Goal: Communication & Community: Answer question/provide support

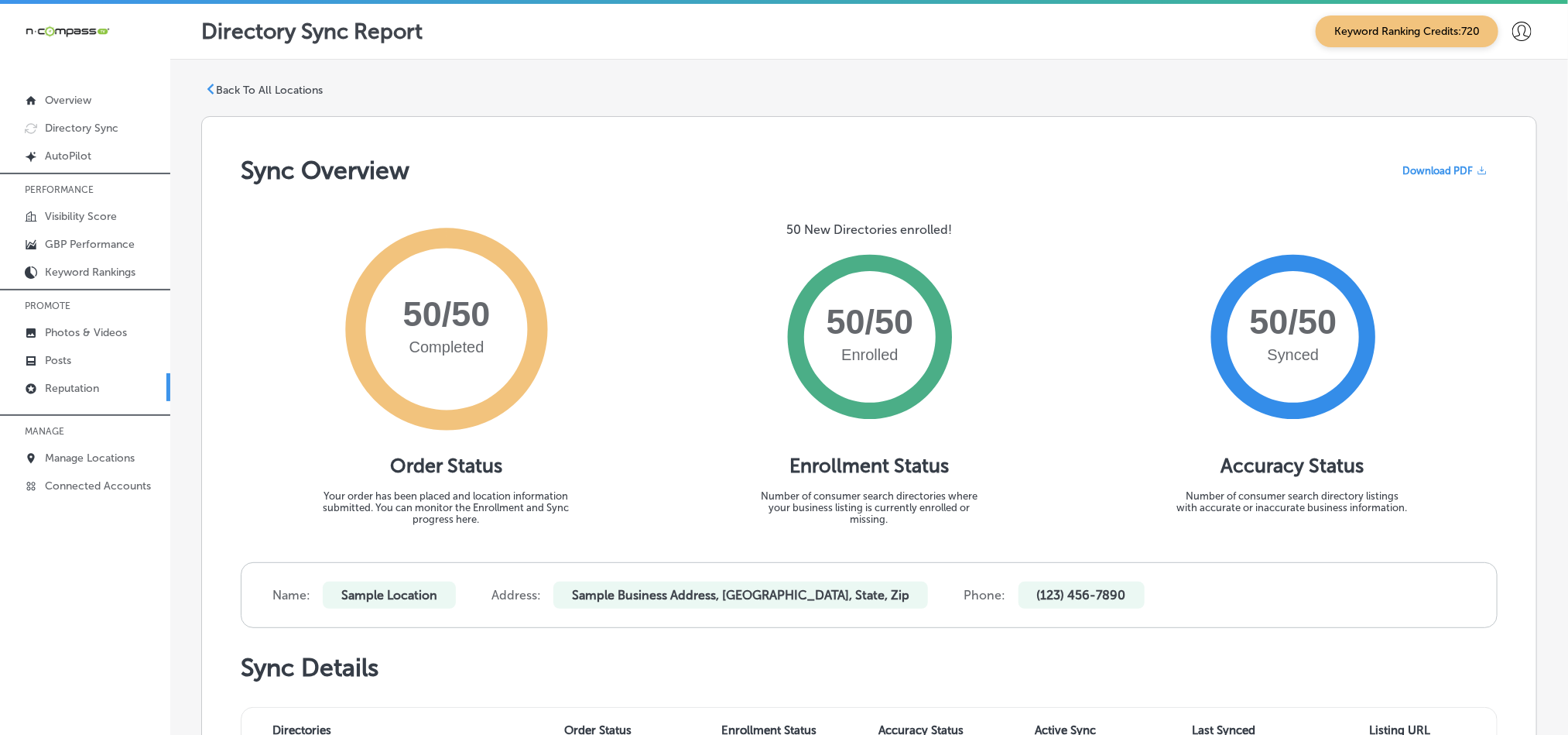
click at [70, 382] on p "Reputation" at bounding box center [72, 388] width 54 height 13
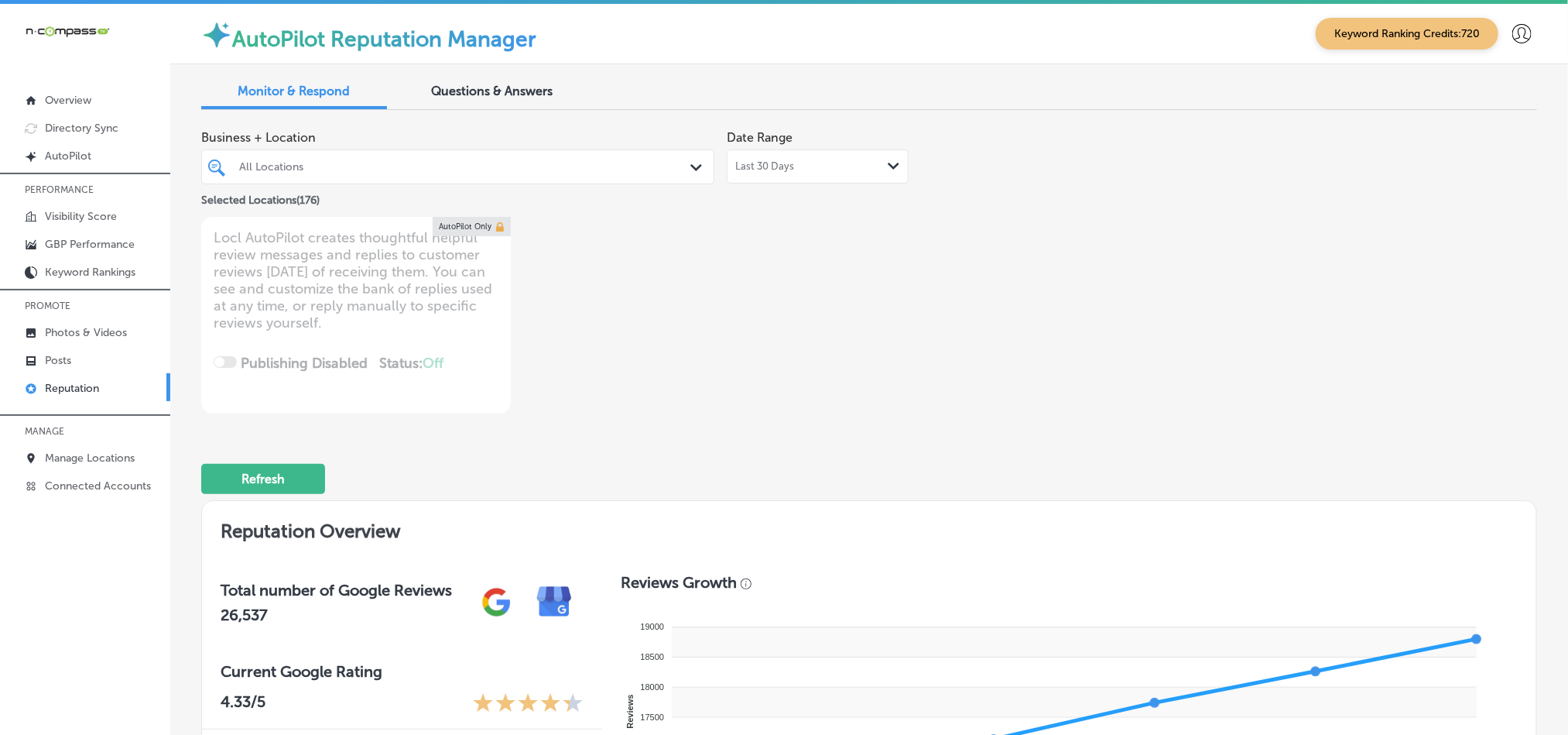
drag, startPoint x: 651, startPoint y: 167, endPoint x: 655, endPoint y: 177, distance: 10.8
click at [653, 168] on div "All Locations" at bounding box center [465, 166] width 453 height 13
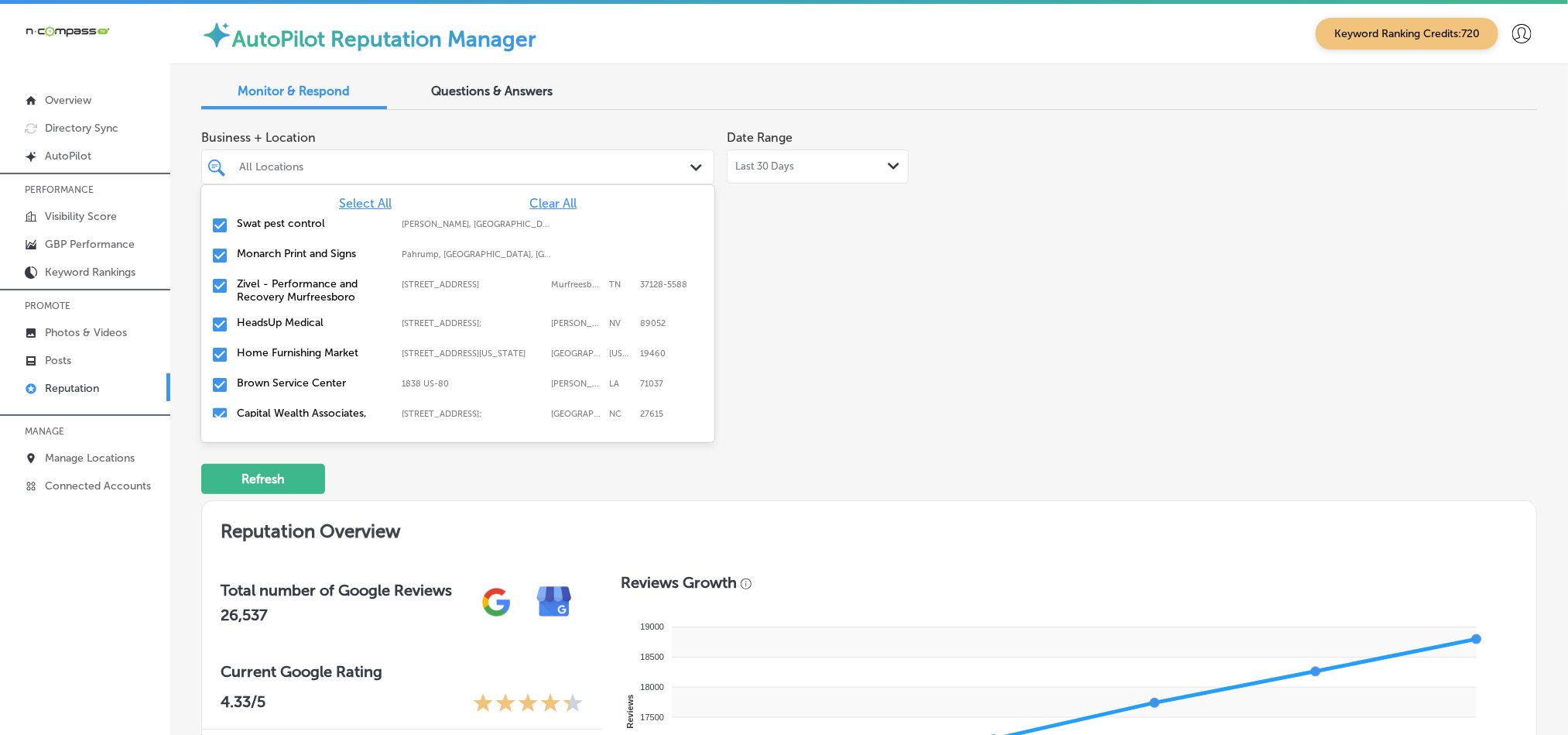
click at [564, 186] on div "Select All Clear All Swat pest control [PERSON_NAME], [GEOGRAPHIC_DATA], [GEOGR…" at bounding box center [457, 301] width 513 height 232
click at [554, 206] on span "Clear All" at bounding box center [553, 203] width 47 height 15
click at [217, 224] on input "checkbox" at bounding box center [220, 225] width 18 height 18
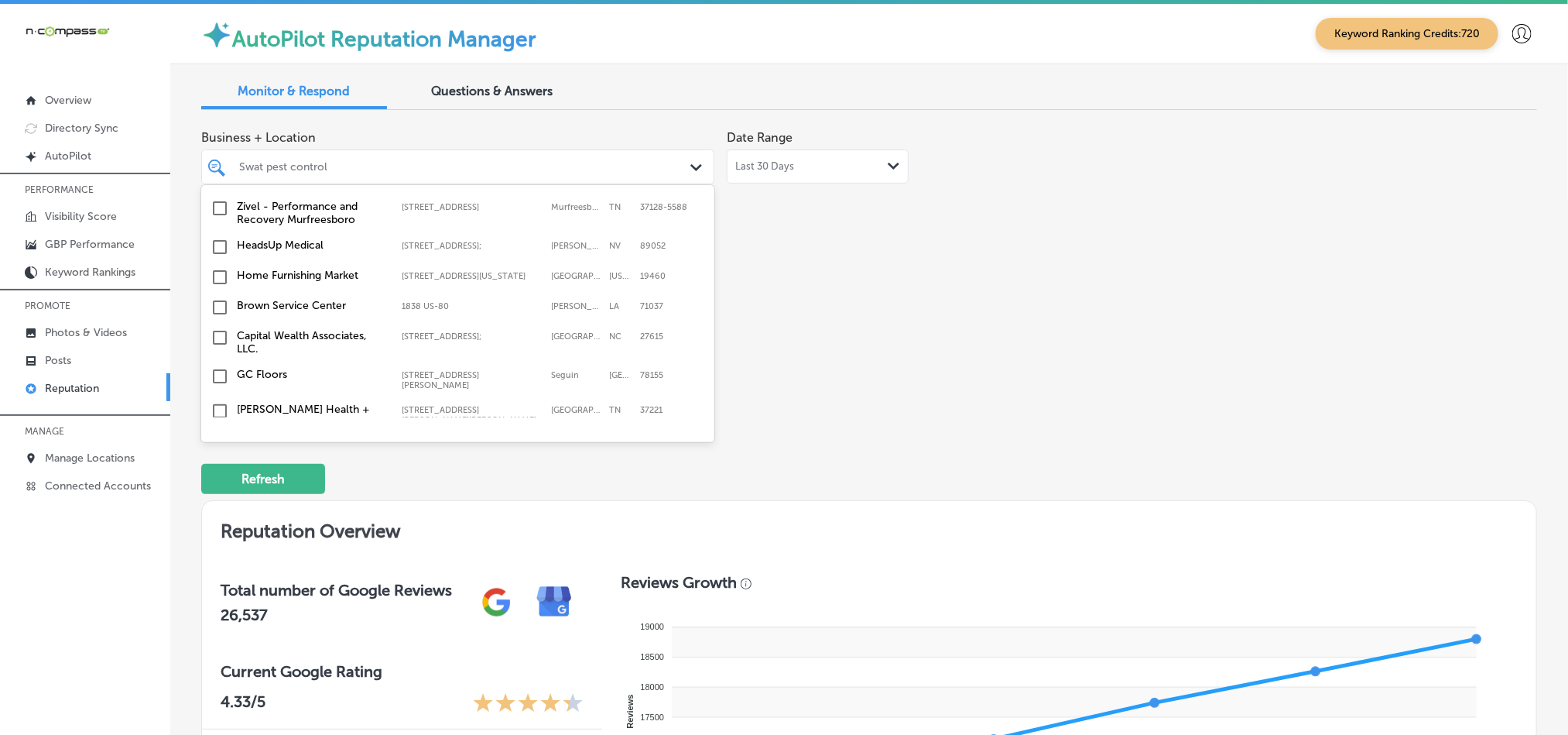
scroll to position [116, 0]
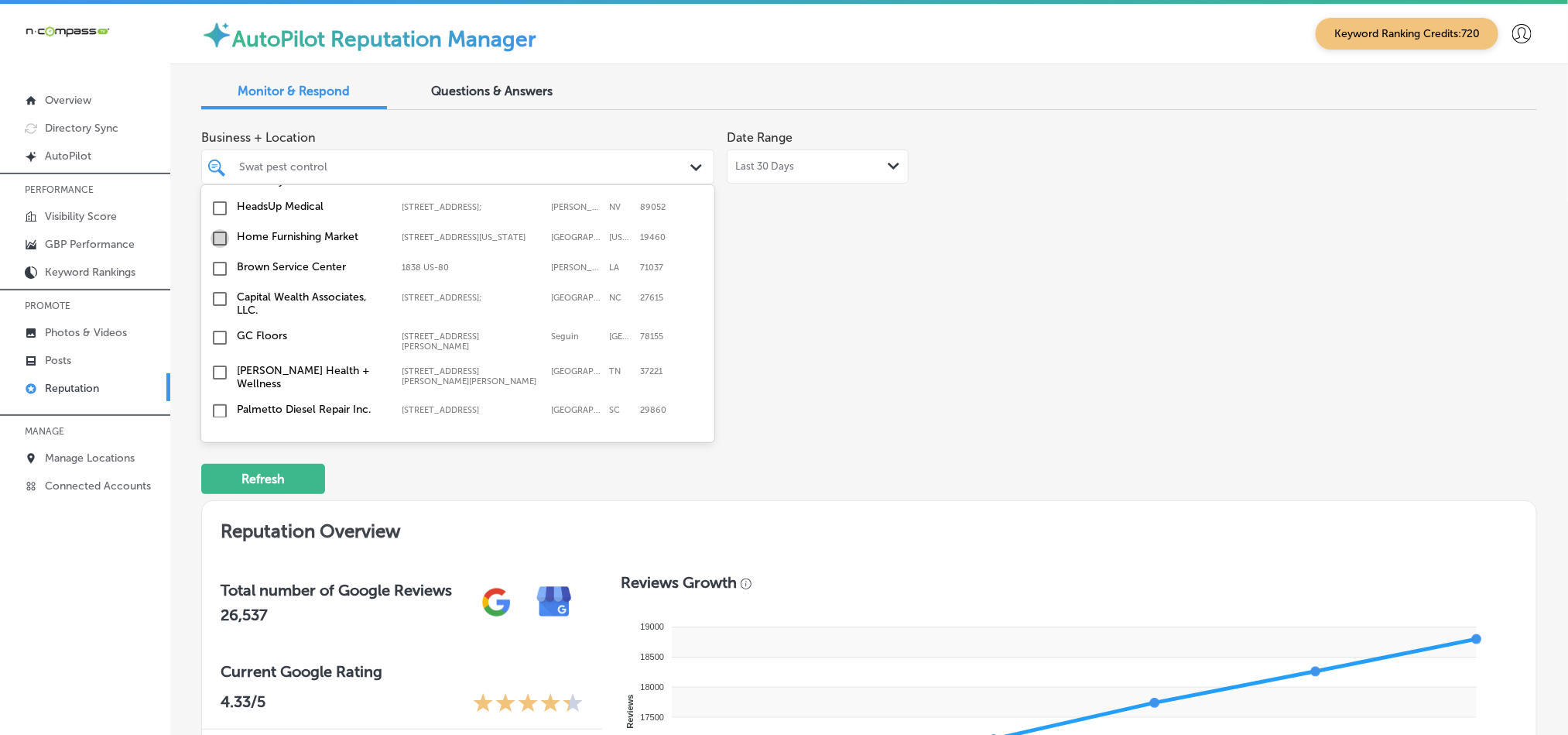
click at [216, 242] on input "checkbox" at bounding box center [220, 238] width 18 height 18
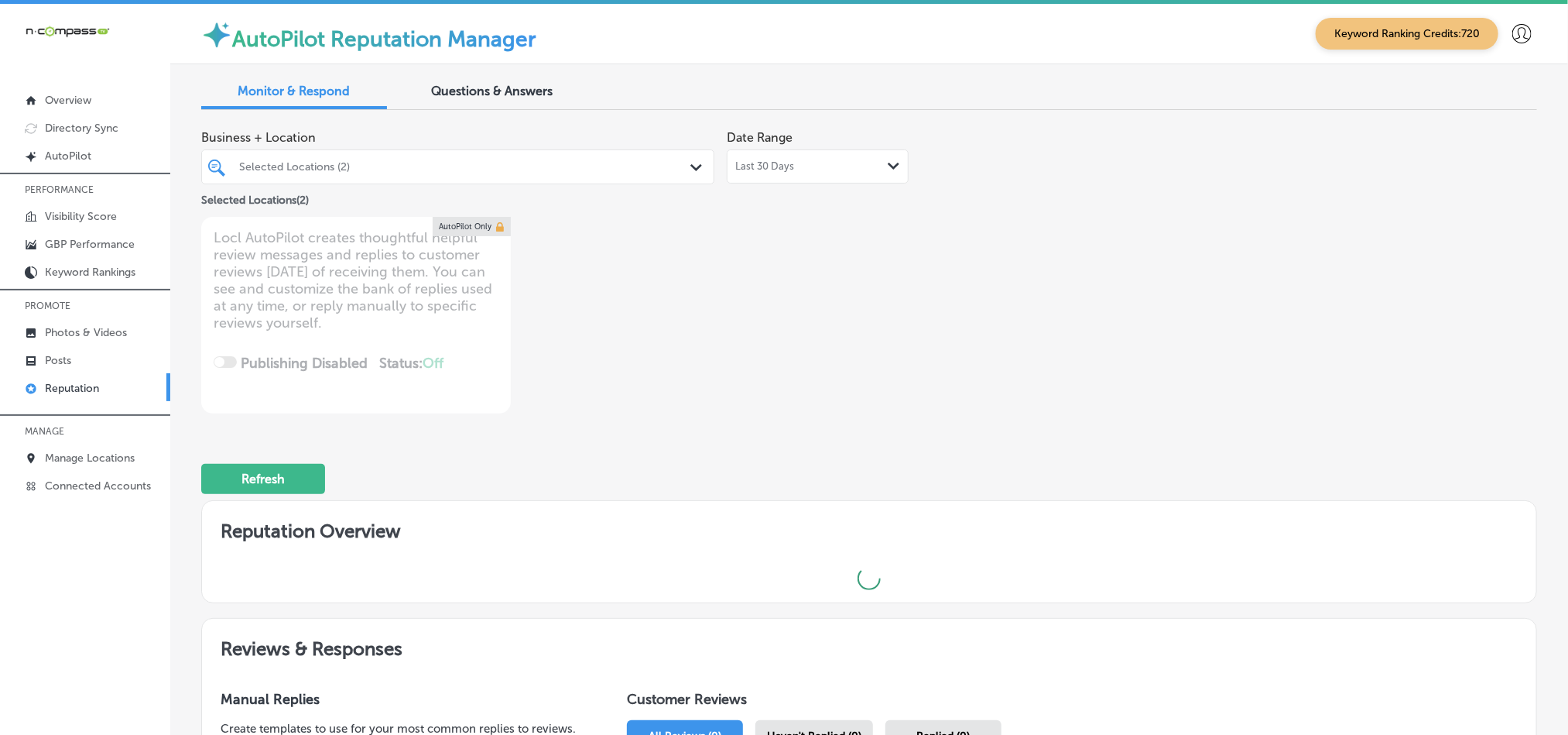
click at [690, 172] on div "Path Created with Sketch." at bounding box center [698, 167] width 17 height 17
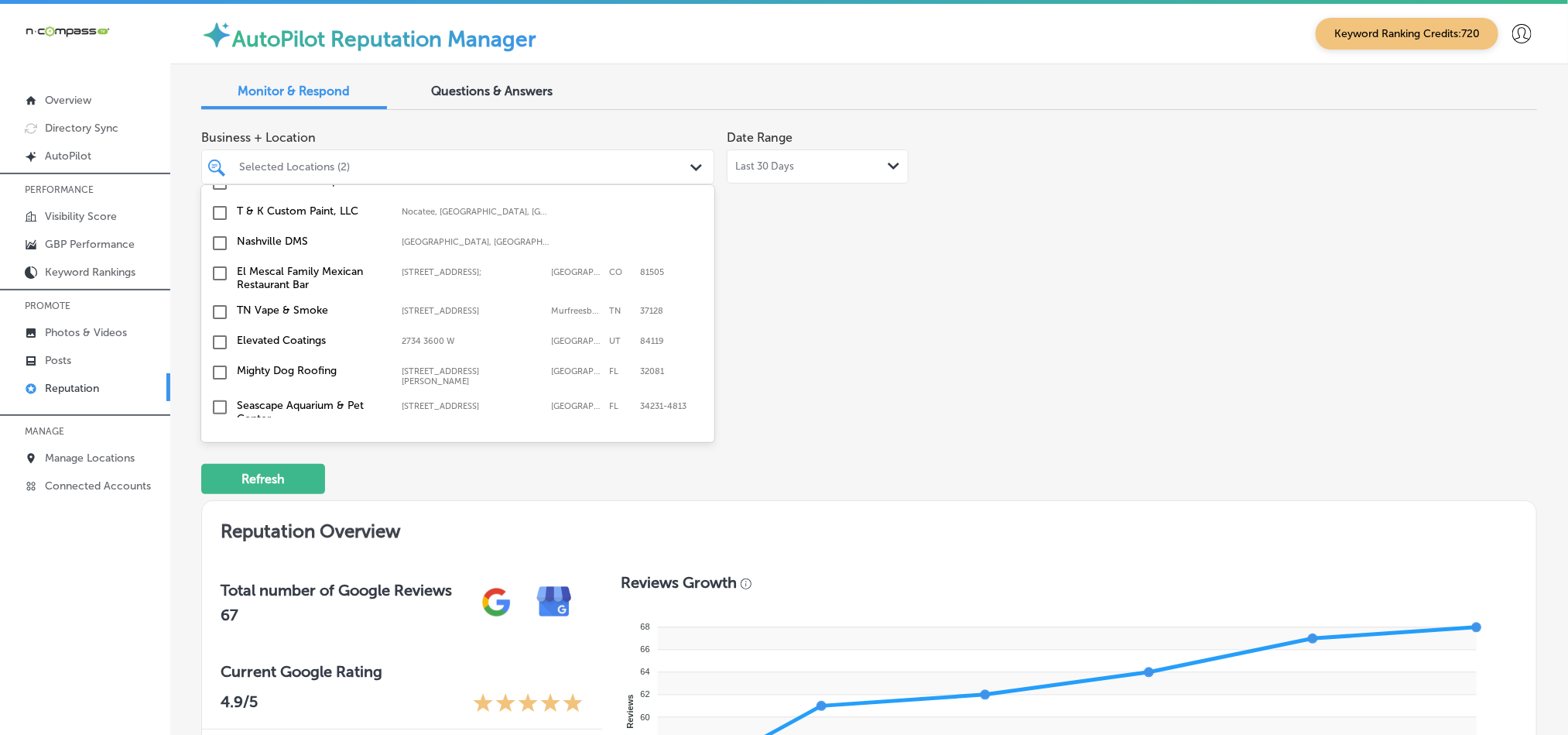
scroll to position [348, 0]
click at [219, 366] on input "checkbox" at bounding box center [220, 368] width 18 height 18
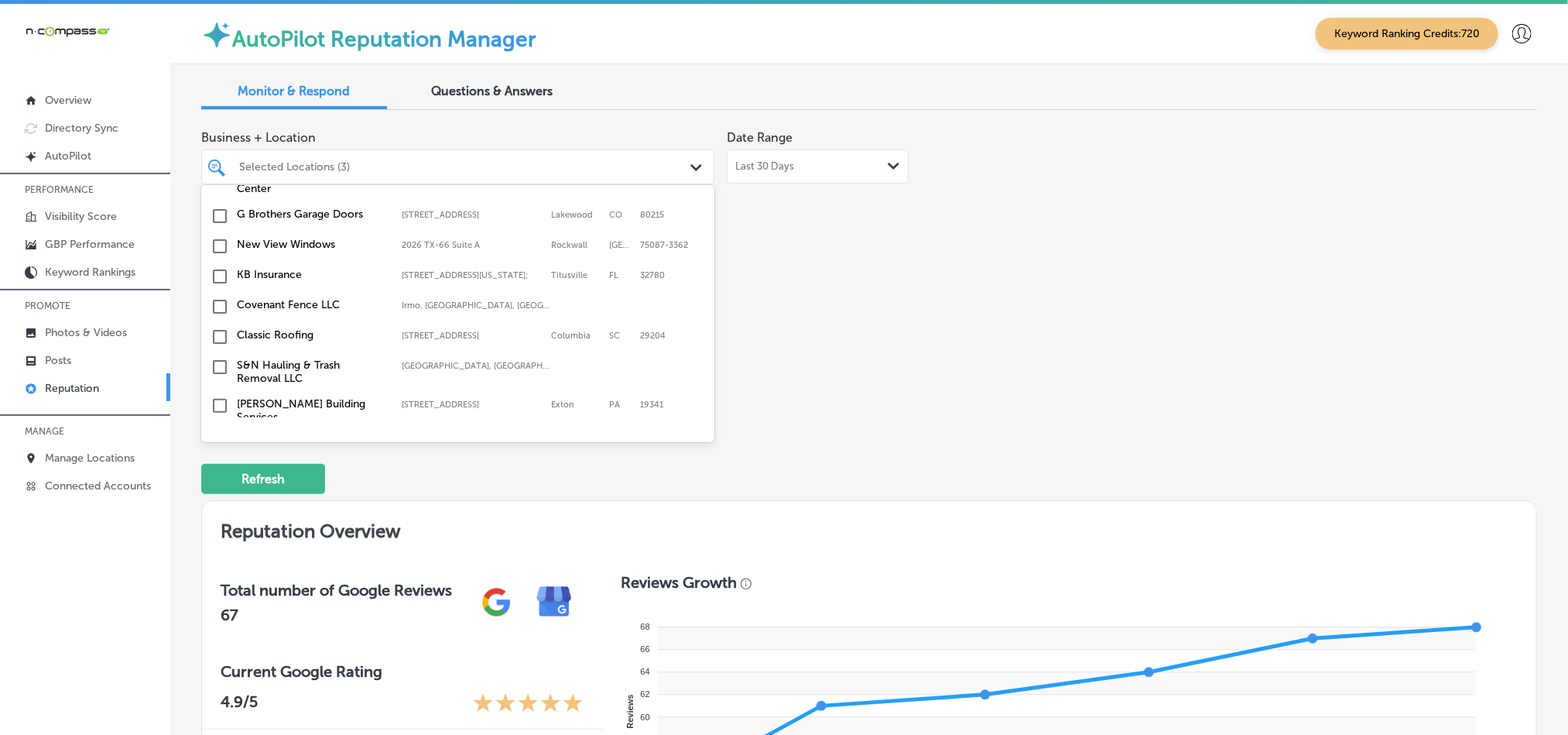
scroll to position [581, 0]
click at [217, 270] on input "checkbox" at bounding box center [220, 270] width 18 height 18
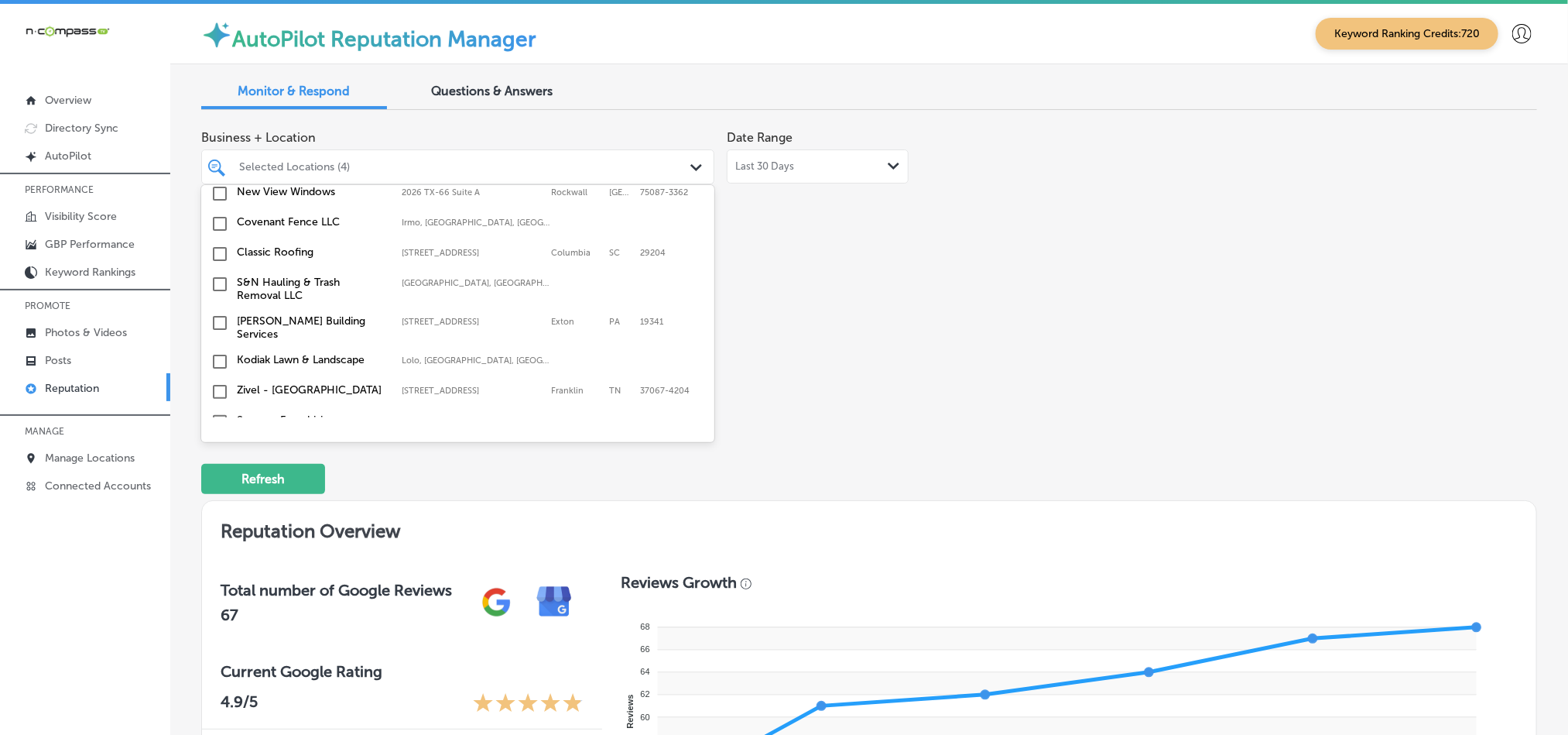
scroll to position [658, 0]
click at [214, 223] on input "checkbox" at bounding box center [220, 222] width 18 height 18
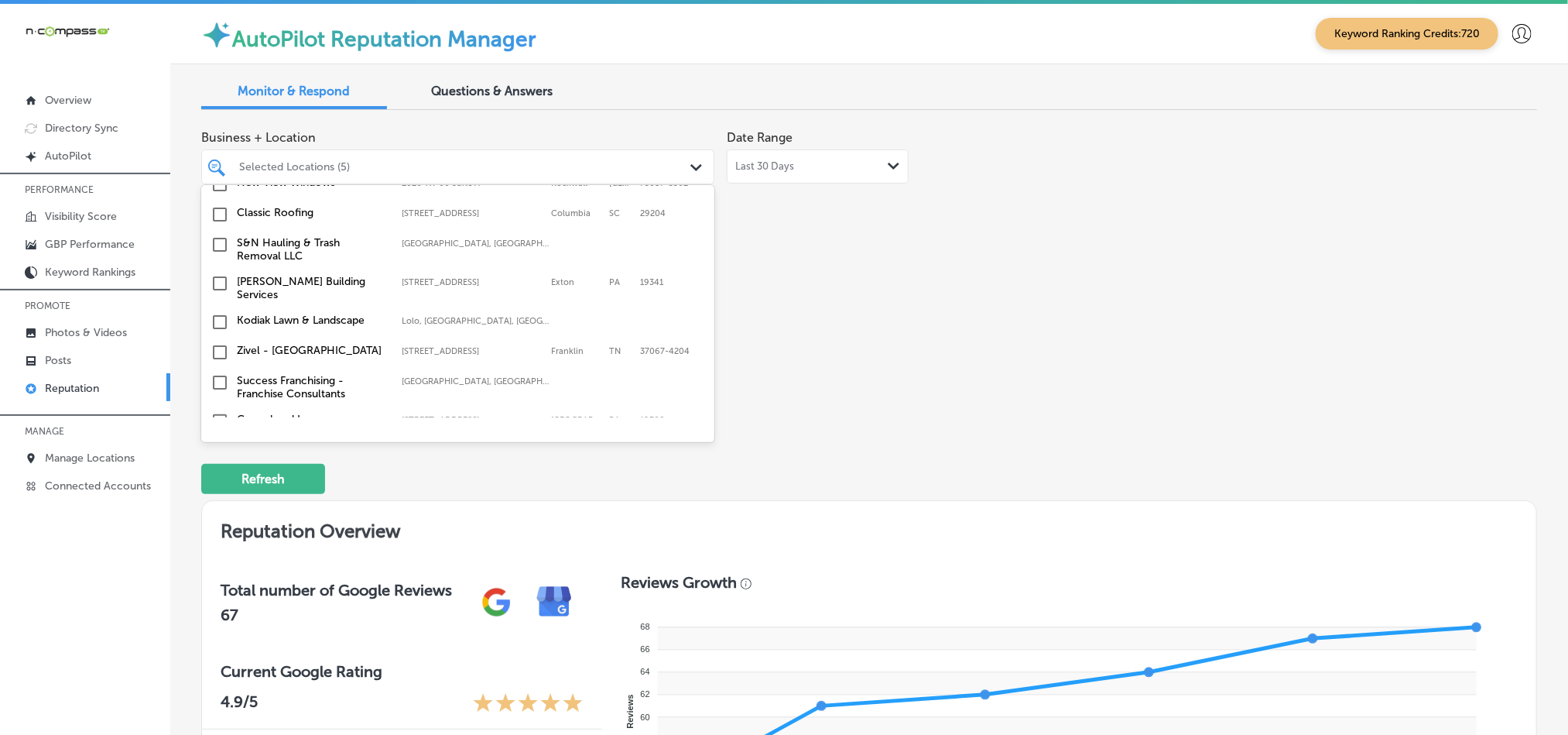
scroll to position [774, 0]
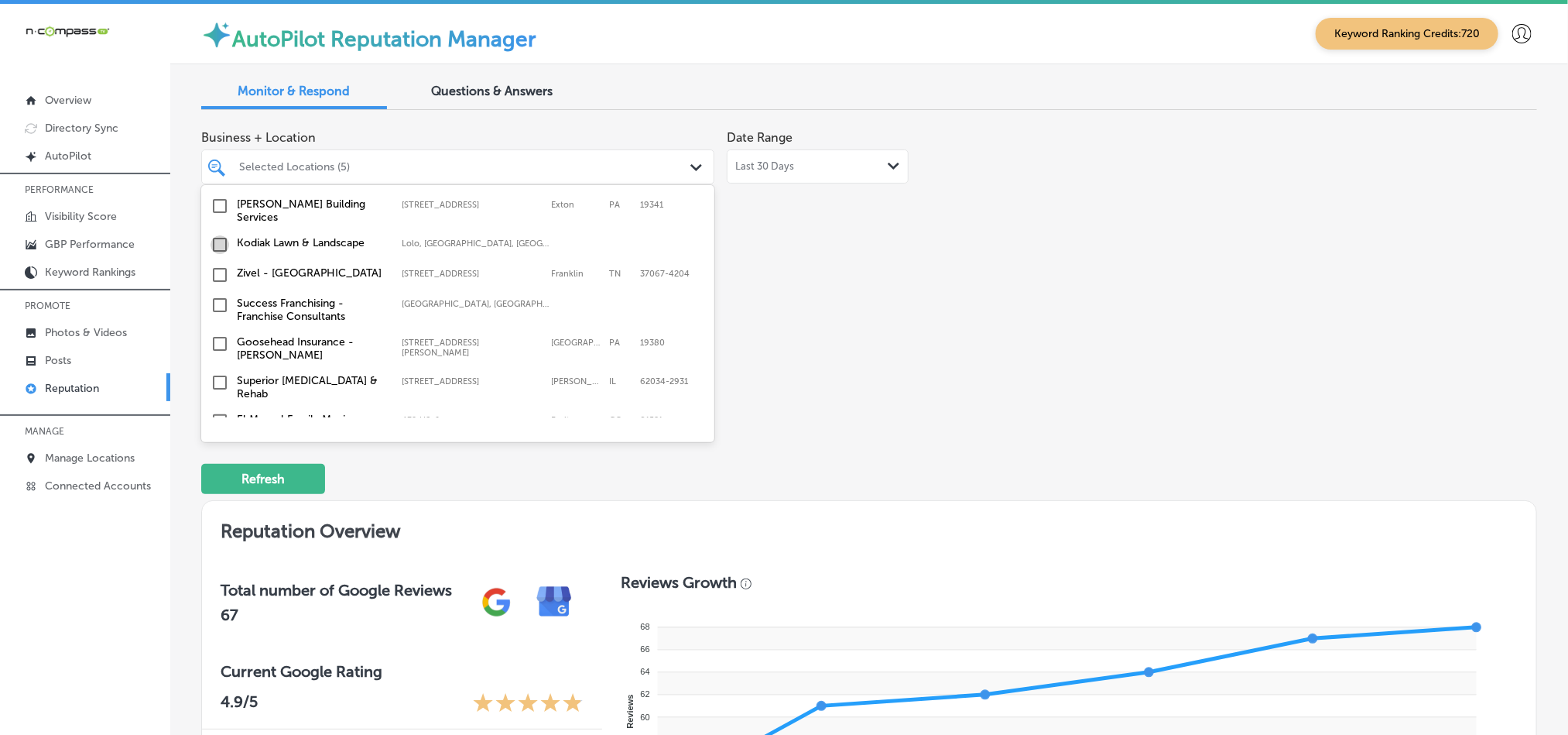
click at [214, 240] on input "checkbox" at bounding box center [220, 244] width 18 height 18
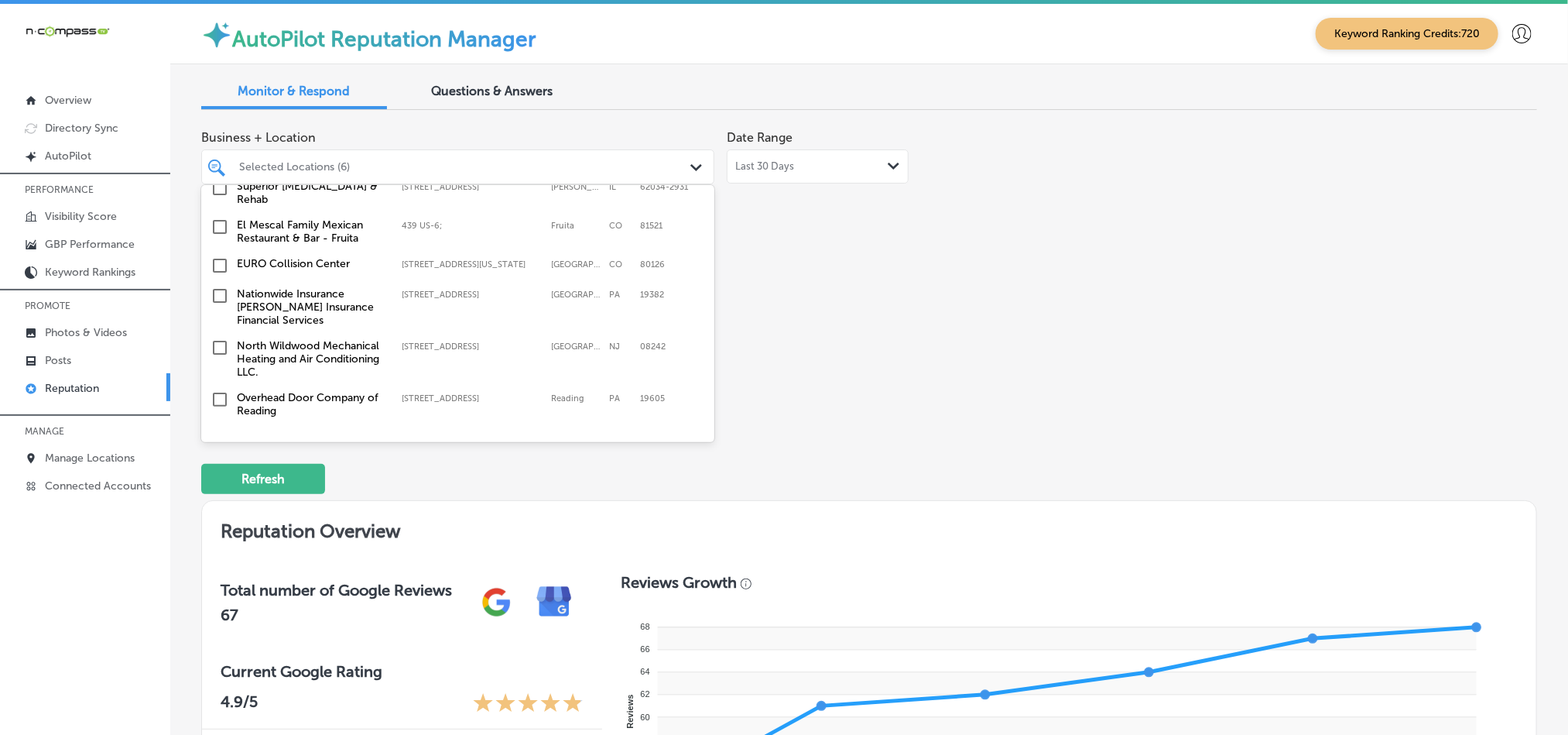
scroll to position [1006, 0]
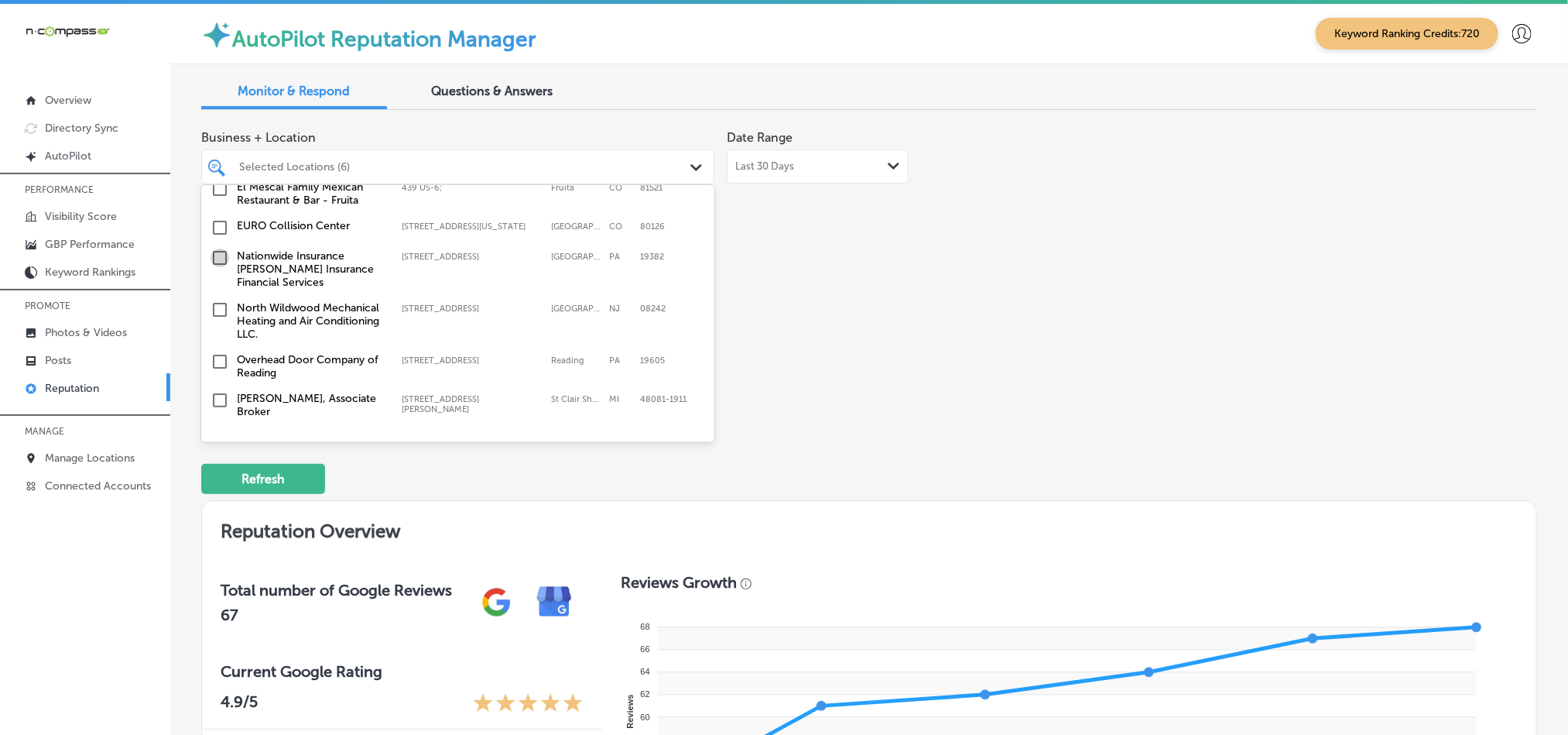
click at [219, 248] on input "checkbox" at bounding box center [220, 257] width 18 height 18
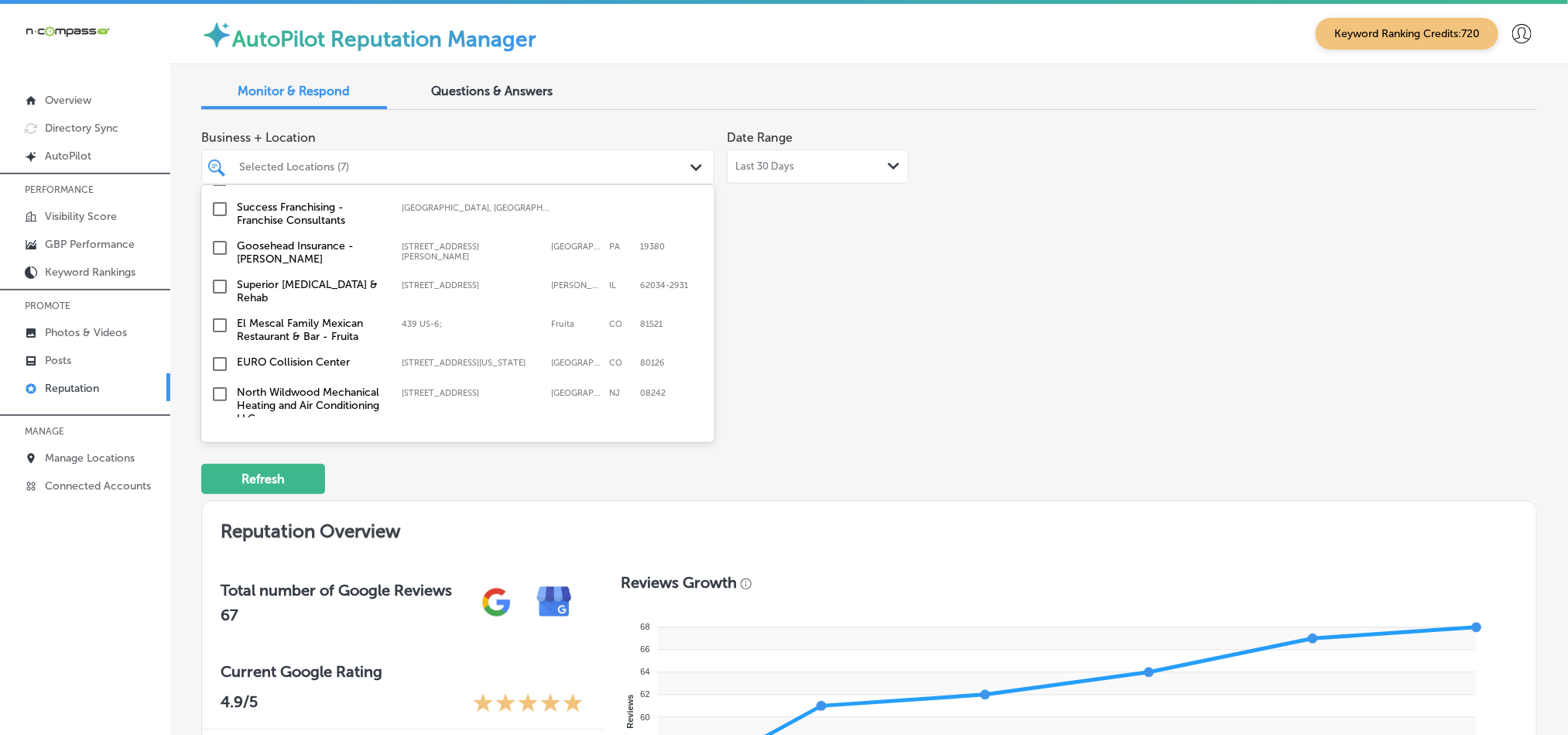
scroll to position [967, 0]
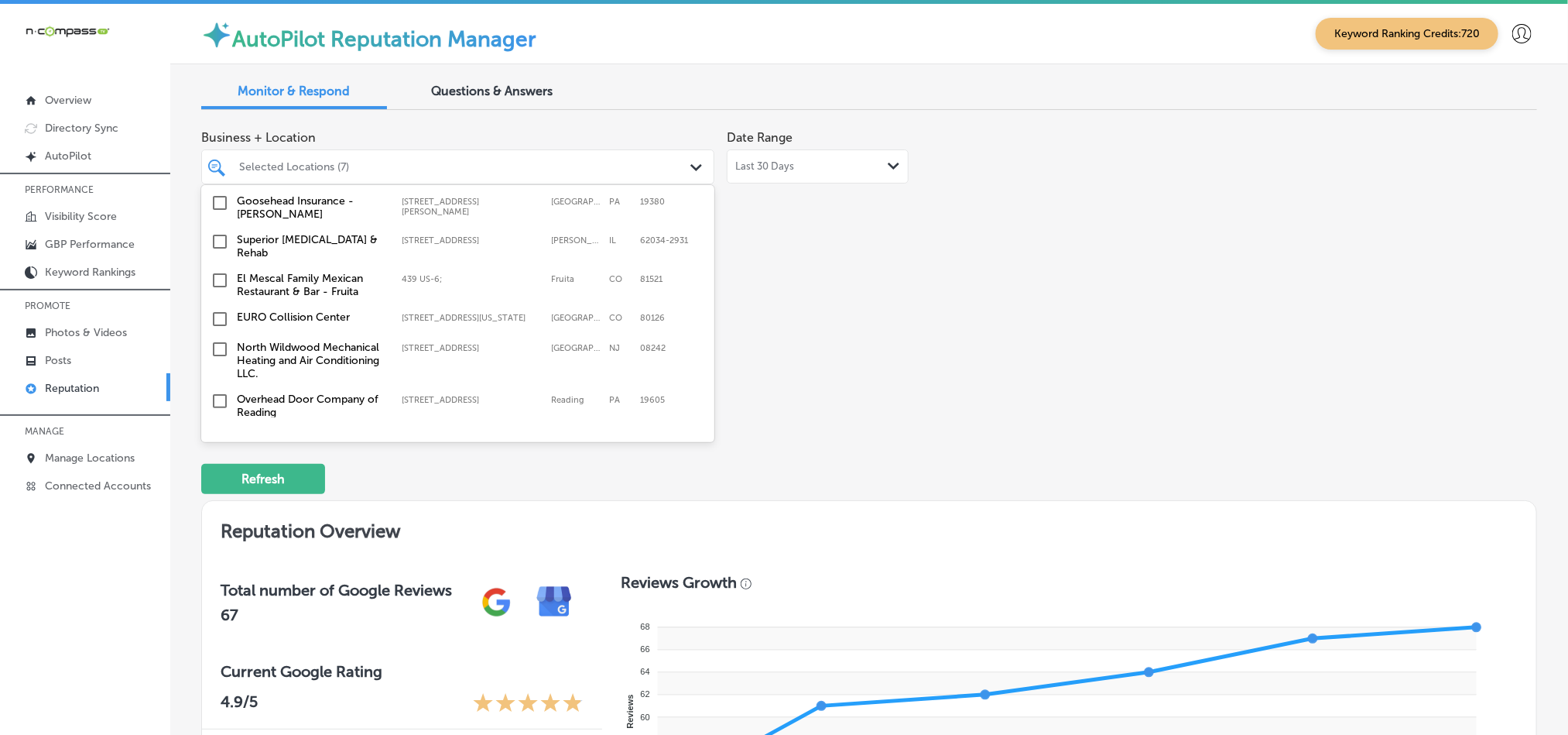
click at [219, 340] on input "checkbox" at bounding box center [220, 348] width 18 height 18
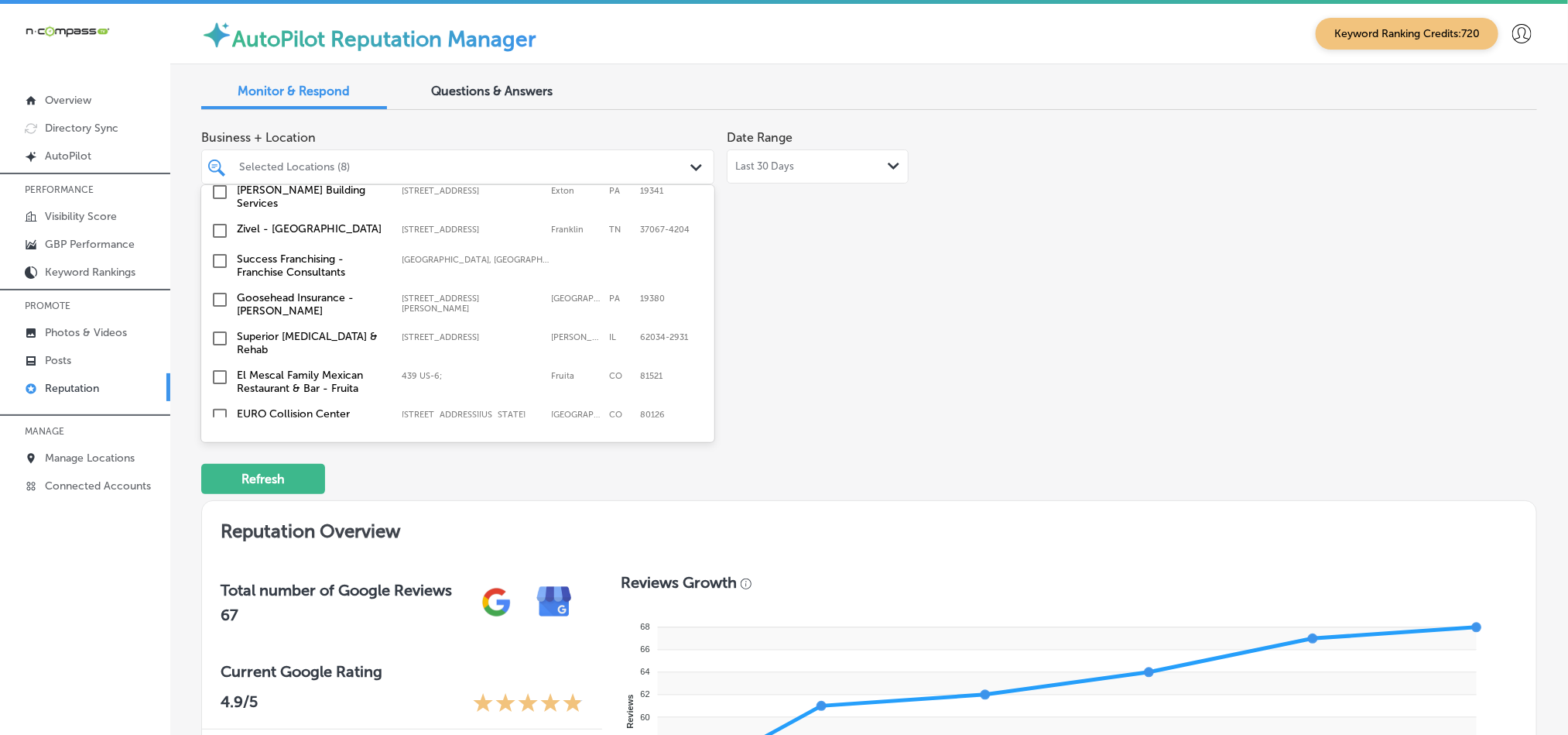
scroll to position [929, 0]
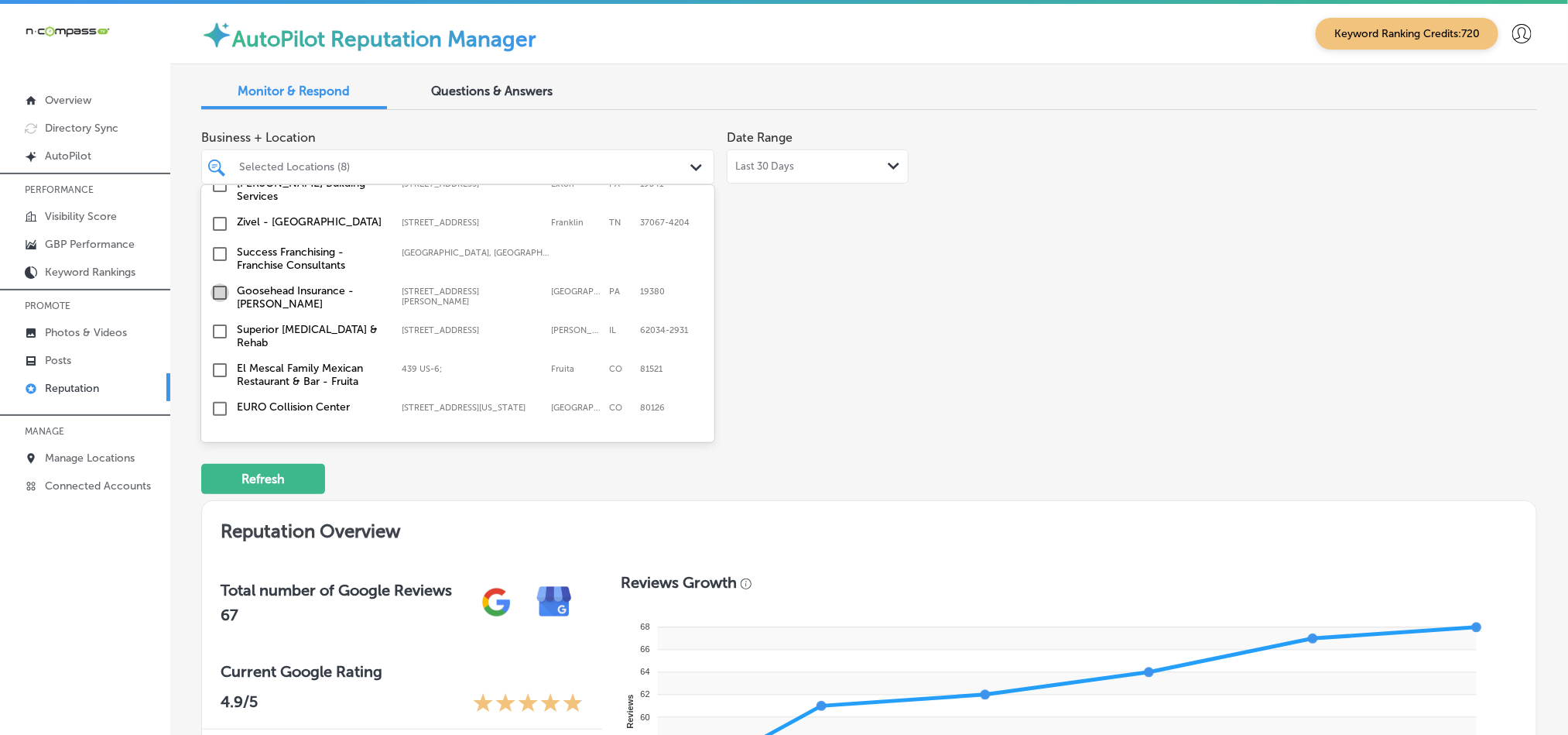
click at [216, 288] on input "checkbox" at bounding box center [220, 292] width 18 height 18
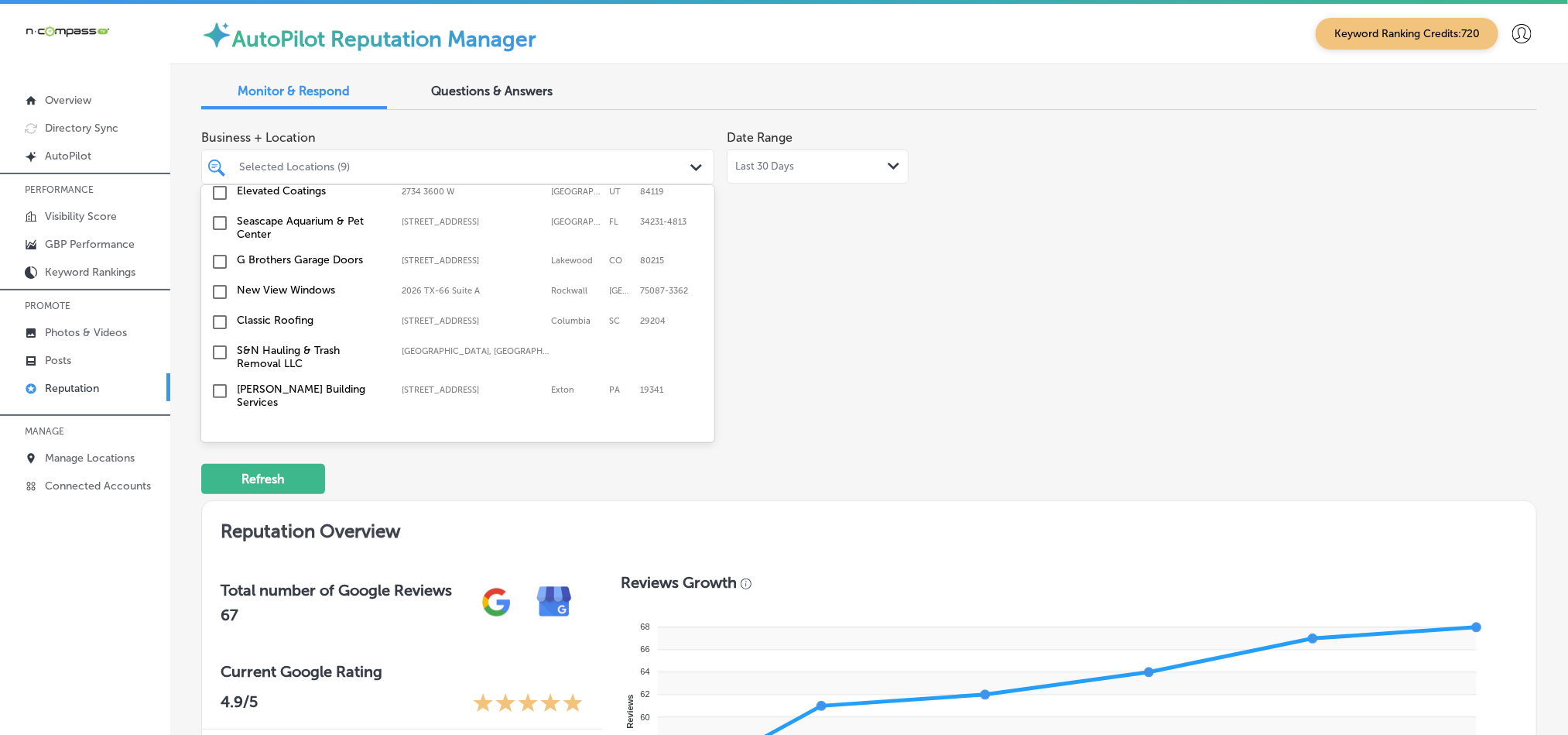
scroll to position [774, 0]
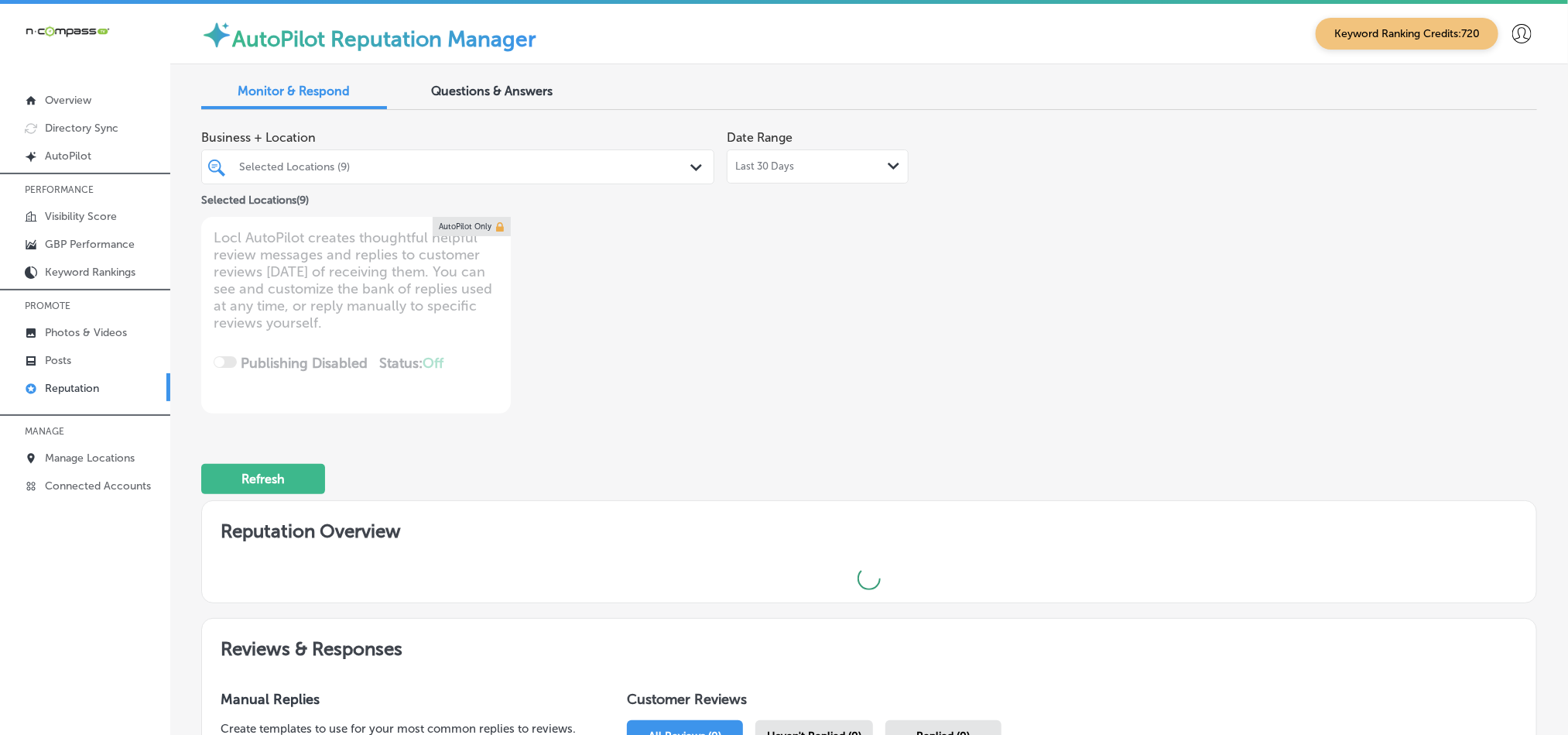
click at [535, 160] on div "Selected Locations (9)" at bounding box center [465, 166] width 453 height 13
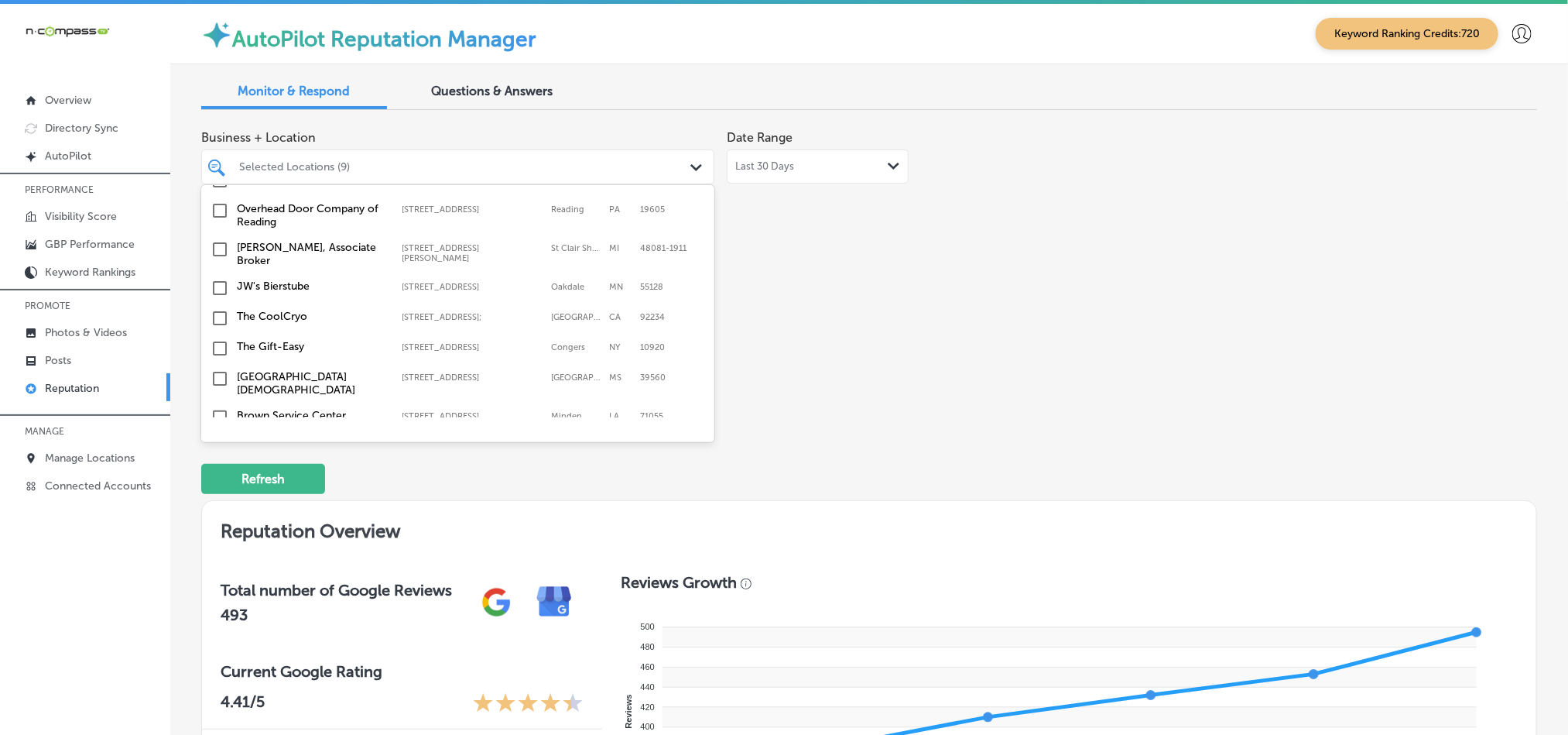
scroll to position [1161, 0]
click at [217, 275] on input "checkbox" at bounding box center [220, 284] width 18 height 18
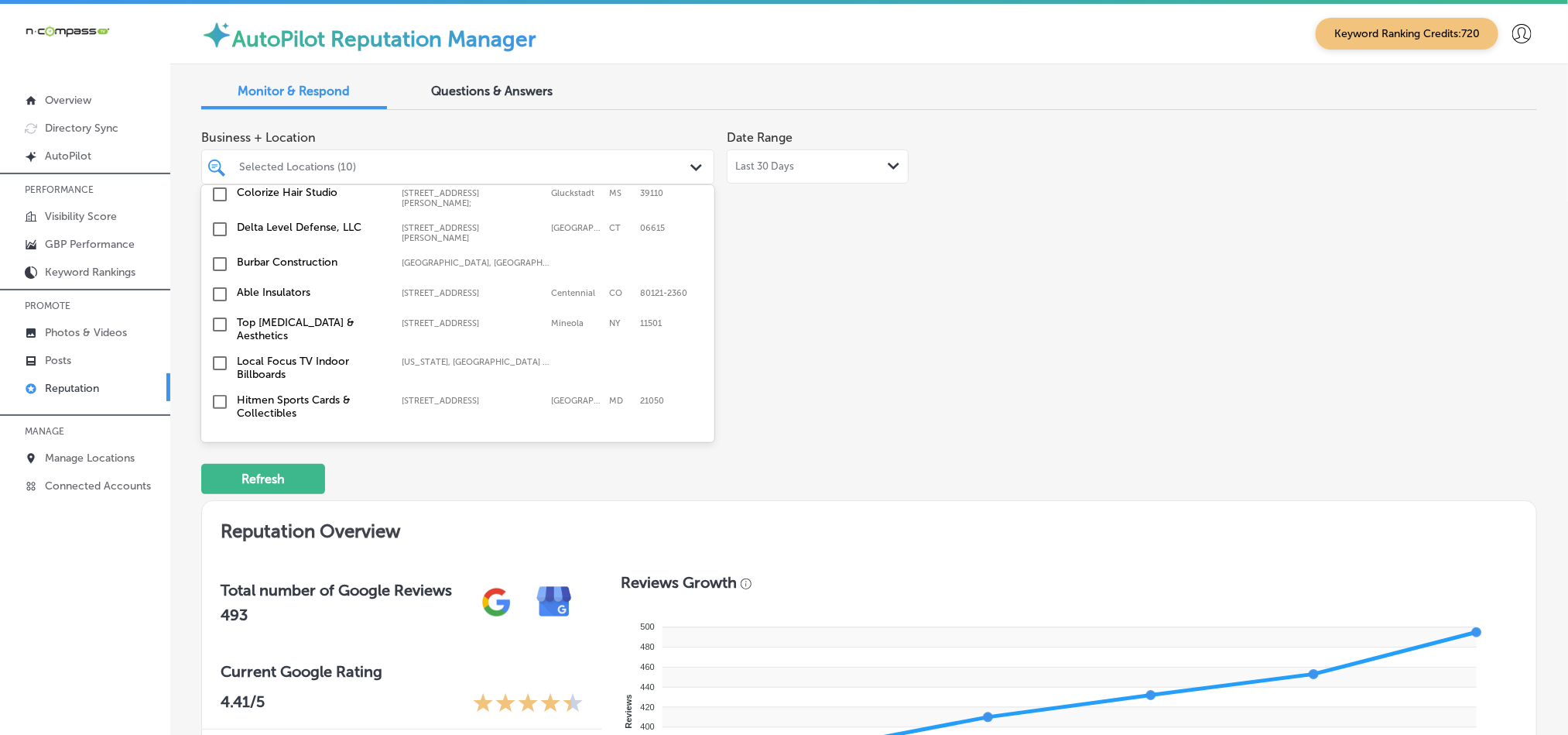
scroll to position [1510, 0]
click at [219, 281] on input "checkbox" at bounding box center [220, 290] width 18 height 18
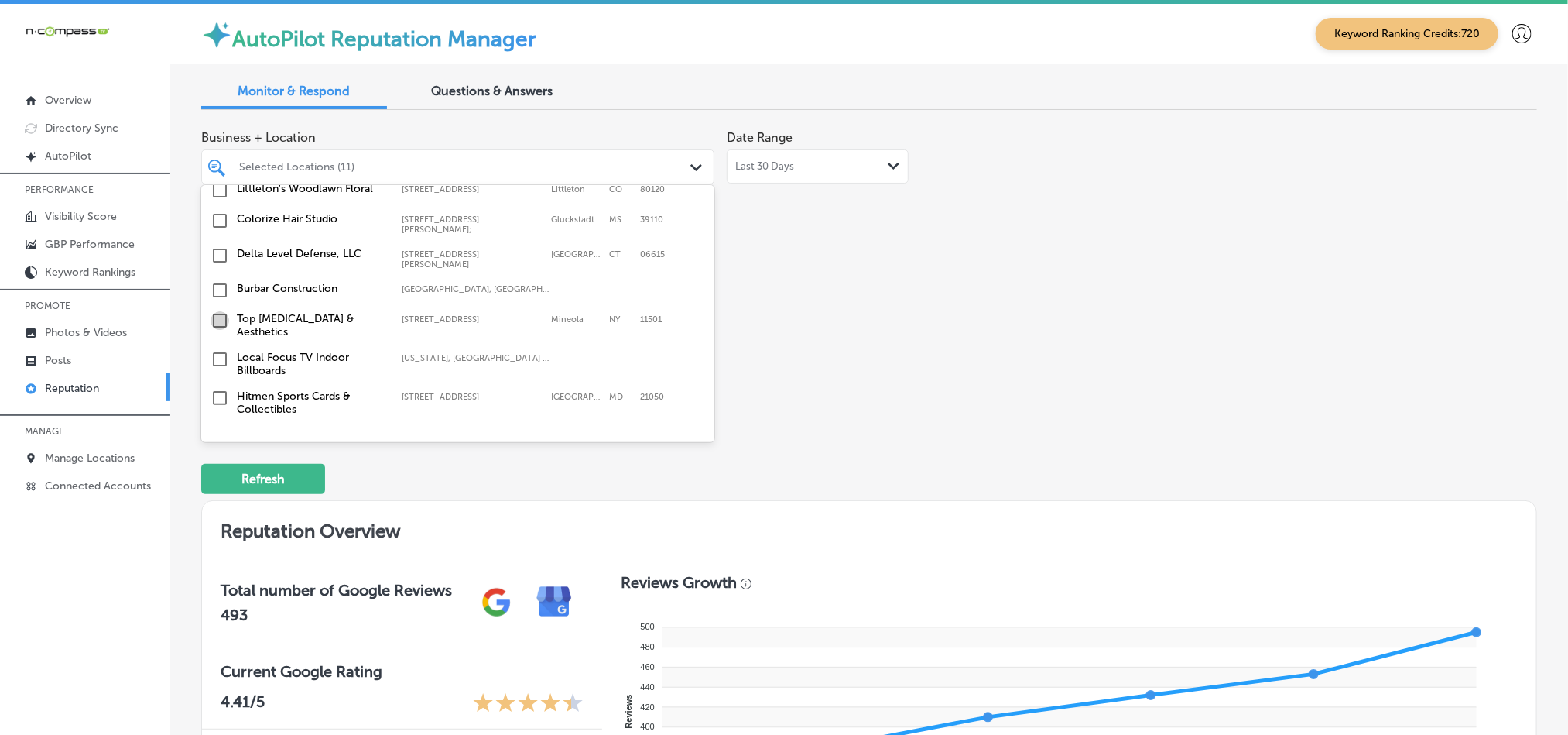
click at [219, 312] on input "checkbox" at bounding box center [220, 320] width 18 height 18
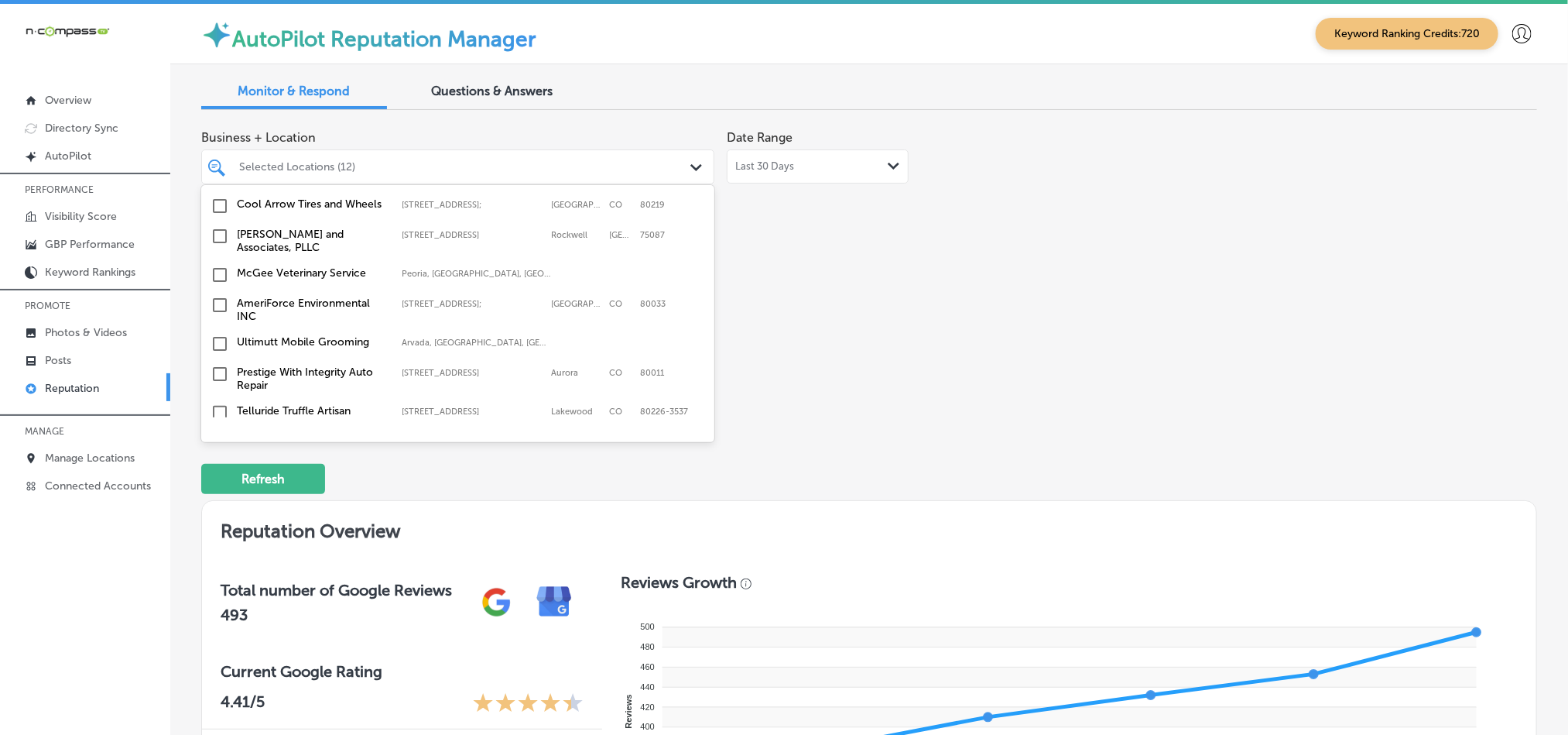
scroll to position [1742, 0]
click at [217, 226] on input "checkbox" at bounding box center [220, 234] width 18 height 18
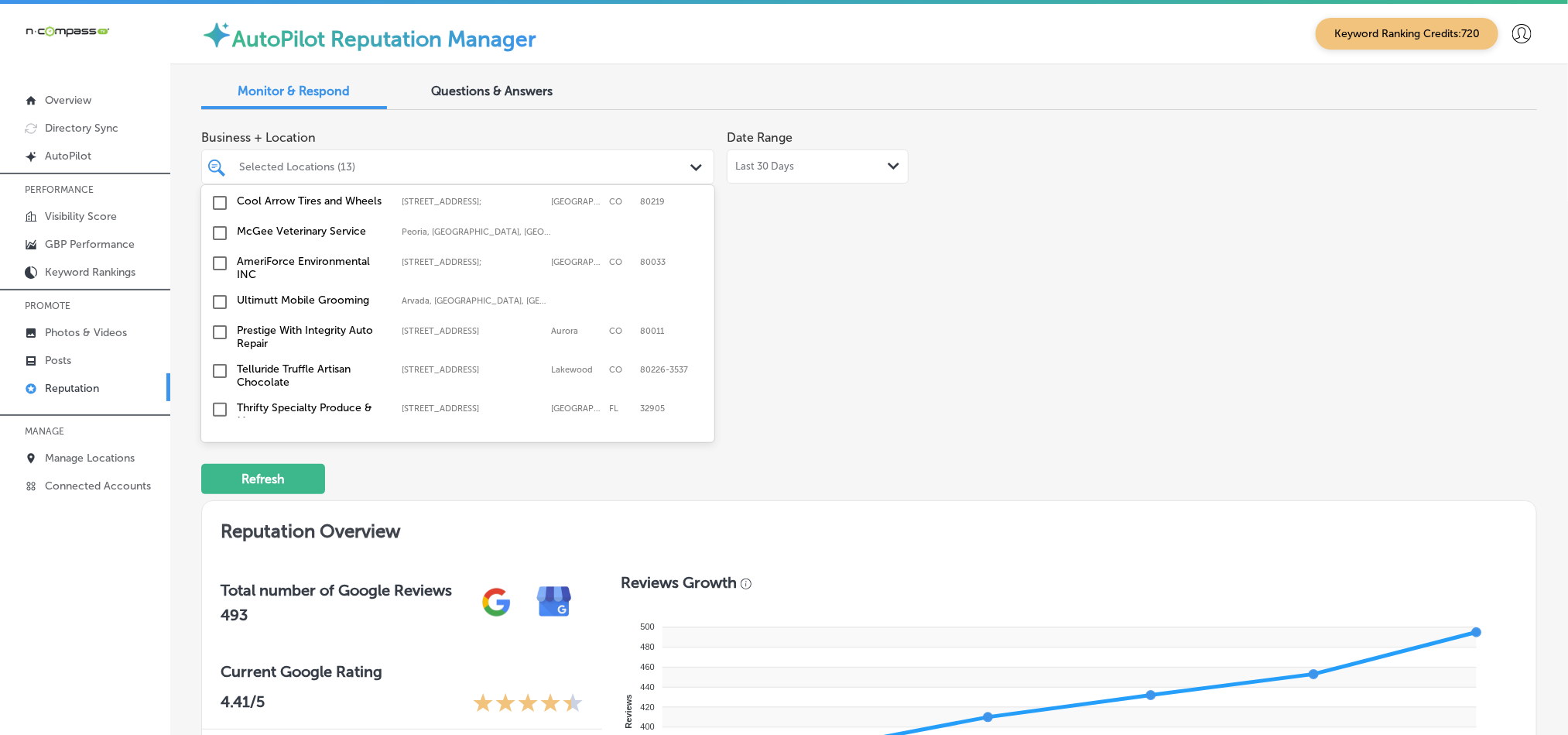
scroll to position [1820, 0]
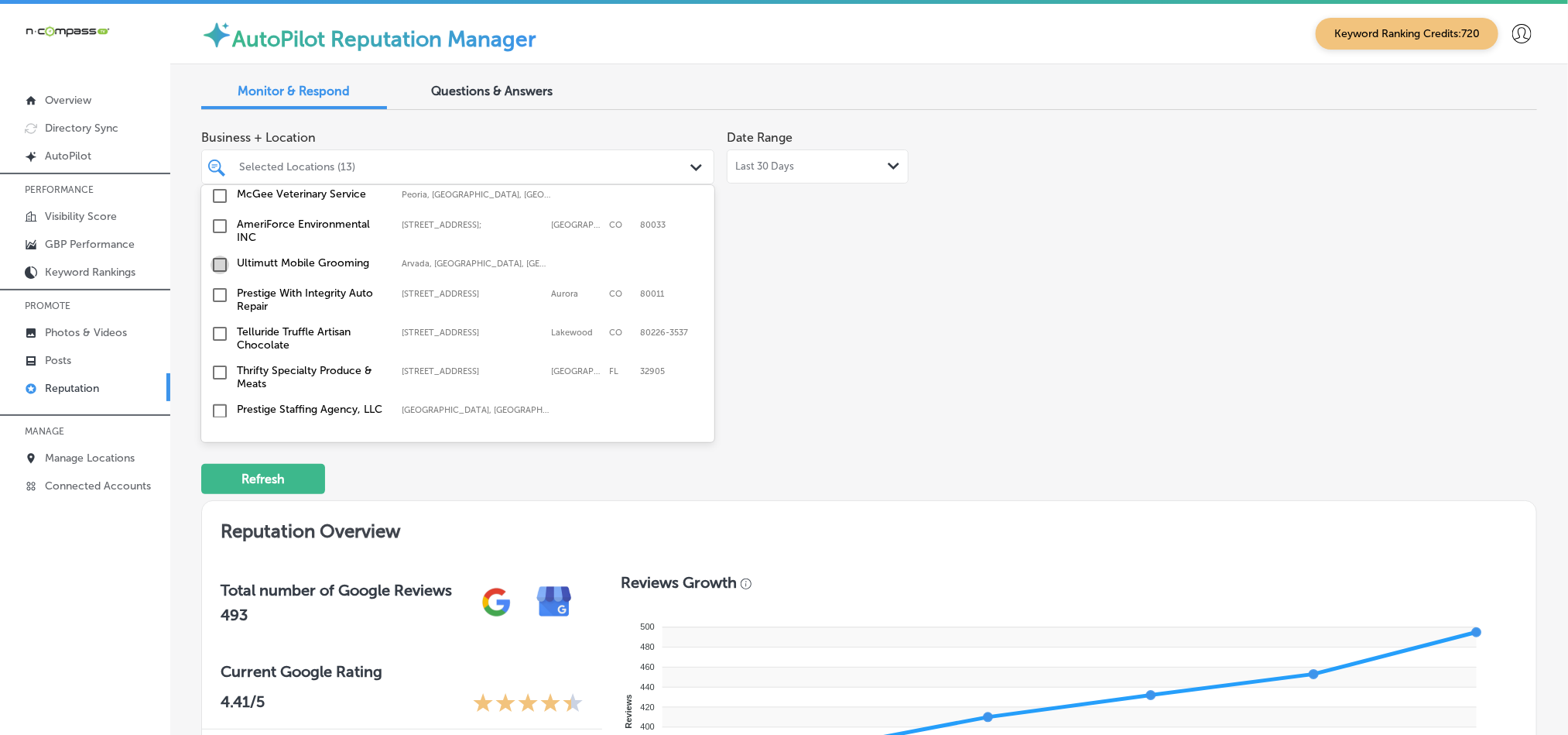
click at [219, 256] on input "checkbox" at bounding box center [220, 264] width 18 height 18
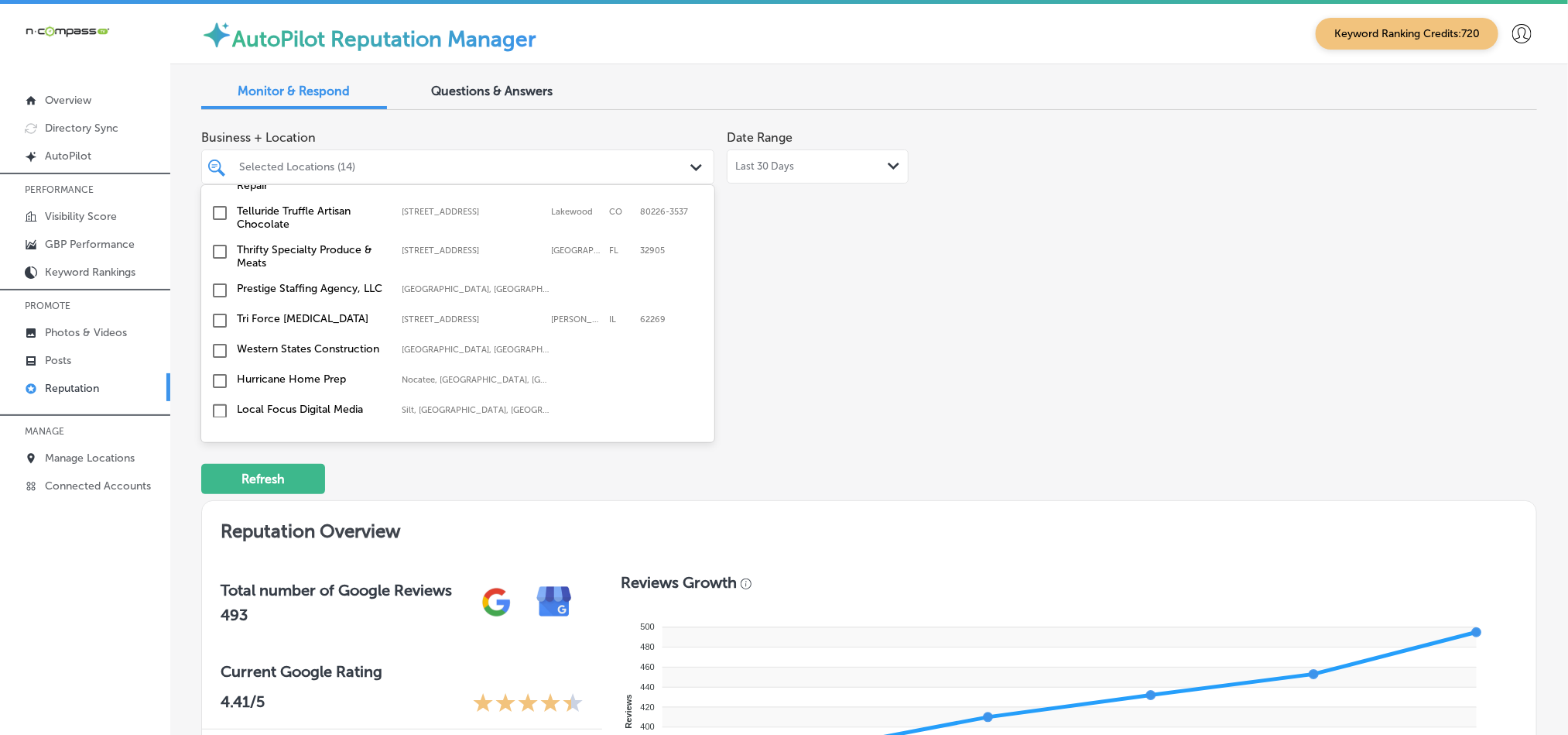
scroll to position [1936, 0]
click at [219, 247] on input "checkbox" at bounding box center [220, 256] width 18 height 18
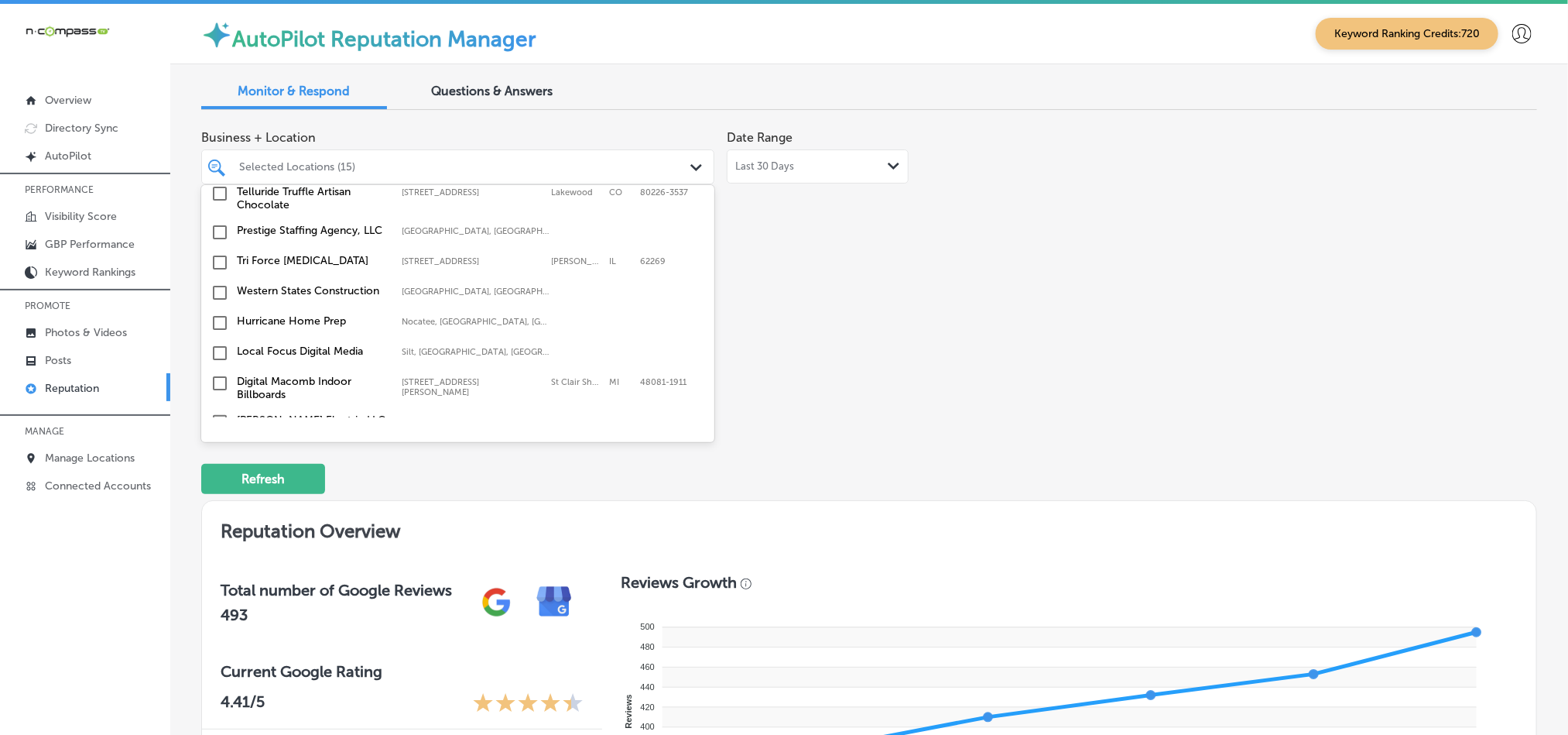
scroll to position [2012, 0]
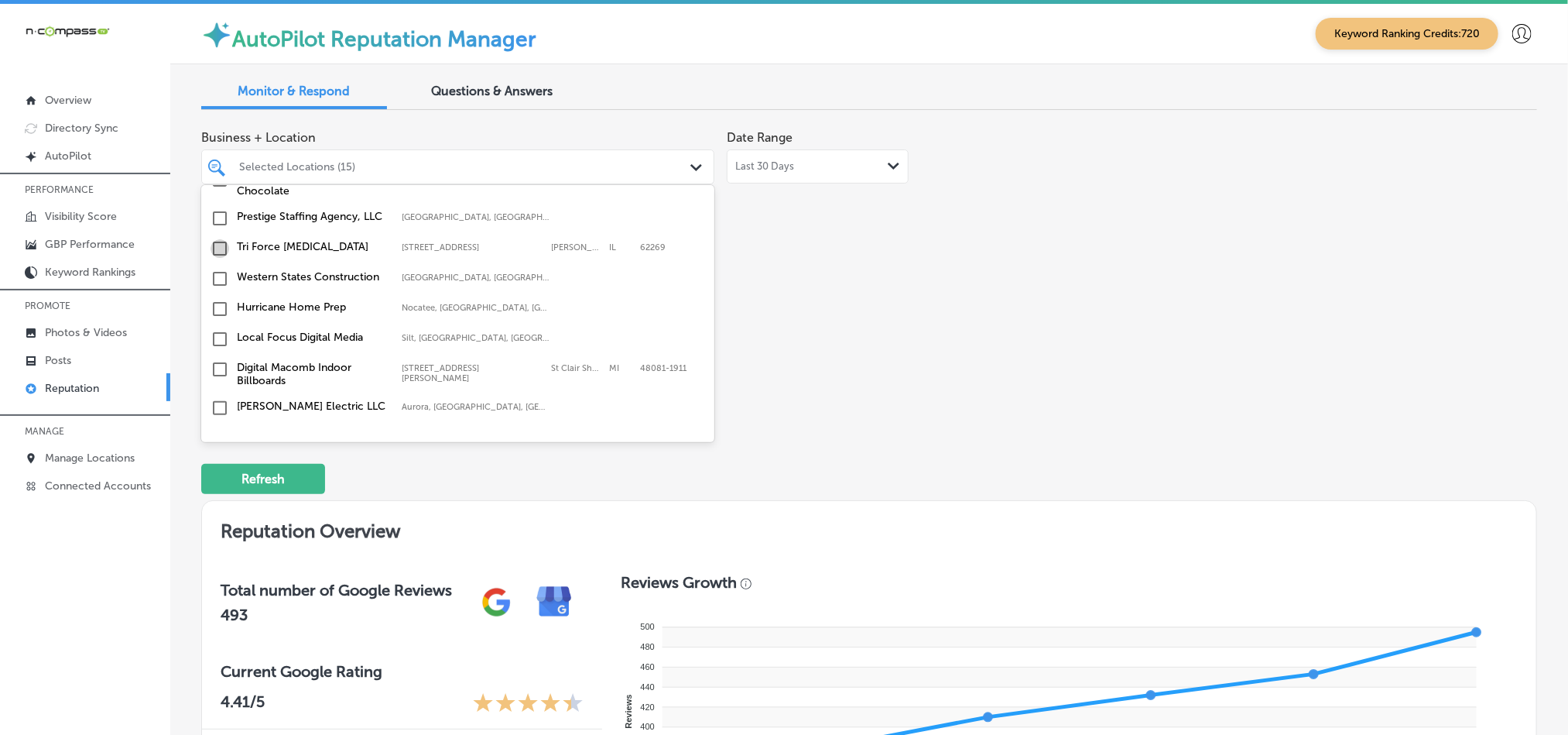
click at [219, 239] on input "checkbox" at bounding box center [220, 248] width 18 height 18
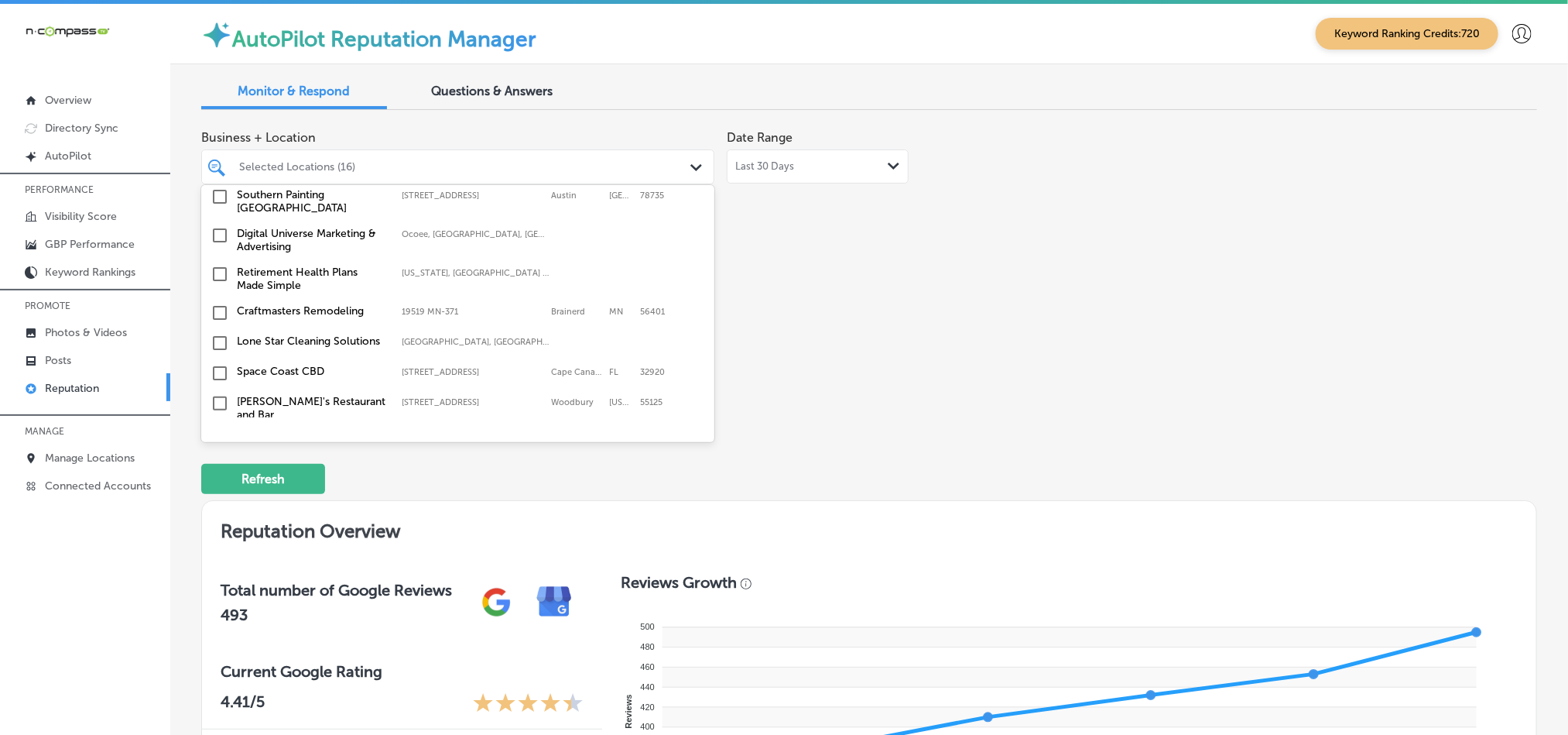
scroll to position [2207, 0]
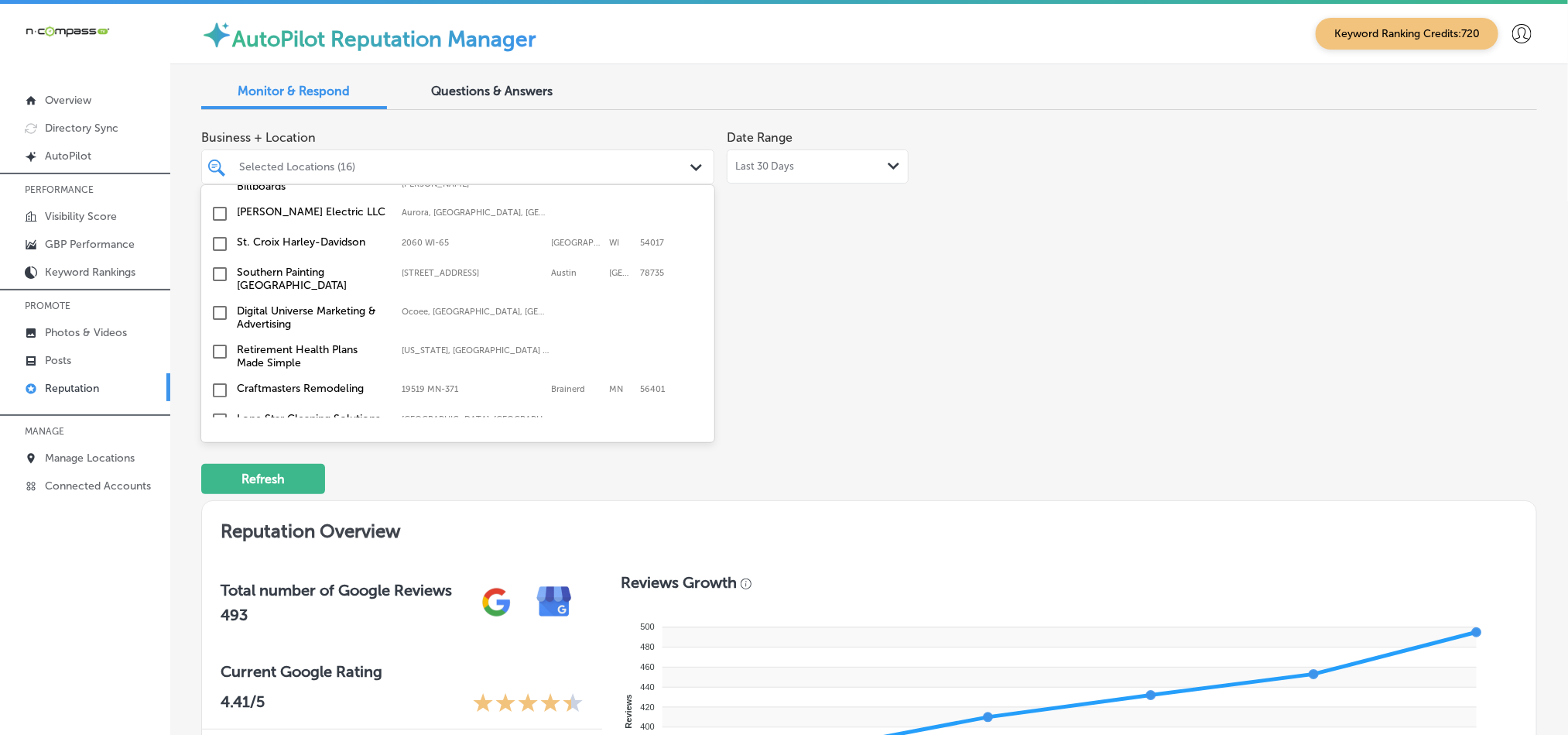
click at [217, 234] on input "checkbox" at bounding box center [220, 243] width 18 height 18
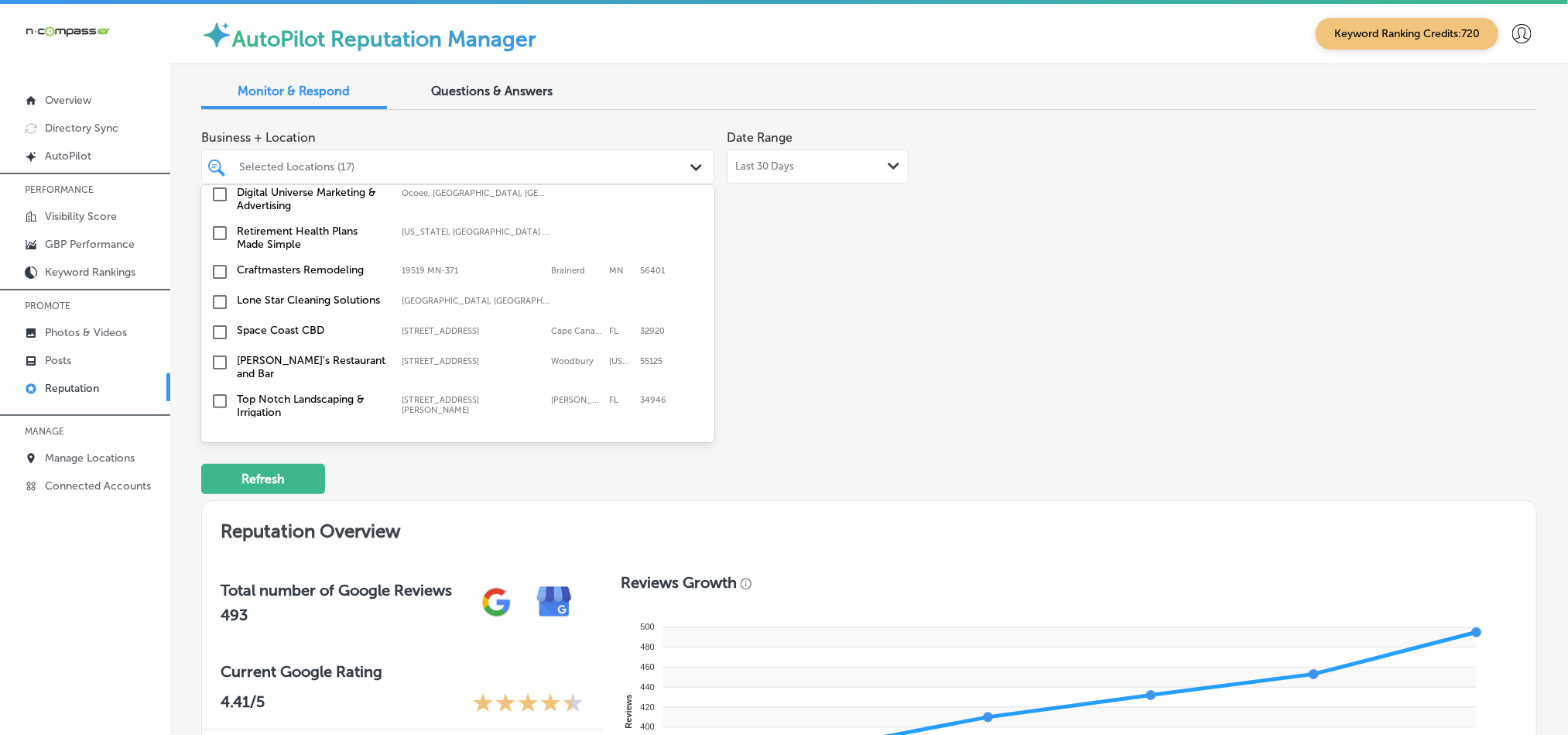
scroll to position [2323, 0]
click at [217, 265] on input "checkbox" at bounding box center [220, 274] width 18 height 18
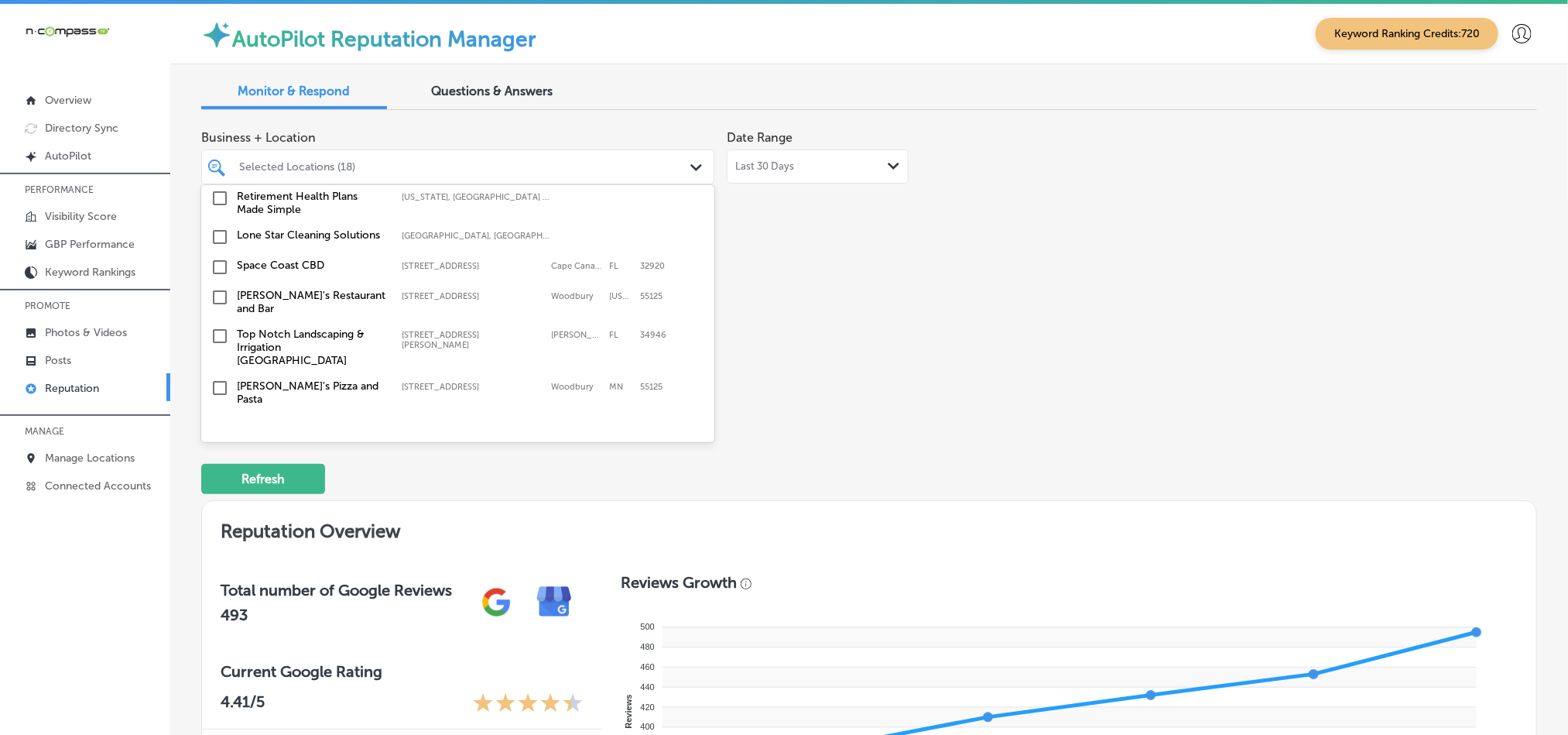
scroll to position [2400, 0]
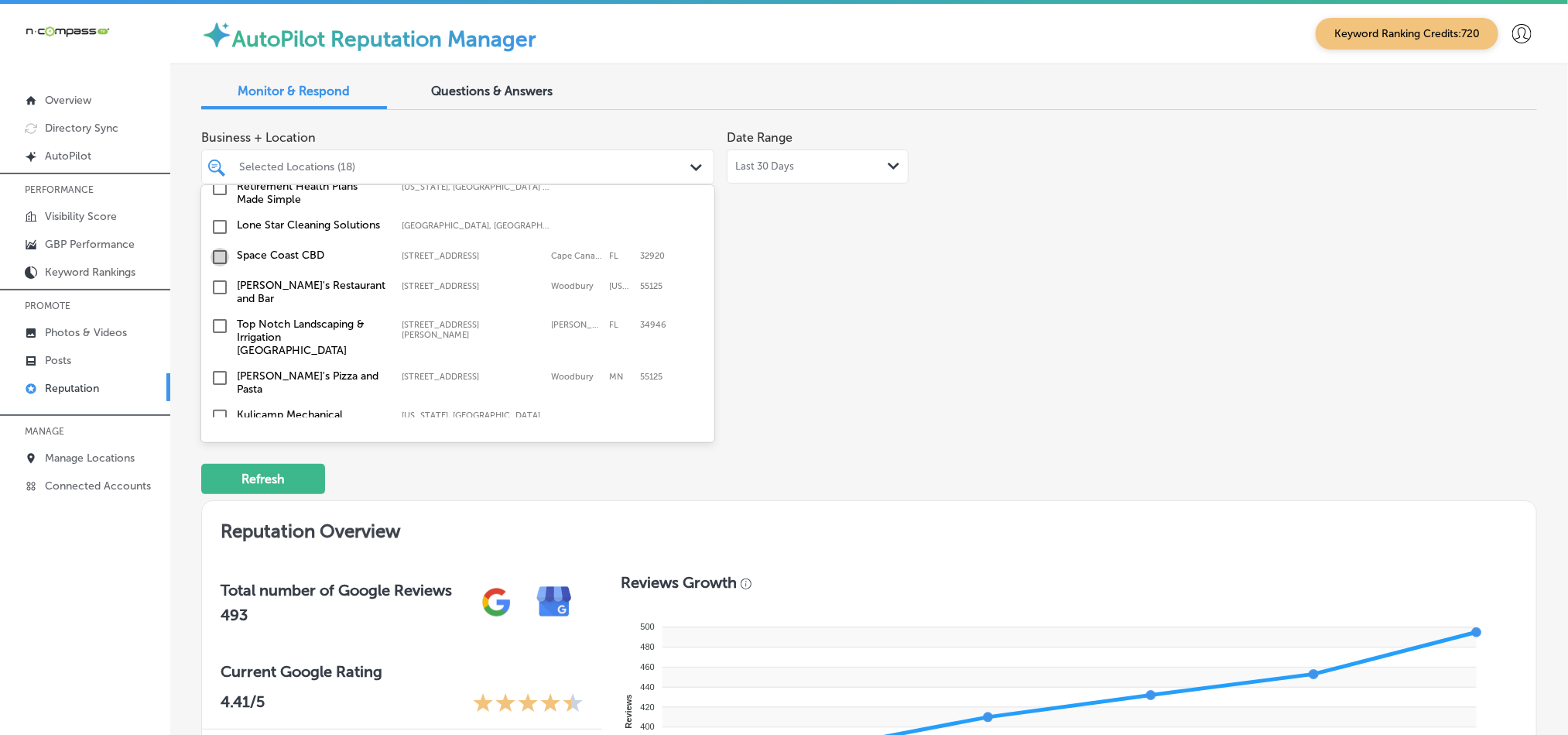
click at [213, 248] on input "checkbox" at bounding box center [220, 256] width 18 height 18
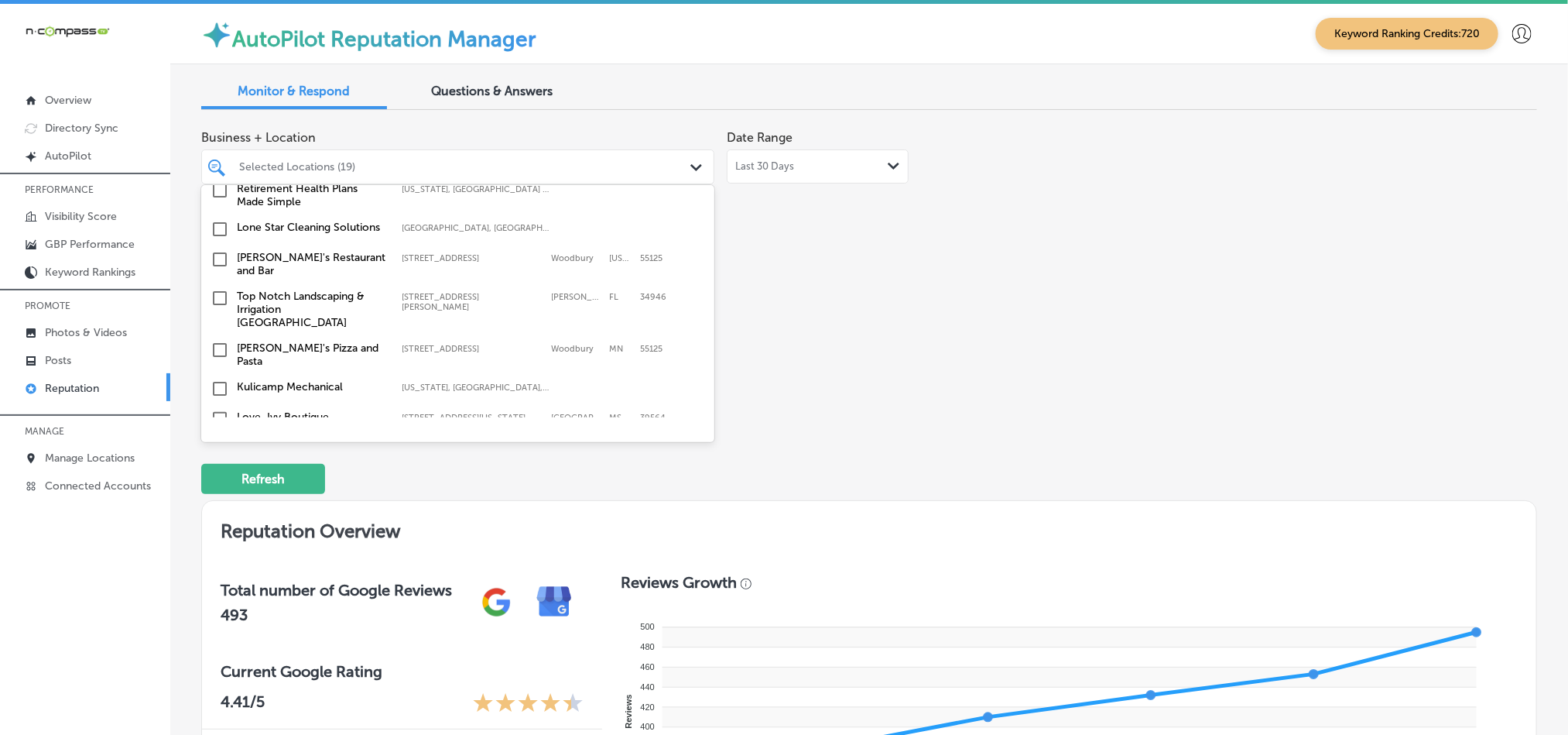
scroll to position [2501, 0]
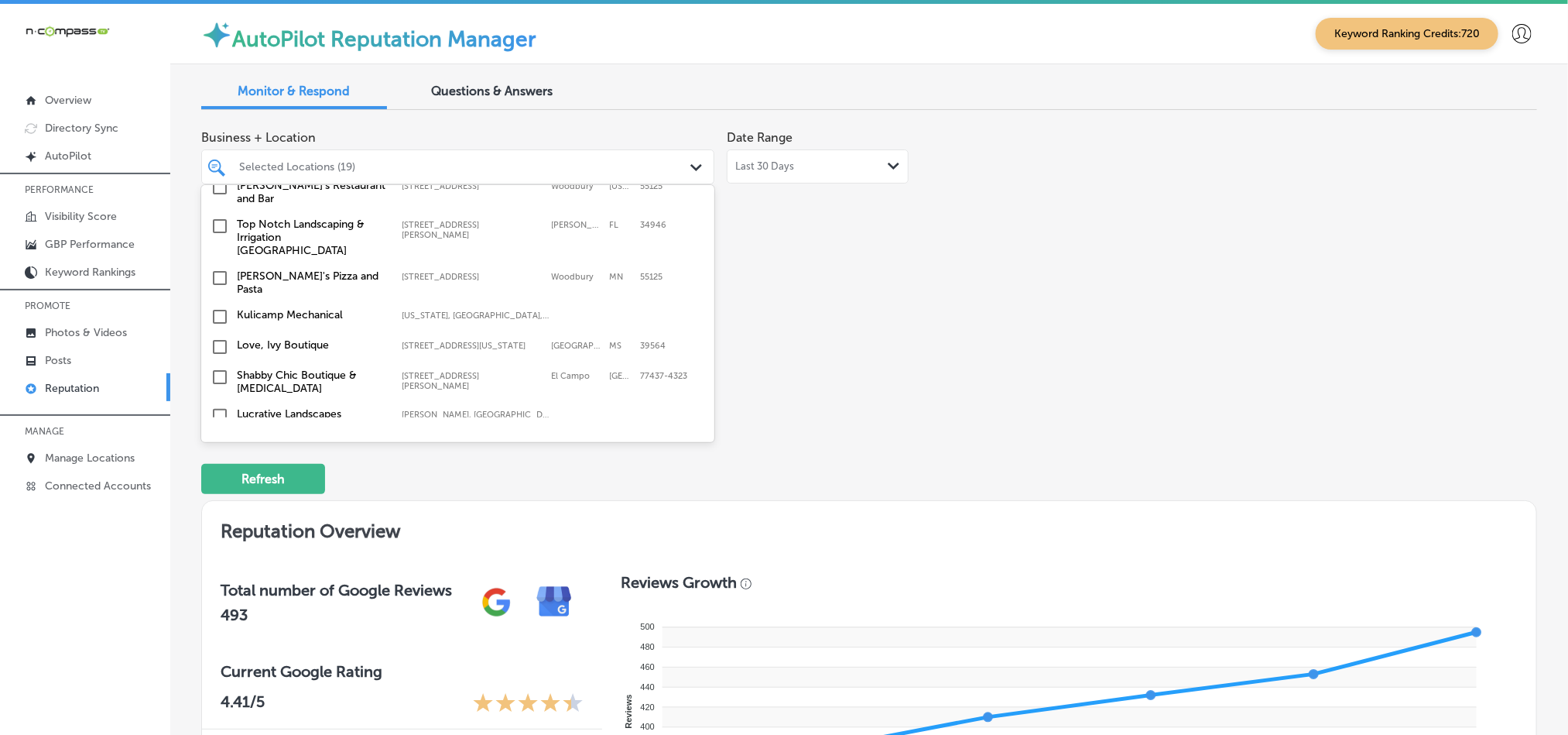
click at [216, 217] on input "checkbox" at bounding box center [220, 226] width 18 height 18
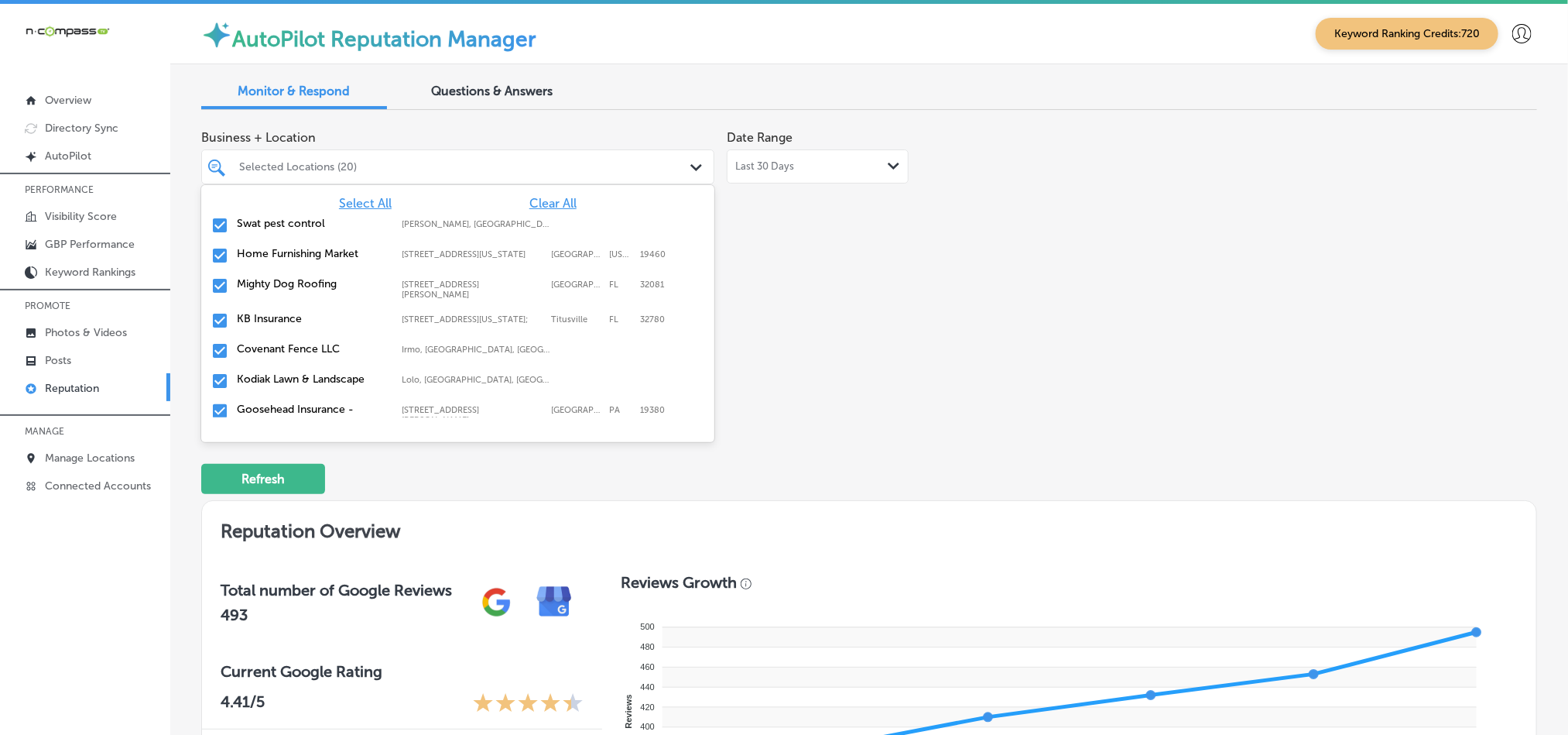
scroll to position [5648, 0]
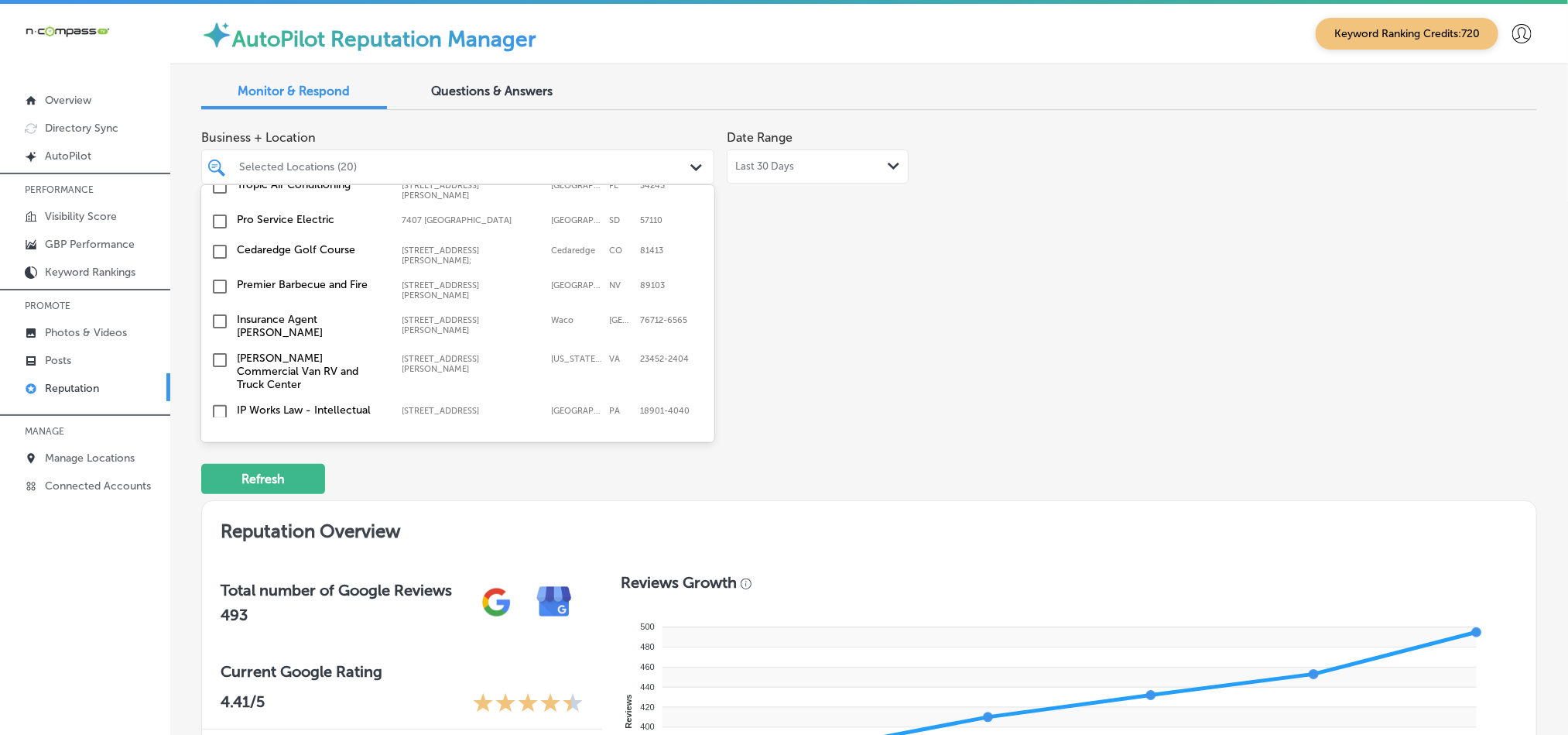
click at [221, 480] on input "checkbox" at bounding box center [220, 489] width 18 height 18
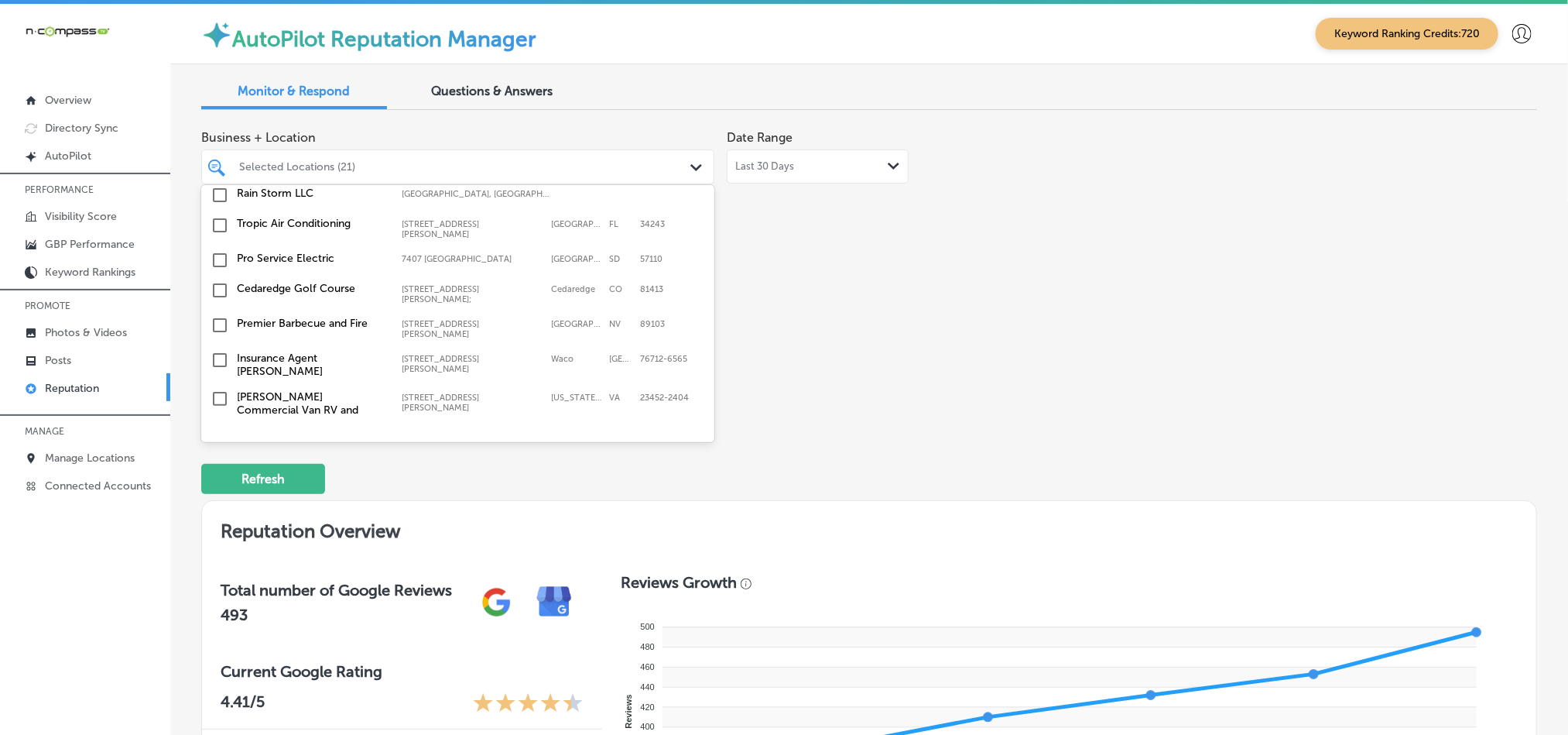
click at [214, 480] on input "checkbox" at bounding box center [220, 489] width 18 height 18
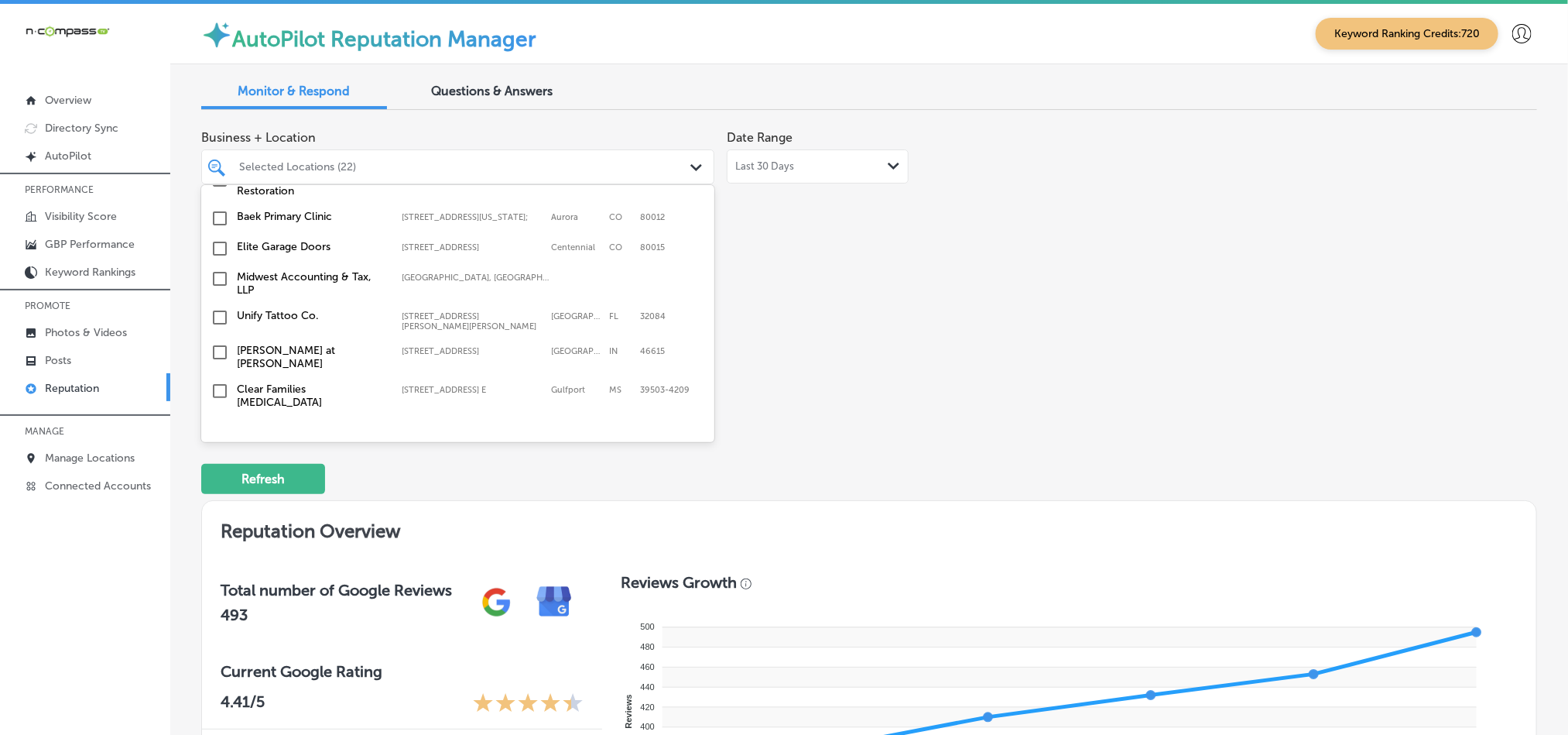
scroll to position [5338, 0]
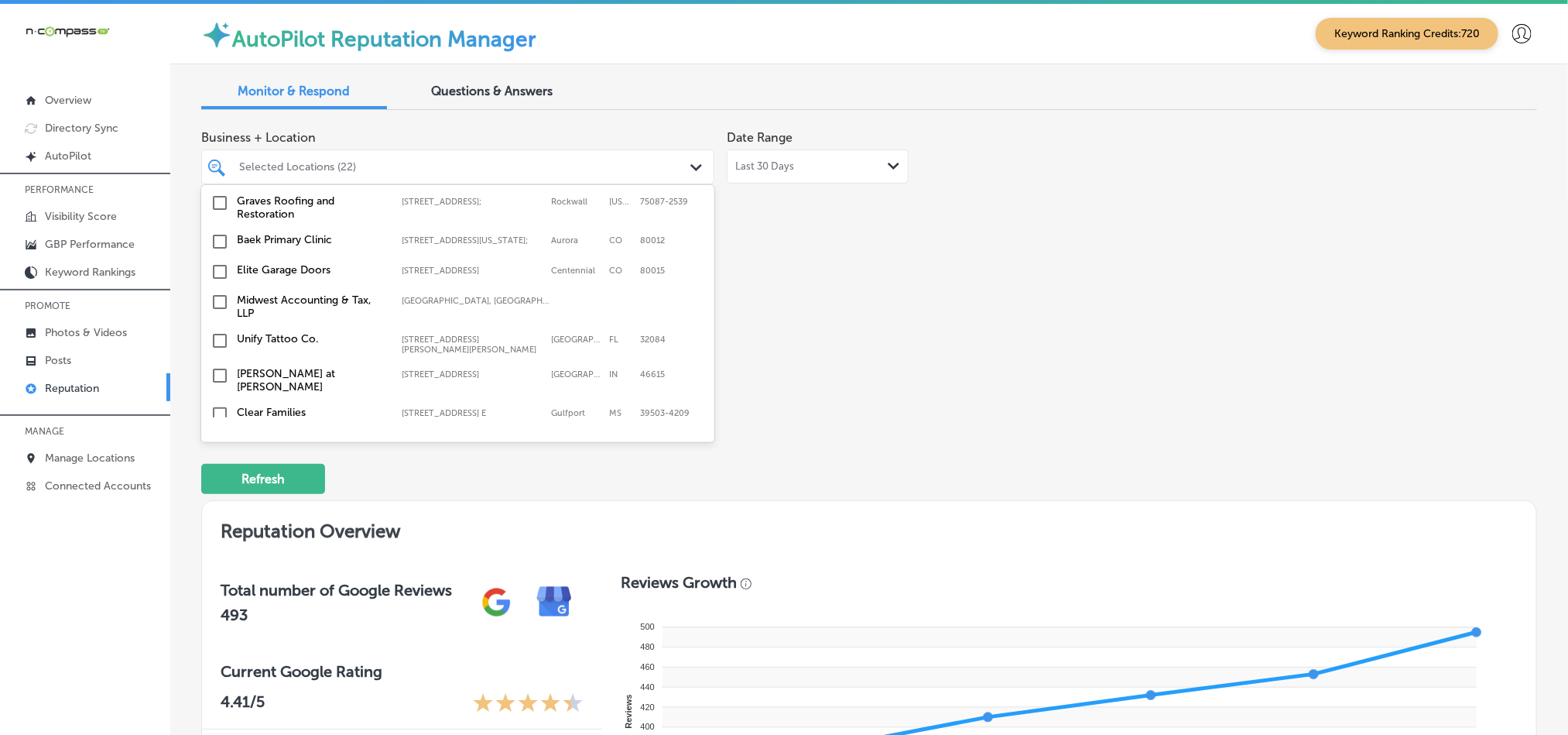
click at [219, 504] on input "checkbox" at bounding box center [220, 513] width 18 height 18
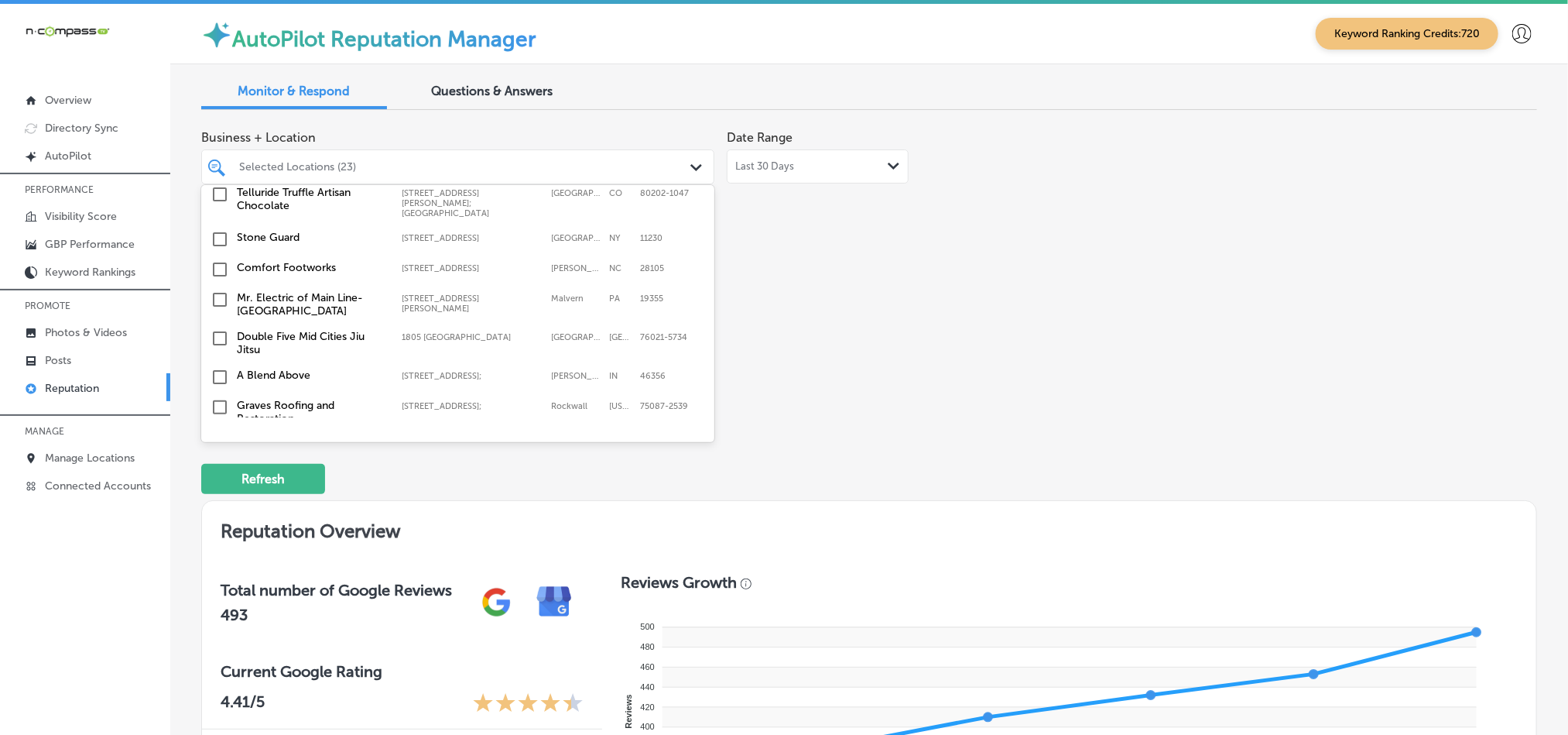
scroll to position [5145, 0]
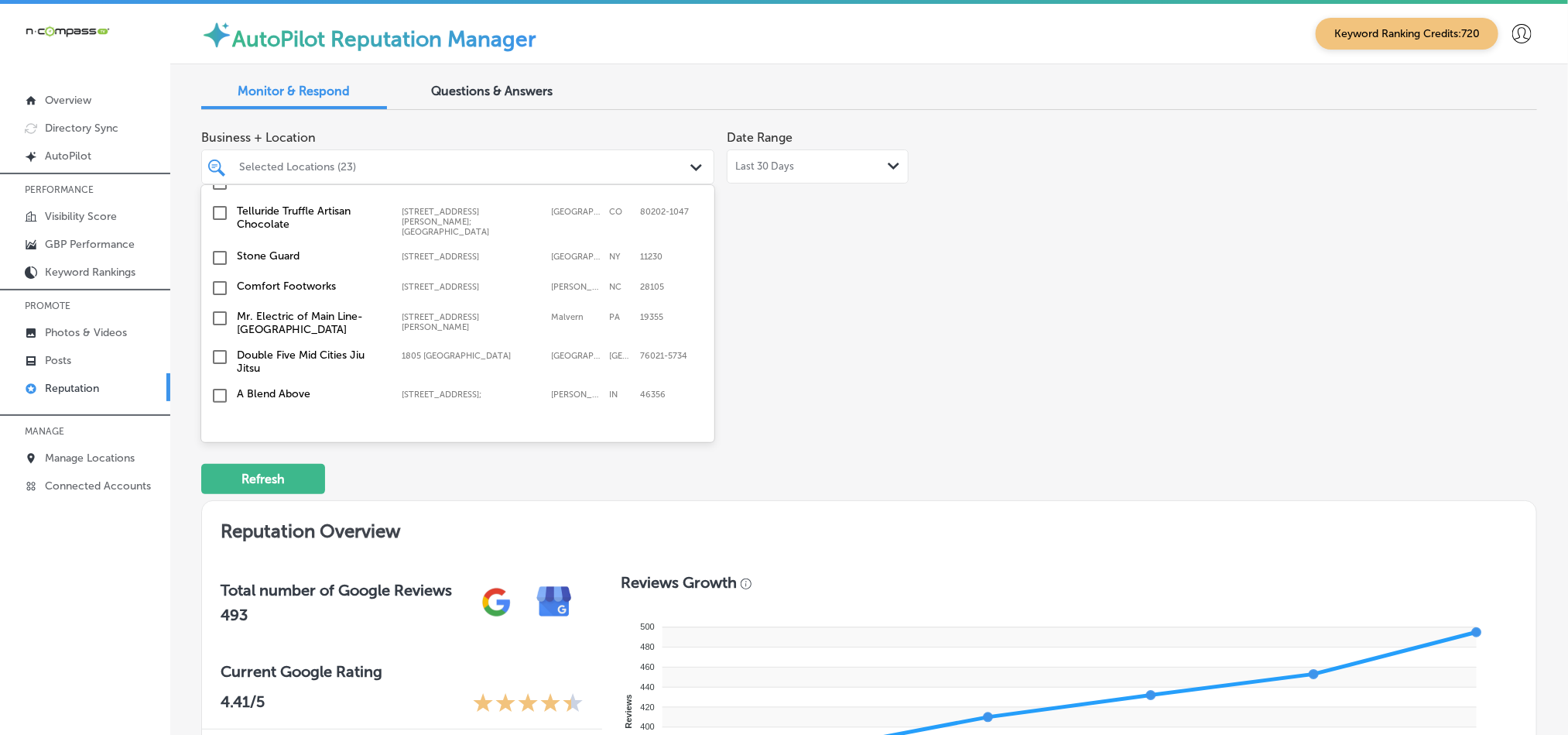
click at [219, 486] on input "checkbox" at bounding box center [220, 494] width 18 height 18
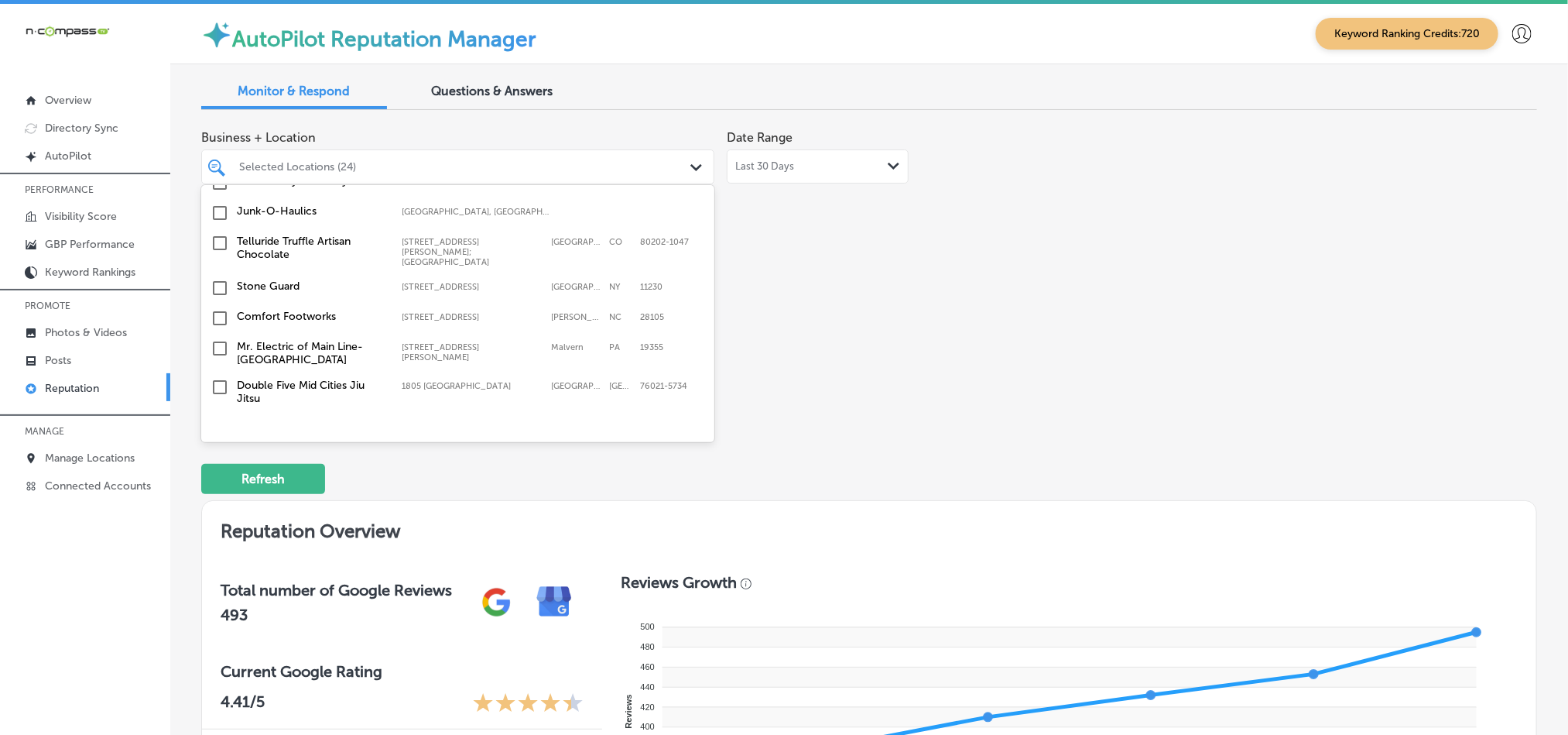
click at [221, 486] on input "checkbox" at bounding box center [220, 494] width 18 height 18
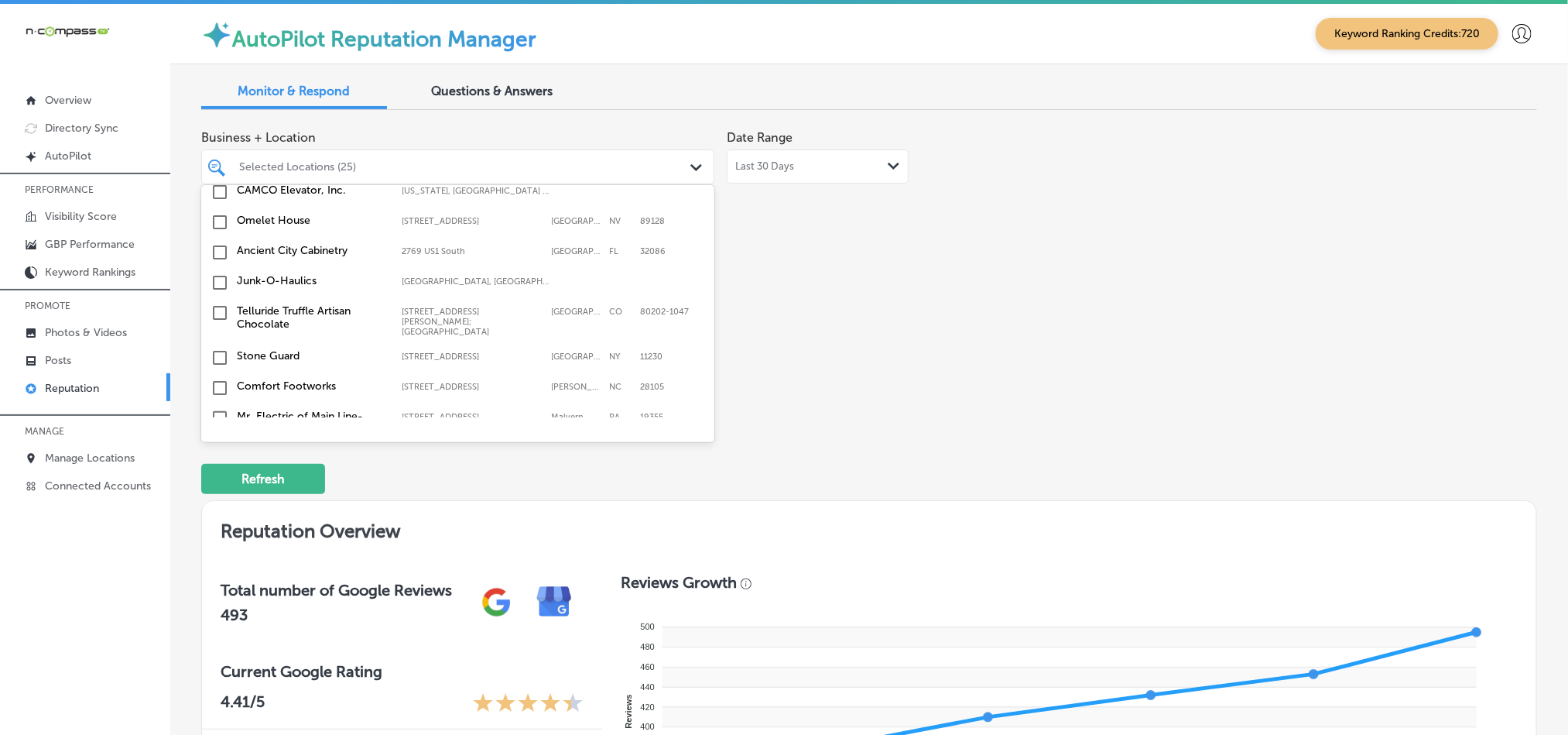
click at [219, 448] on input "checkbox" at bounding box center [220, 457] width 18 height 18
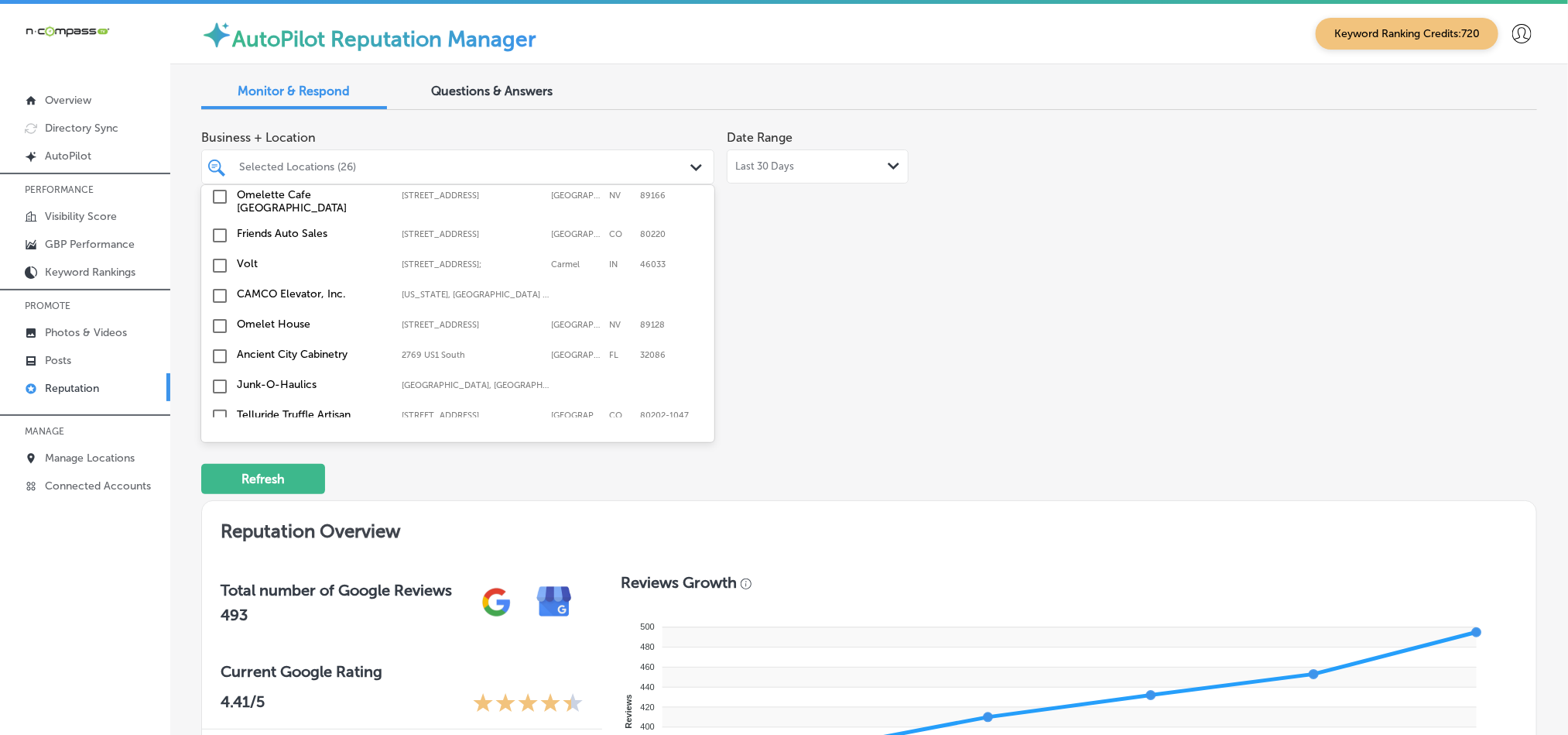
scroll to position [5030, 0]
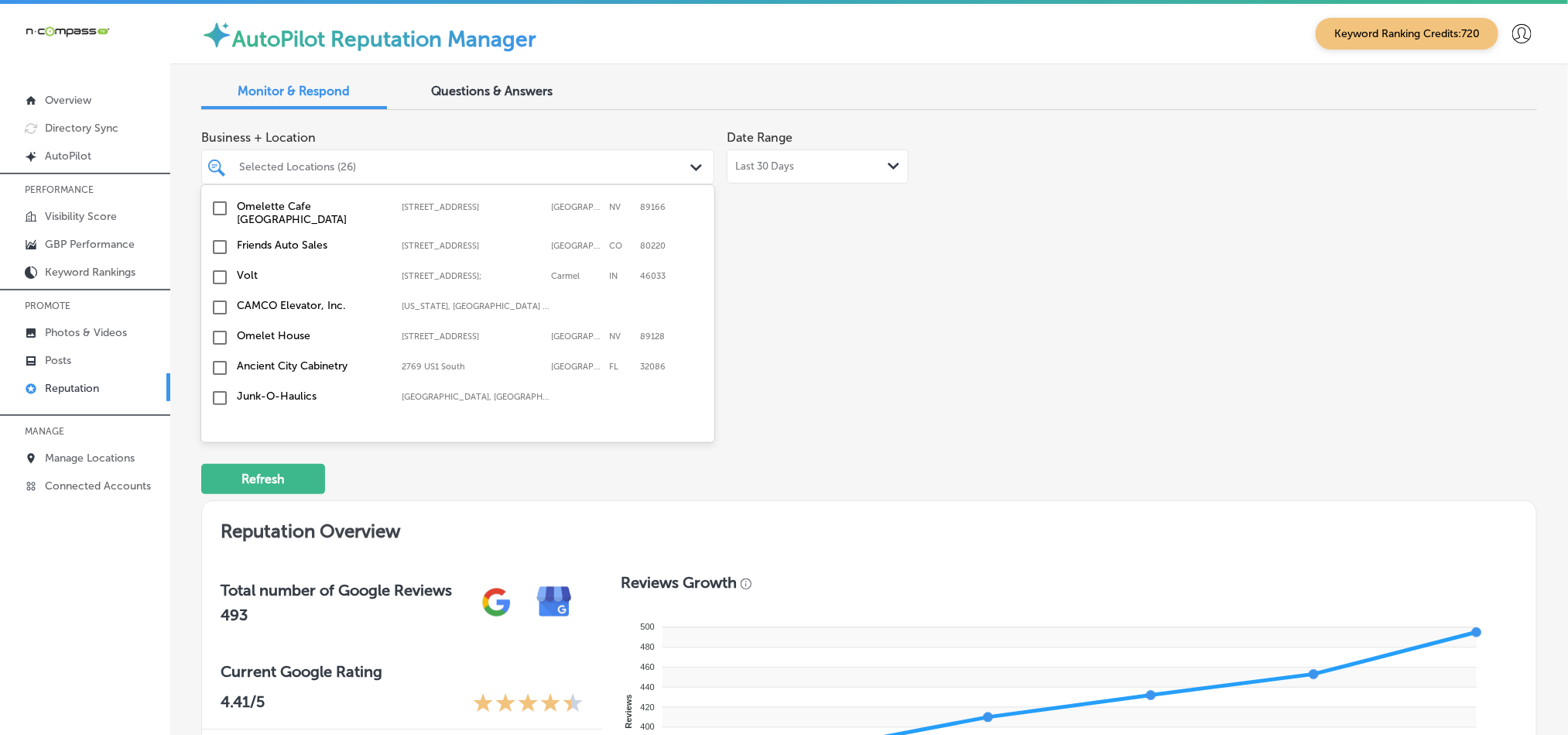
click at [219, 494] on input "checkbox" at bounding box center [220, 503] width 18 height 18
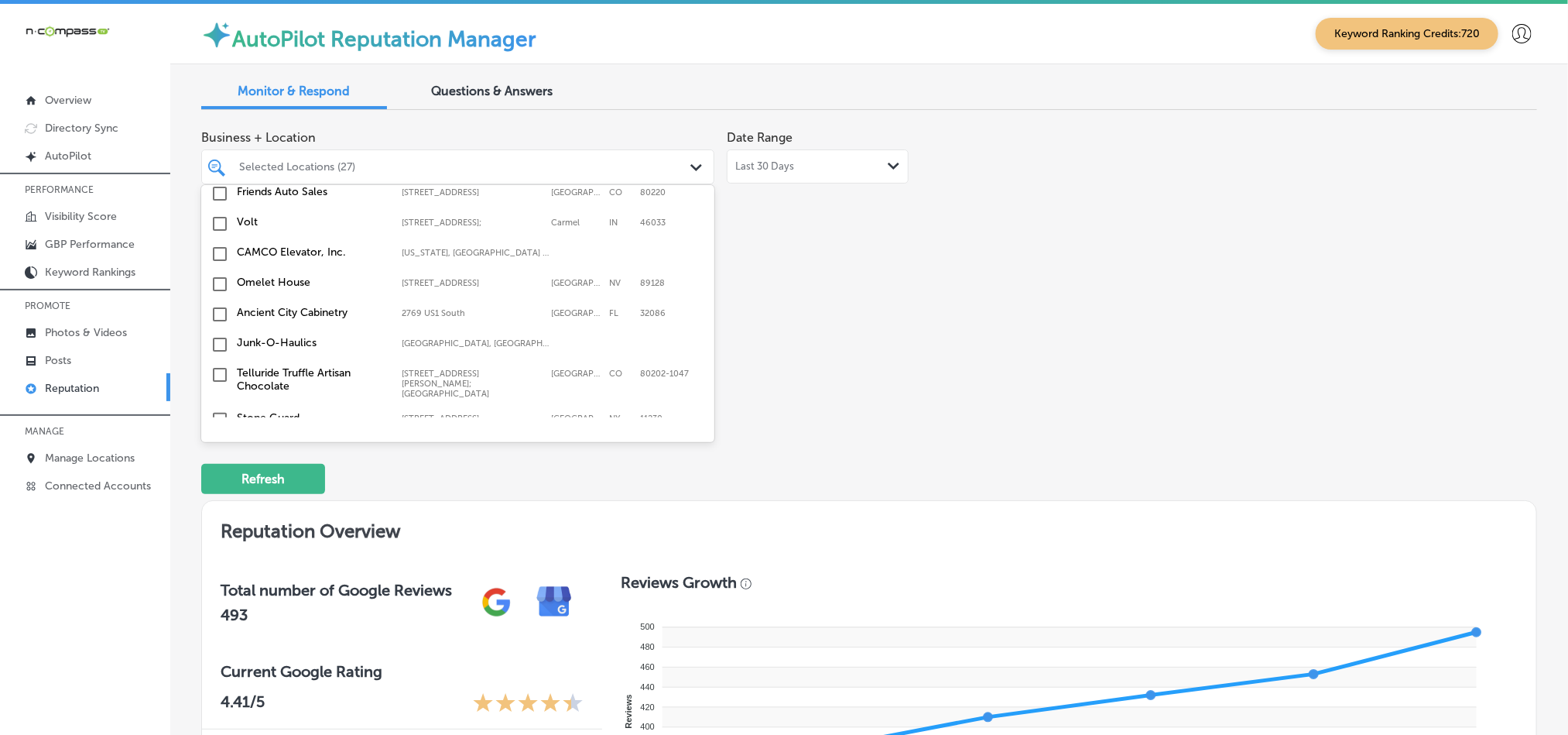
scroll to position [5067, 0]
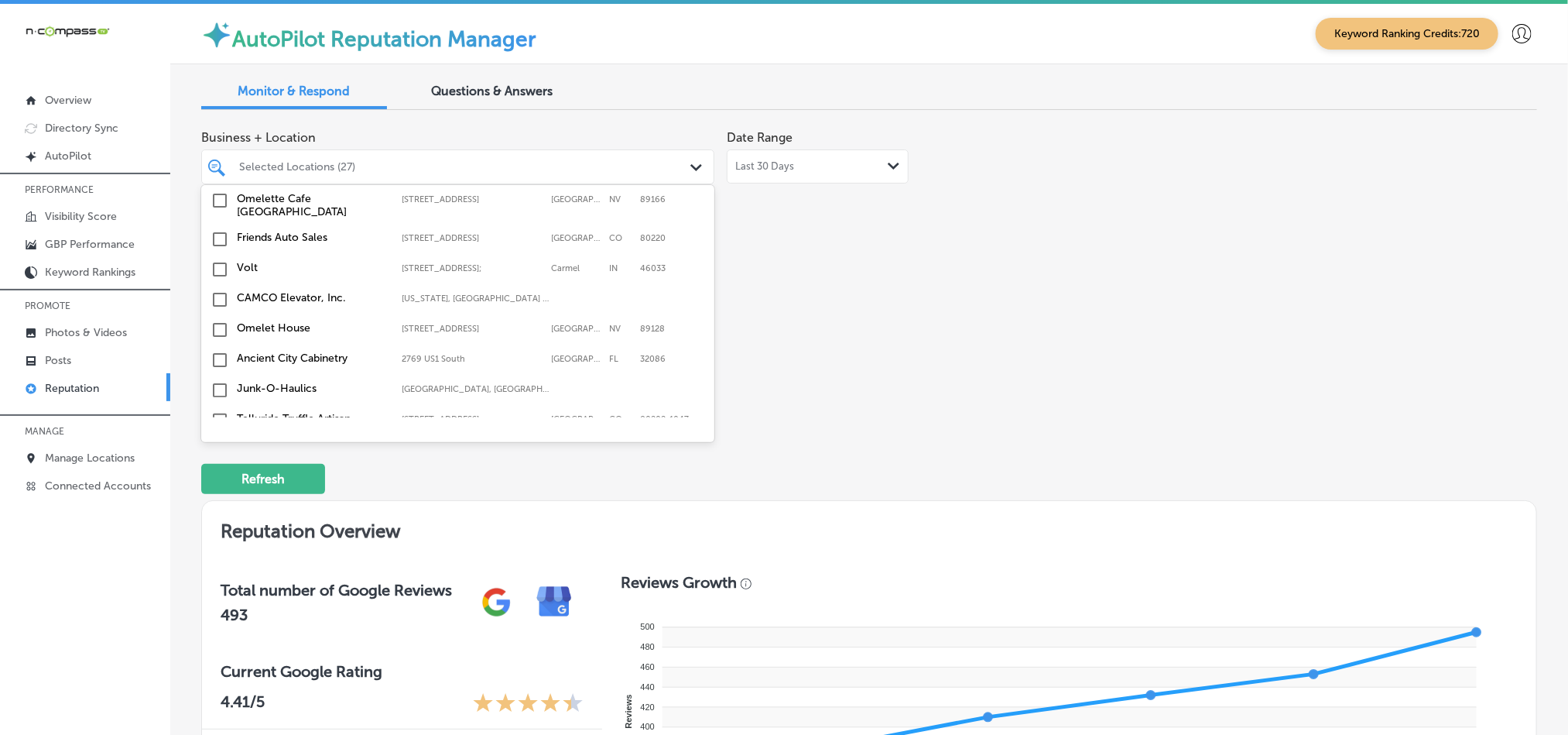
click at [221, 381] on input "checkbox" at bounding box center [220, 389] width 18 height 18
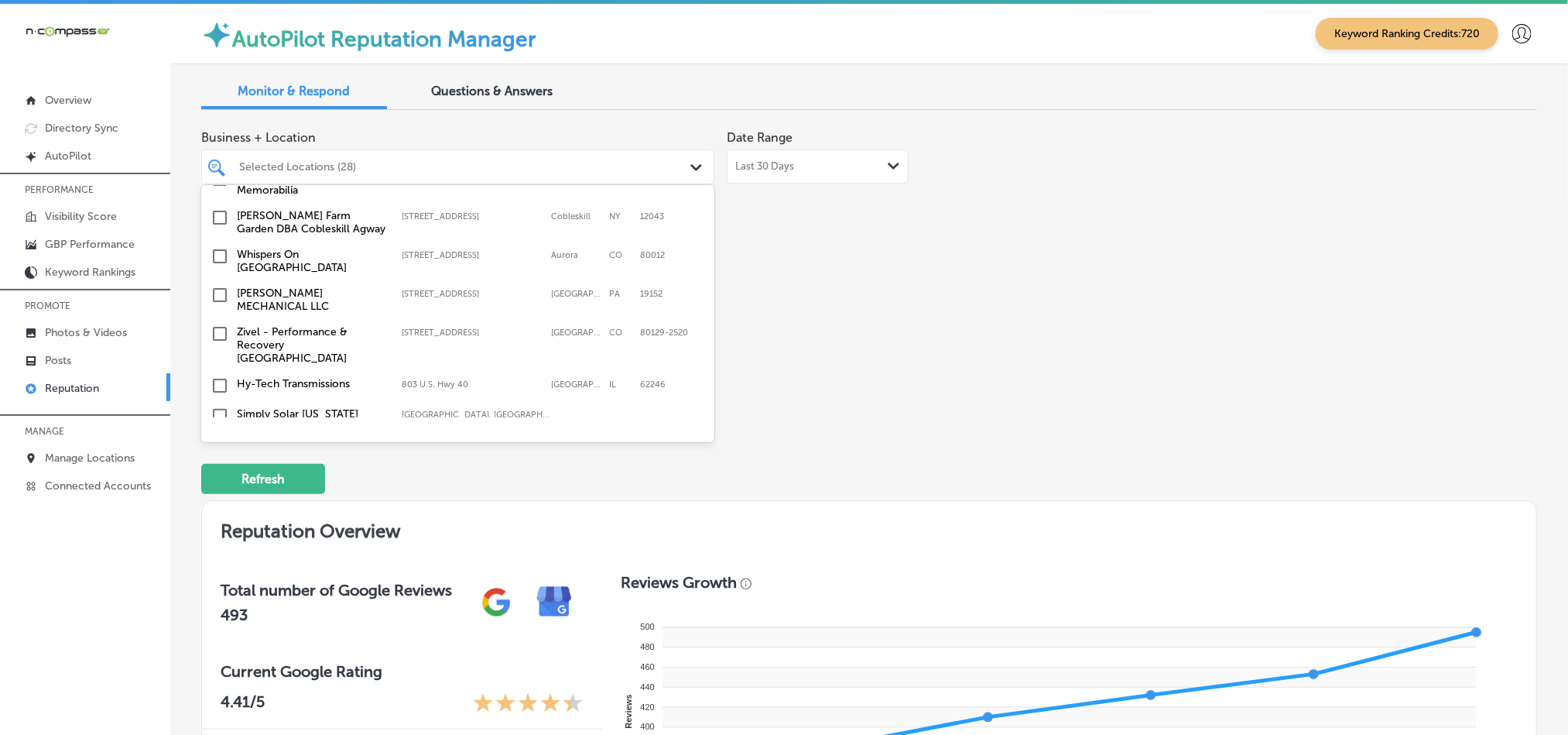
scroll to position [4681, 0]
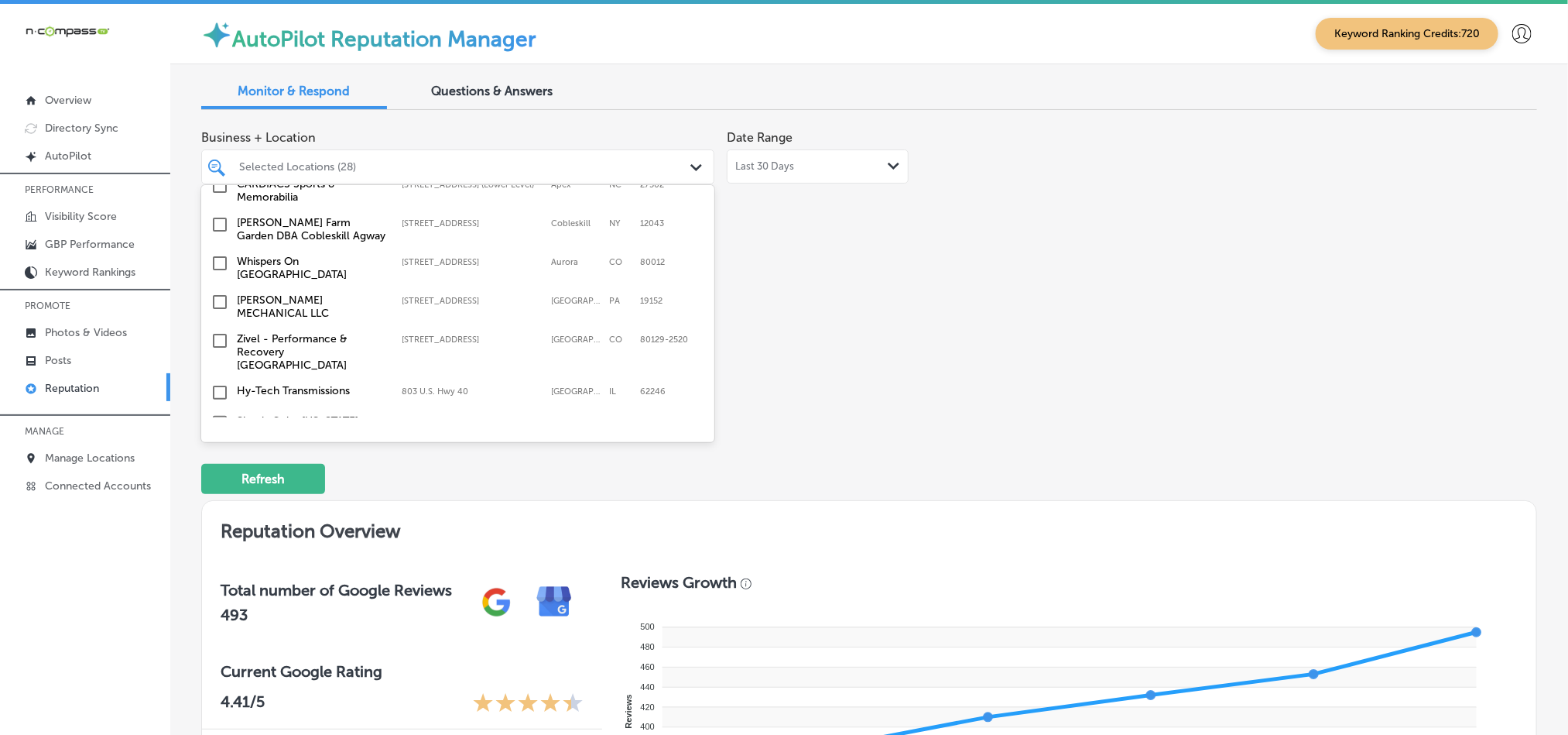
click at [219, 504] on input "checkbox" at bounding box center [220, 513] width 18 height 18
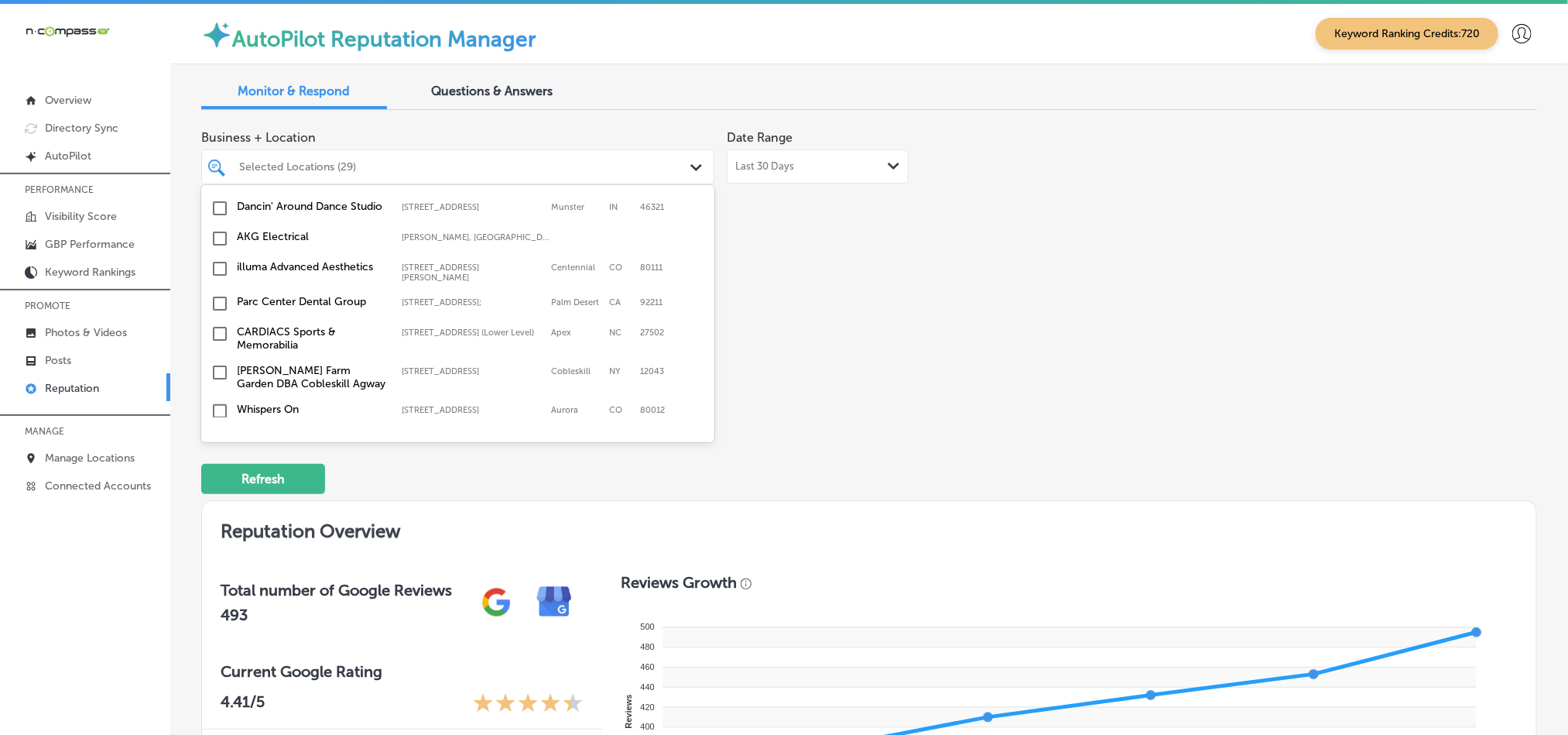
scroll to position [4565, 0]
click at [220, 444] on input "checkbox" at bounding box center [220, 452] width 18 height 18
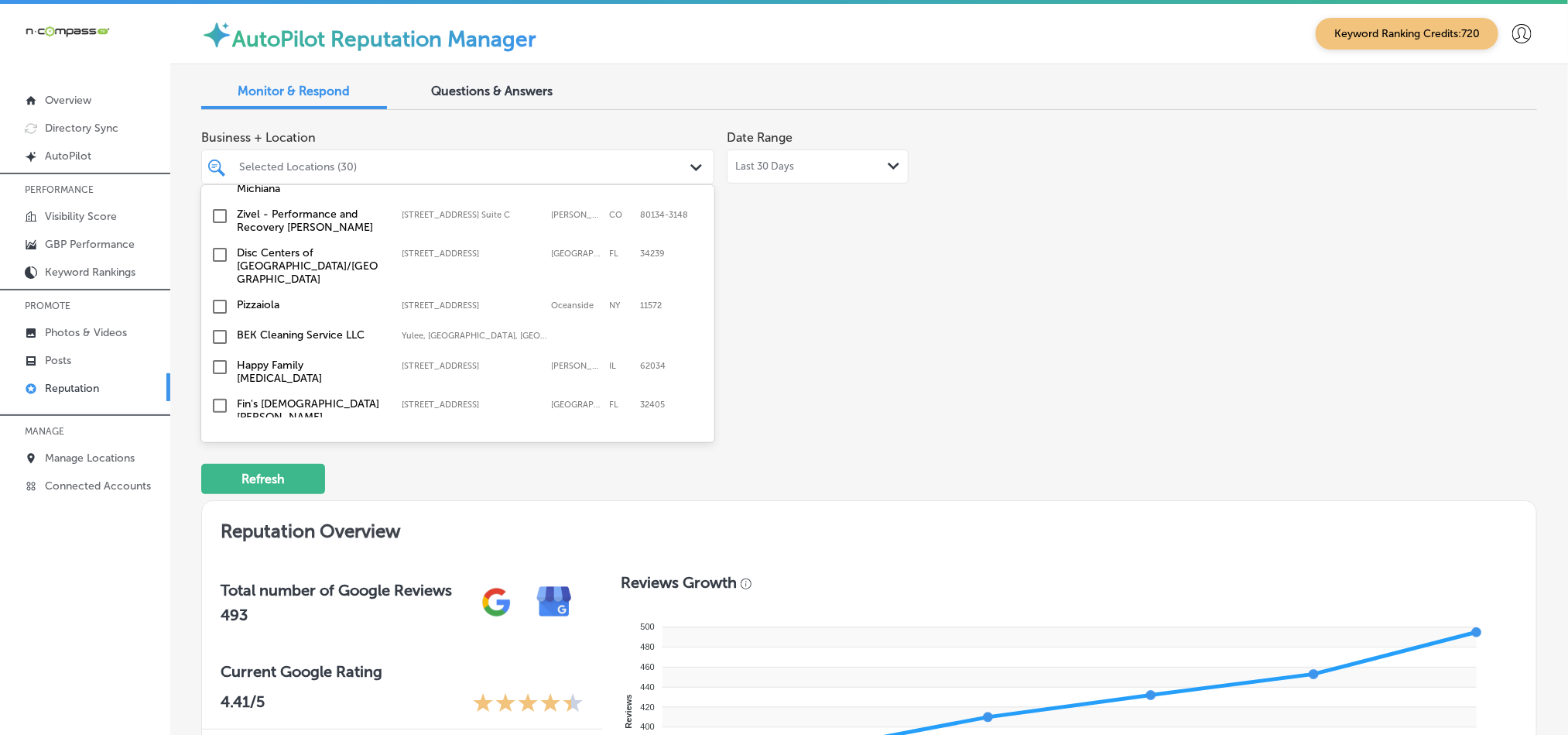
scroll to position [3519, 0]
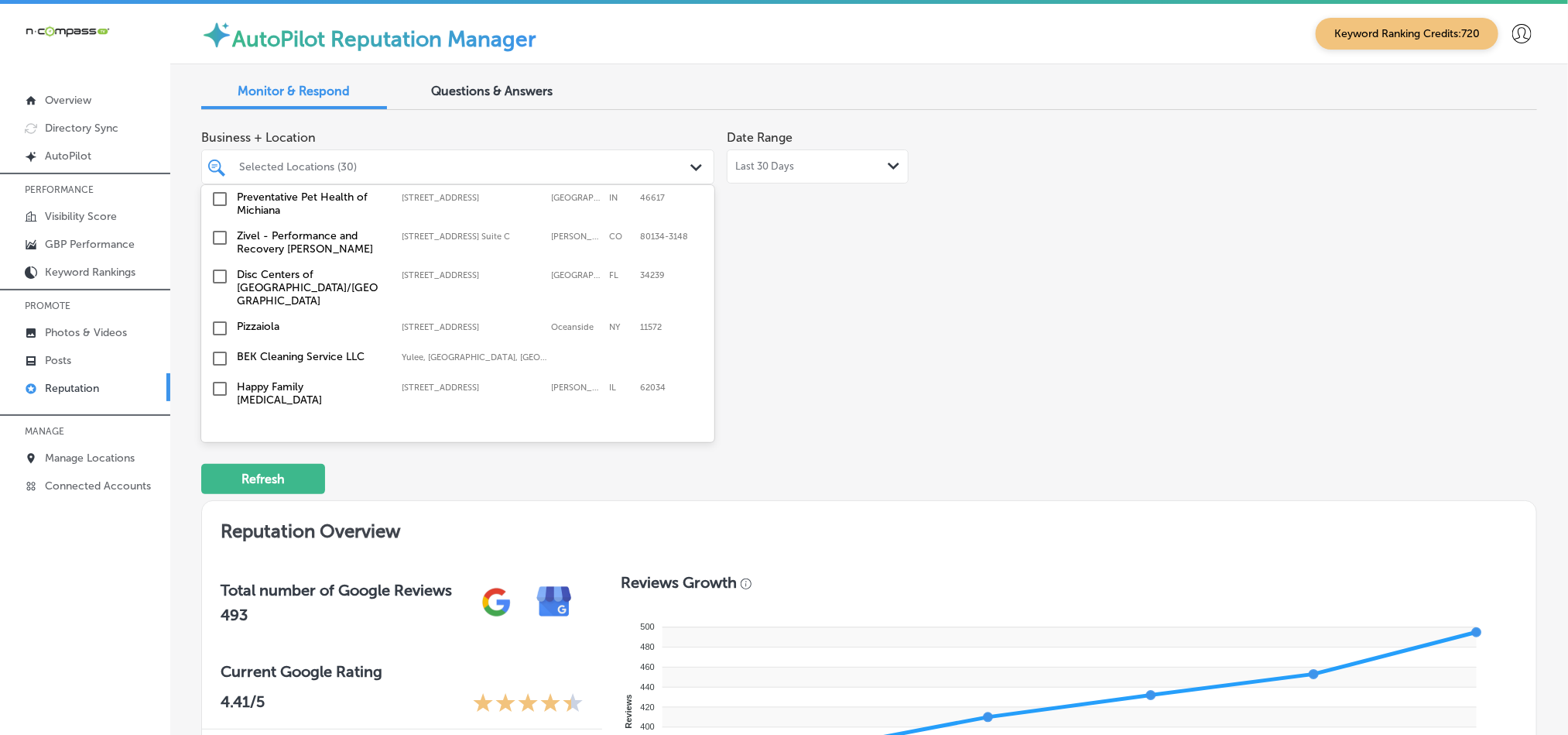
click at [219, 418] on input "checkbox" at bounding box center [220, 427] width 18 height 18
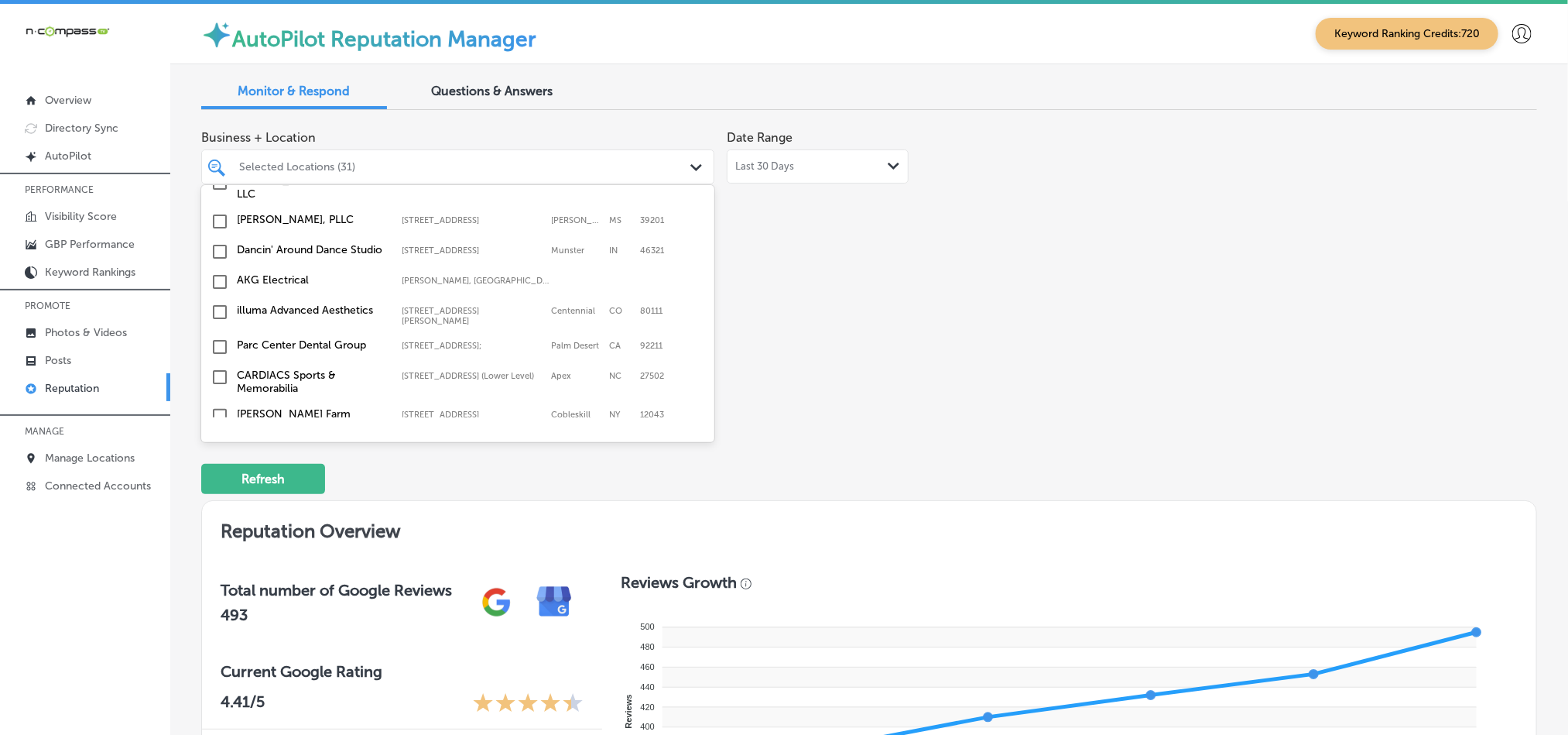
scroll to position [4526, 0]
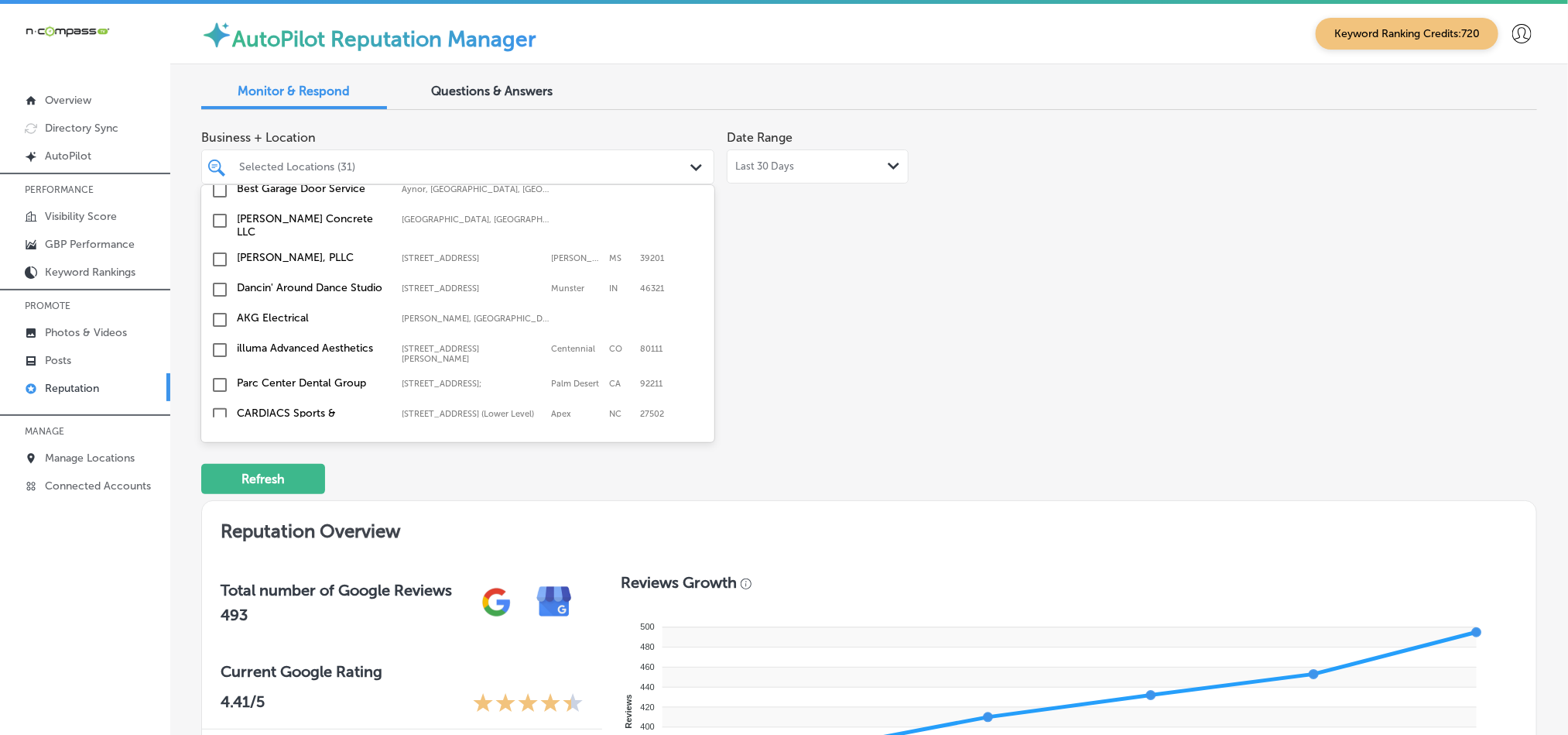
click at [219, 483] on input "checkbox" at bounding box center [220, 492] width 18 height 18
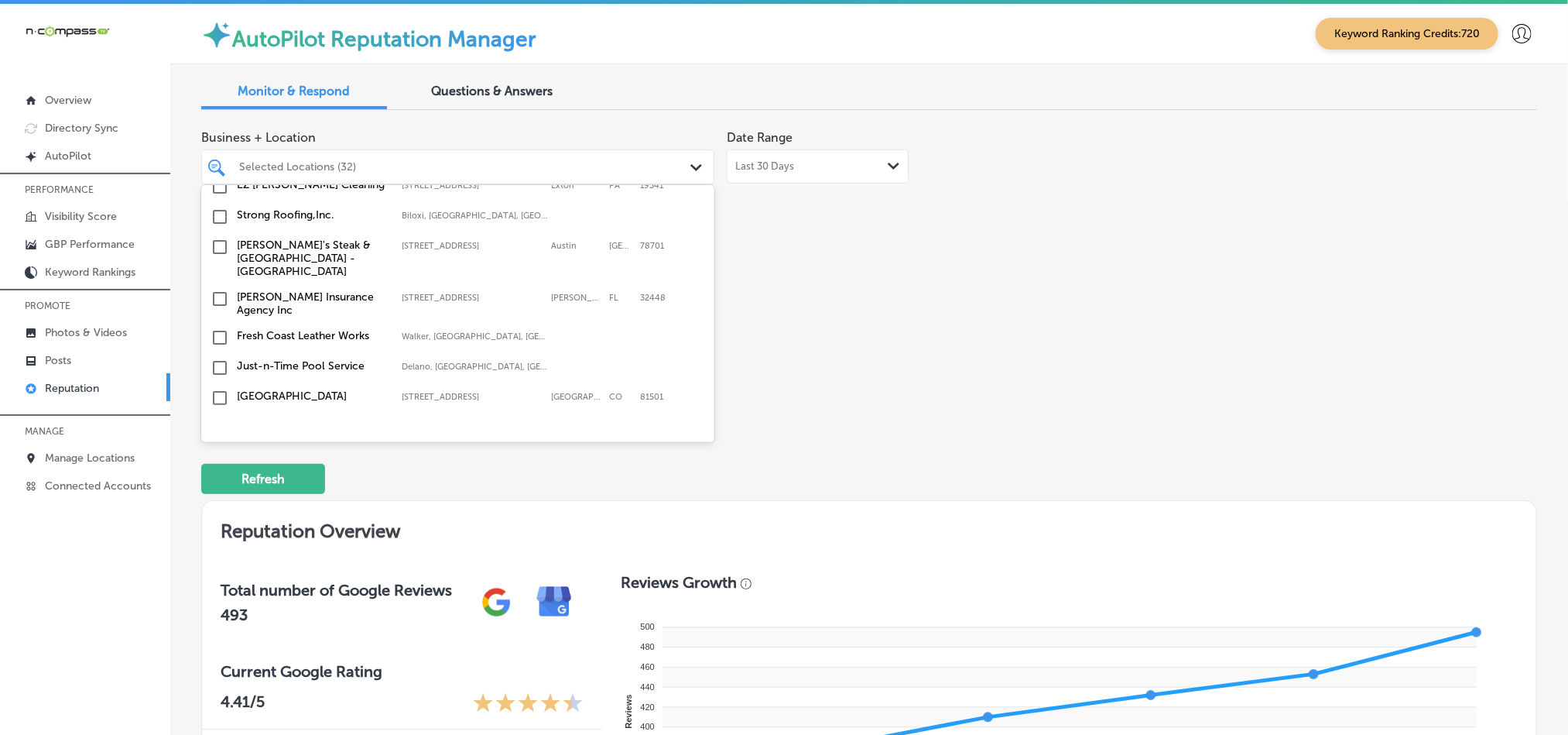
scroll to position [3325, 0]
click at [219, 393] on input "checkbox" at bounding box center [220, 402] width 18 height 18
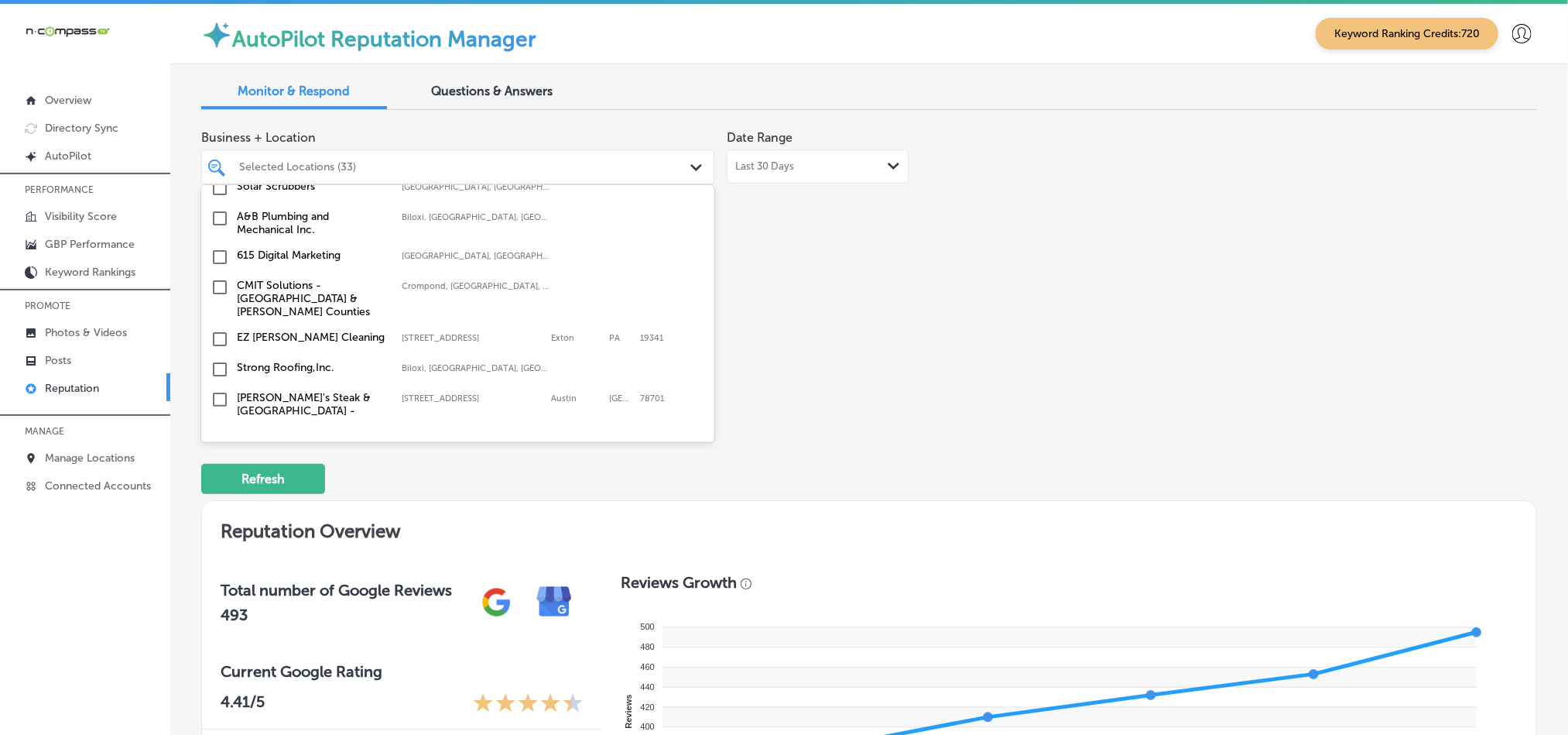
scroll to position [3171, 0]
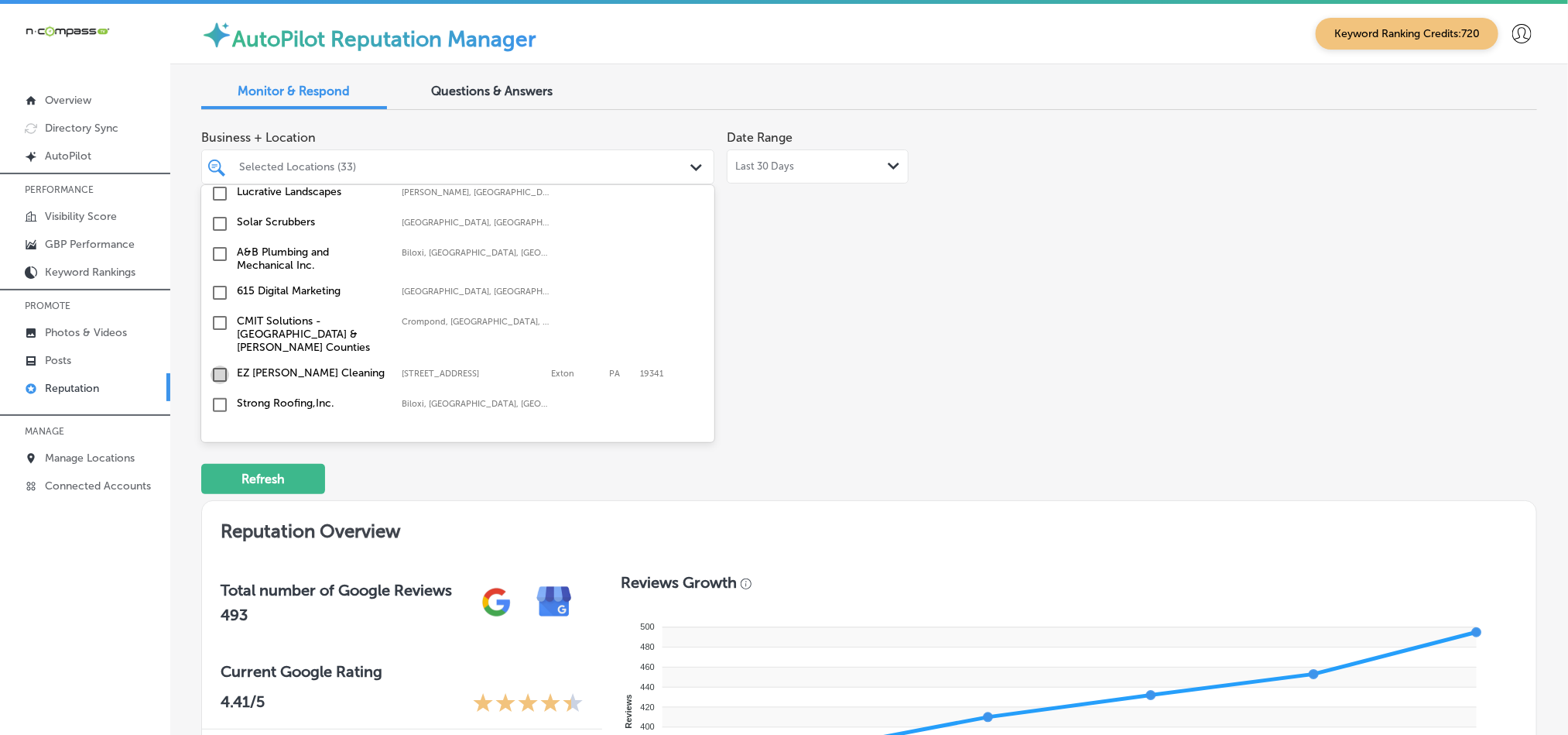
click at [216, 366] on input "checkbox" at bounding box center [220, 374] width 18 height 18
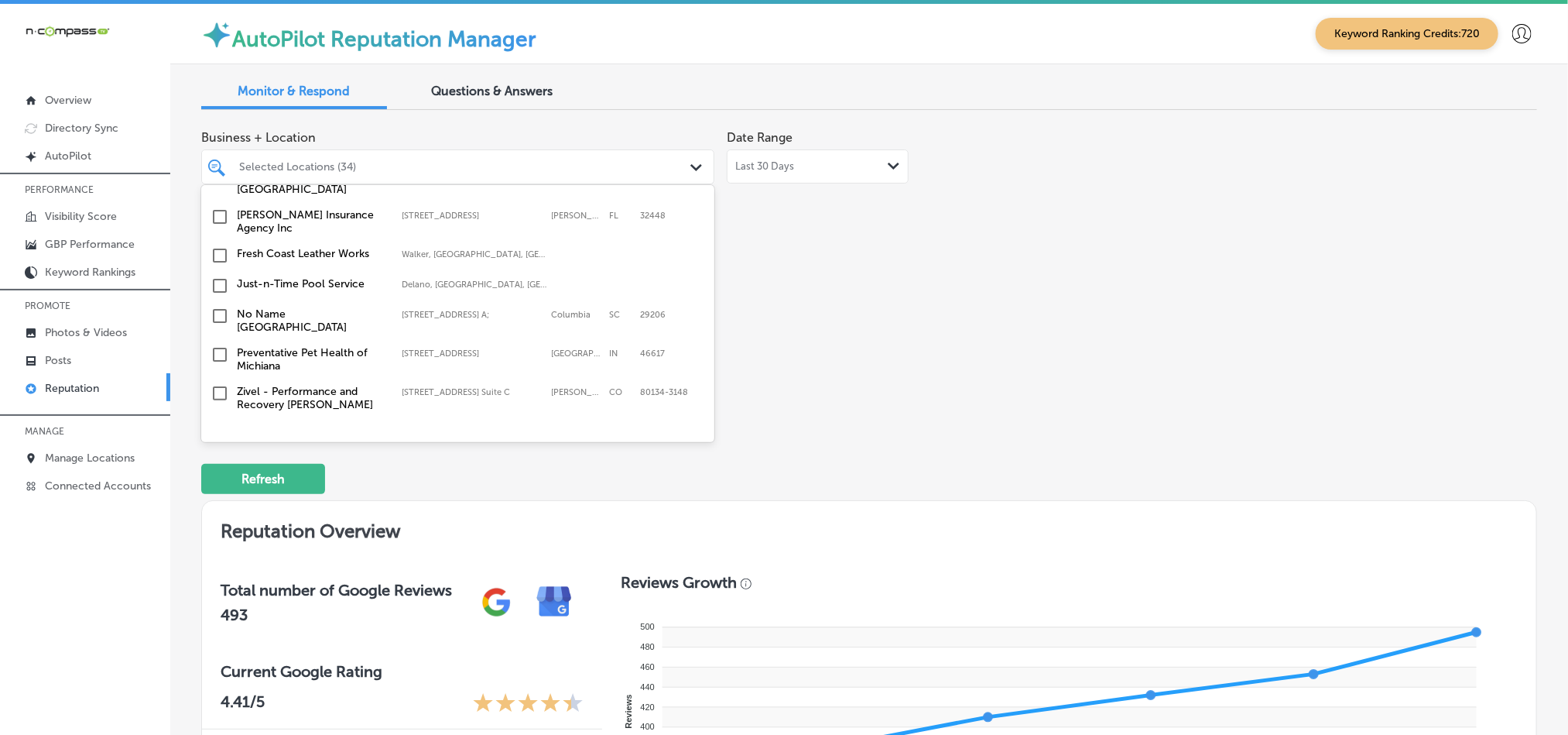
scroll to position [3364, 0]
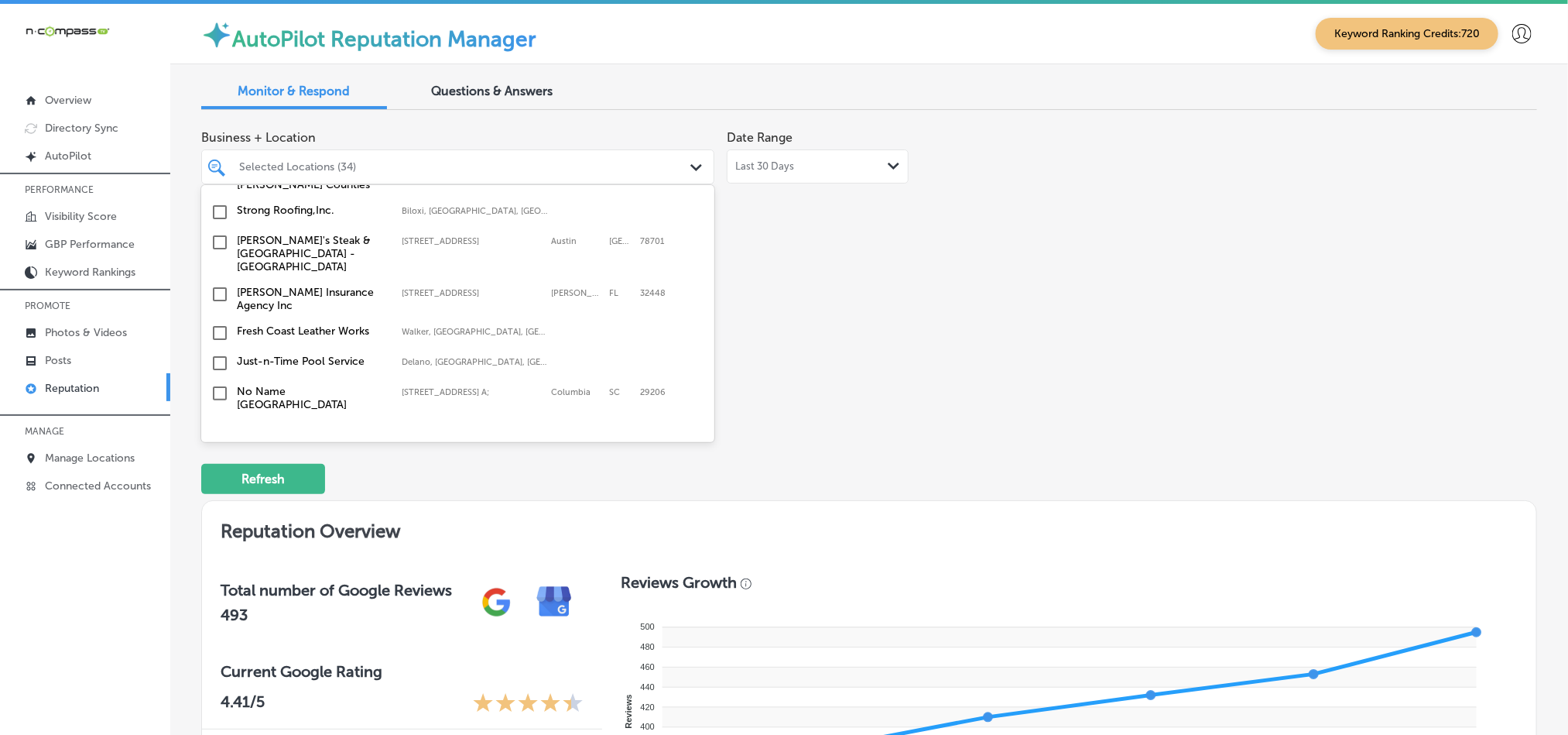
click at [214, 354] on input "checkbox" at bounding box center [220, 362] width 18 height 18
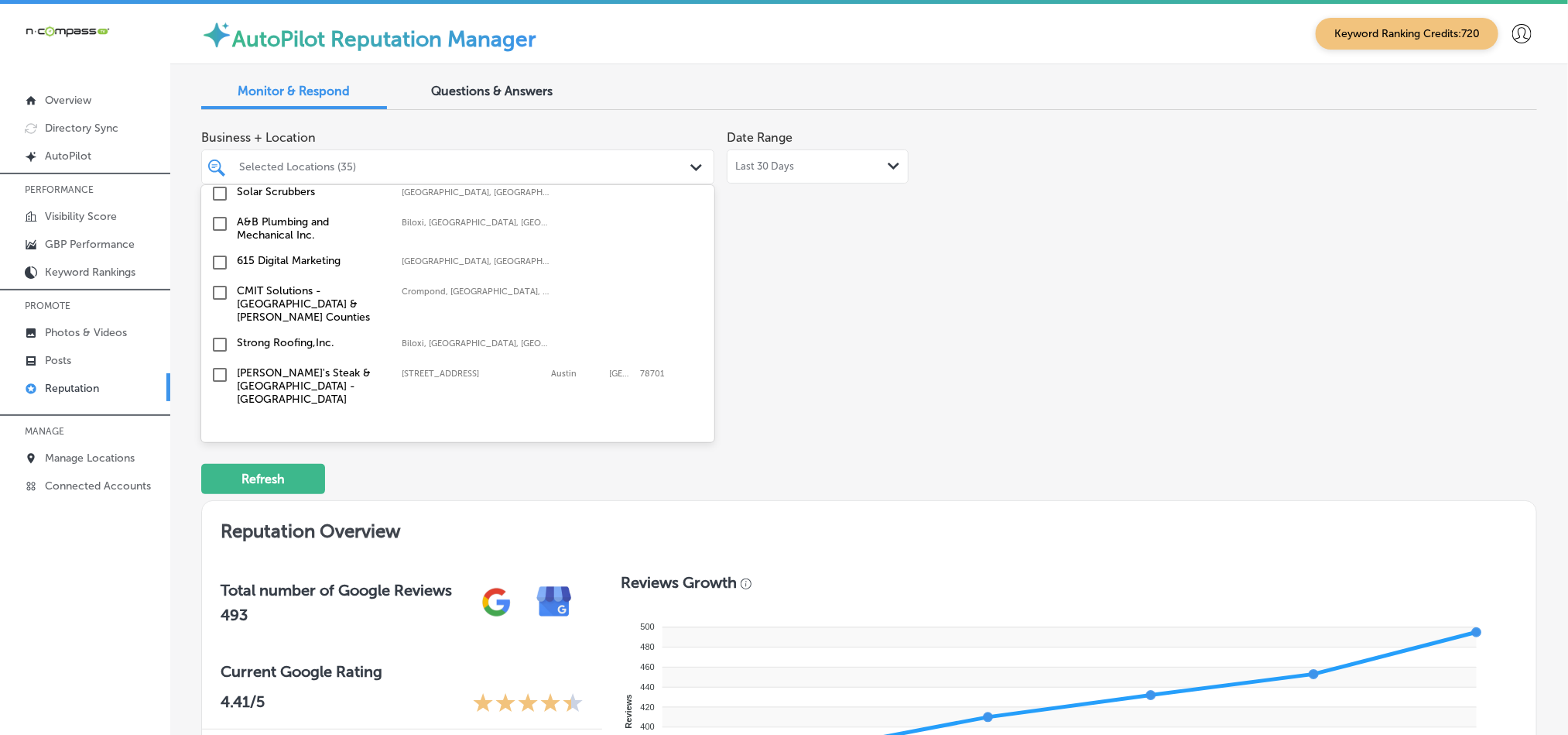
scroll to position [3247, 0]
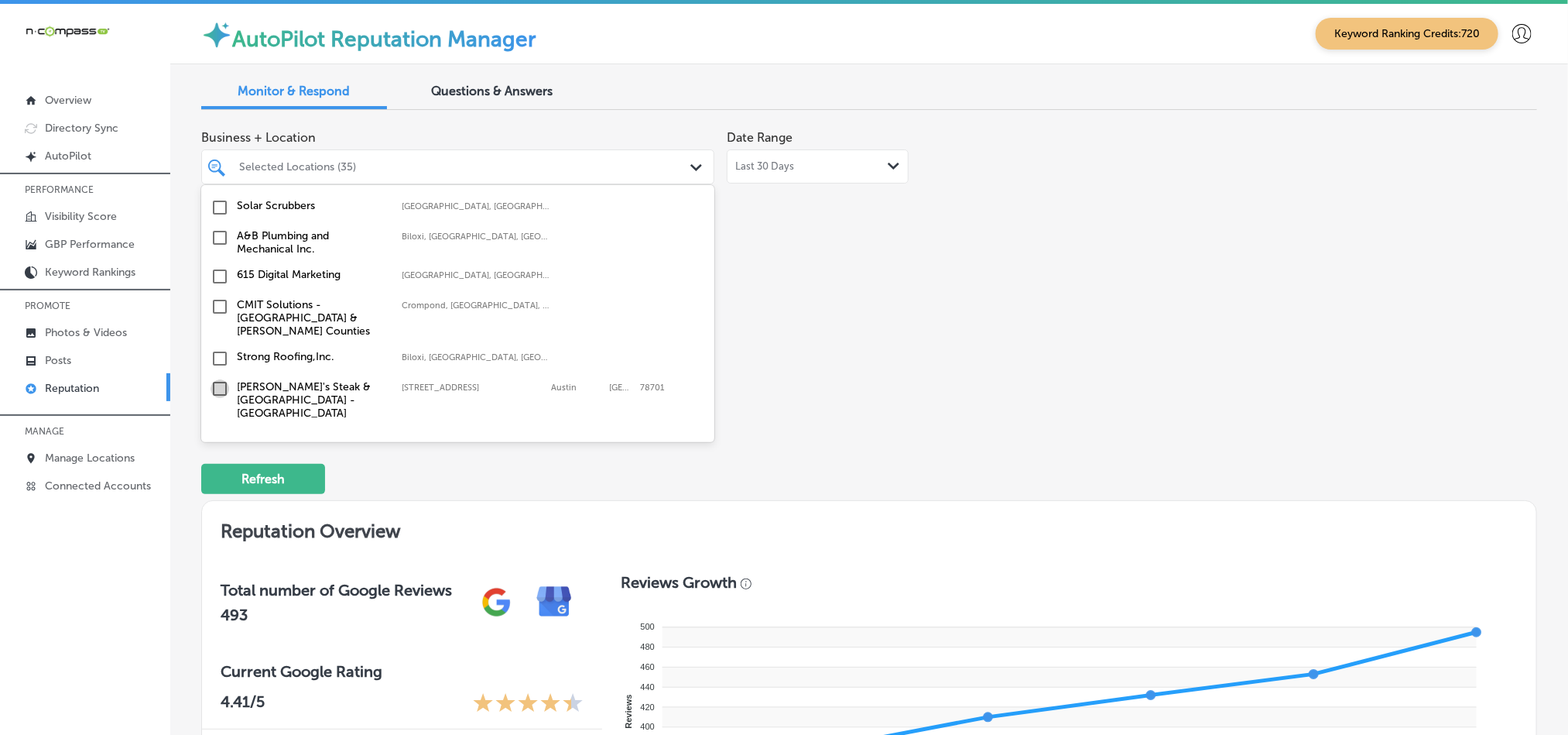
click at [221, 380] on input "checkbox" at bounding box center [220, 388] width 18 height 18
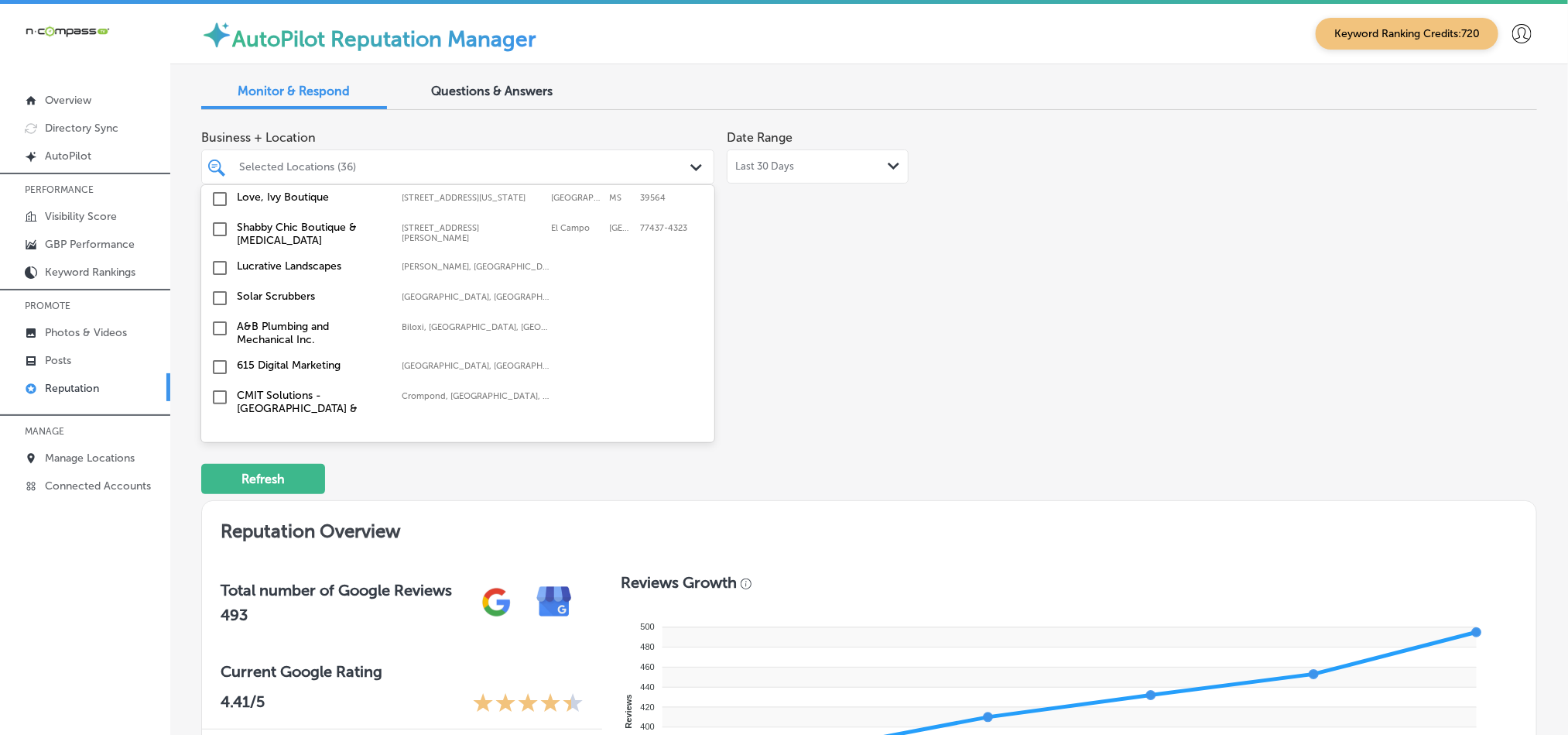
scroll to position [3092, 0]
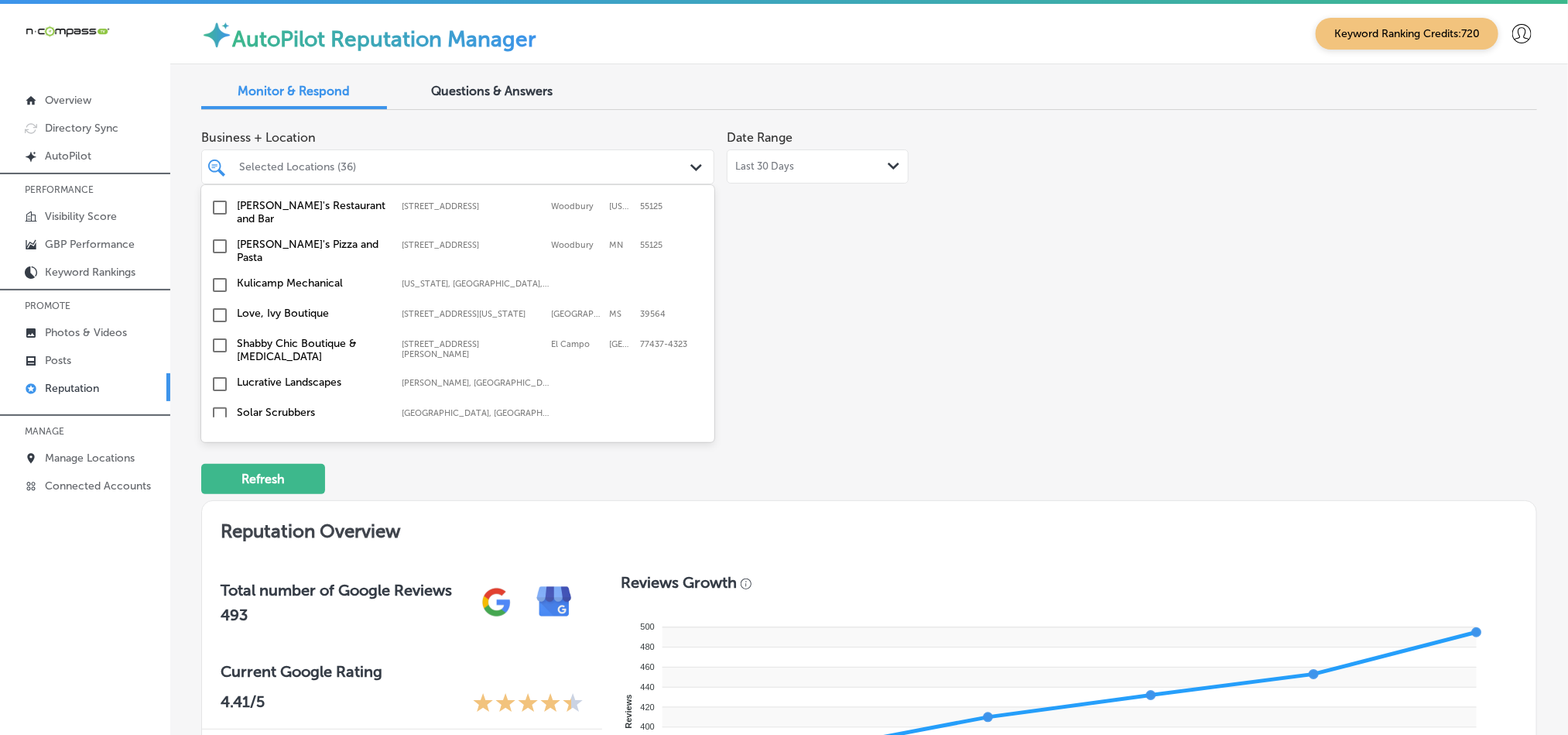
click at [219, 435] on input "checkbox" at bounding box center [220, 444] width 18 height 18
type textarea "x"
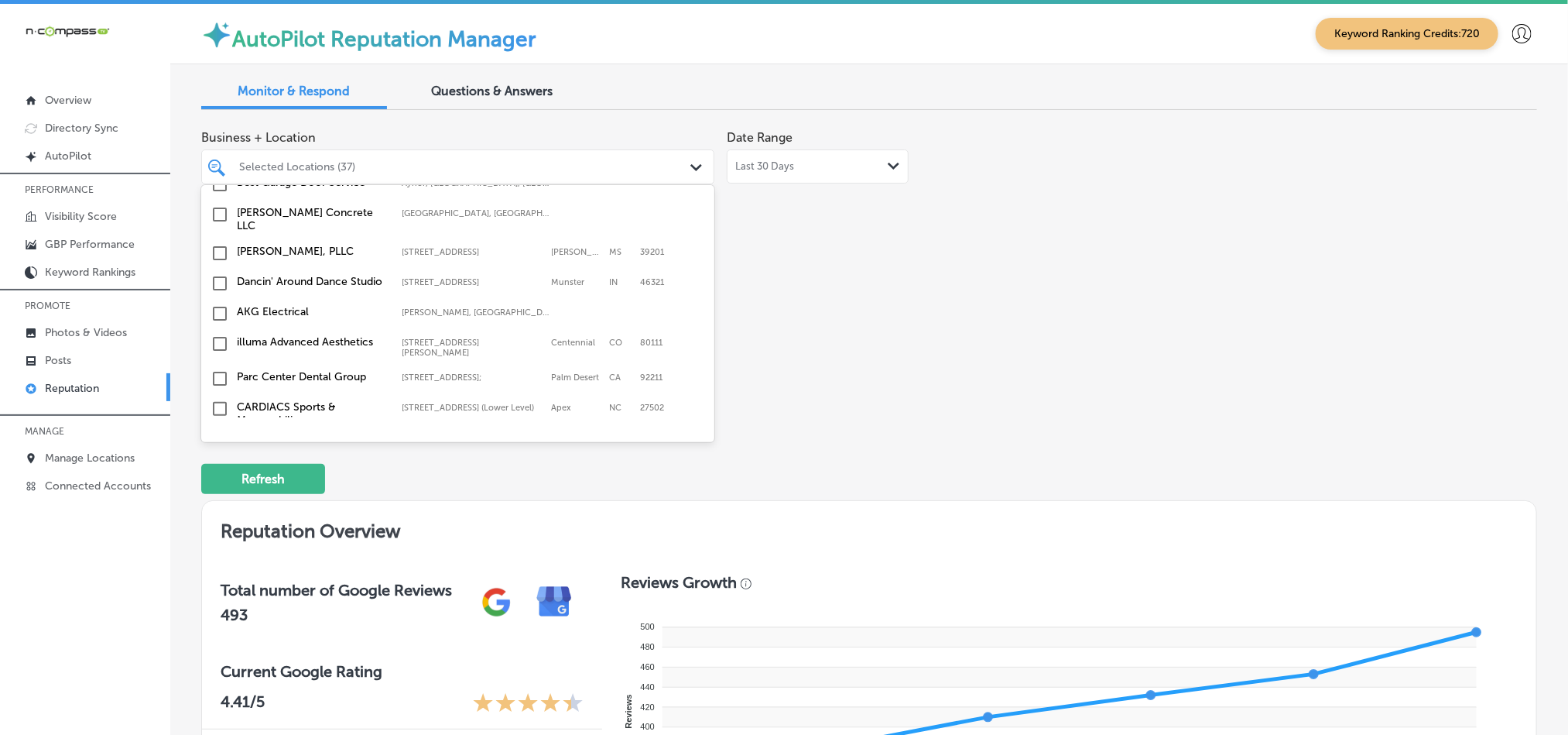
scroll to position [4448, 0]
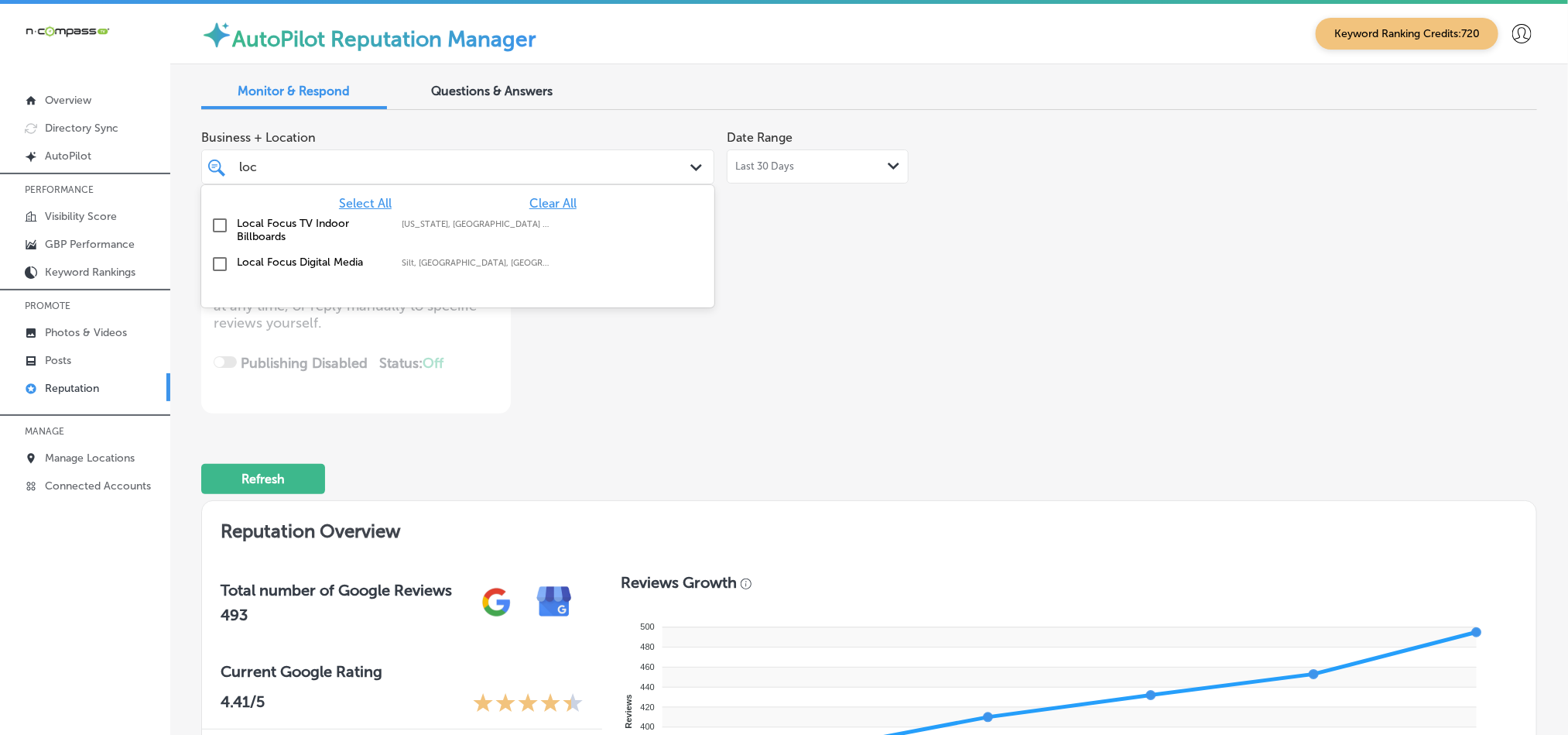
type input "loca"
click at [213, 258] on input "checkbox" at bounding box center [220, 263] width 18 height 18
type textarea "x"
type input "loca"
type textarea "x"
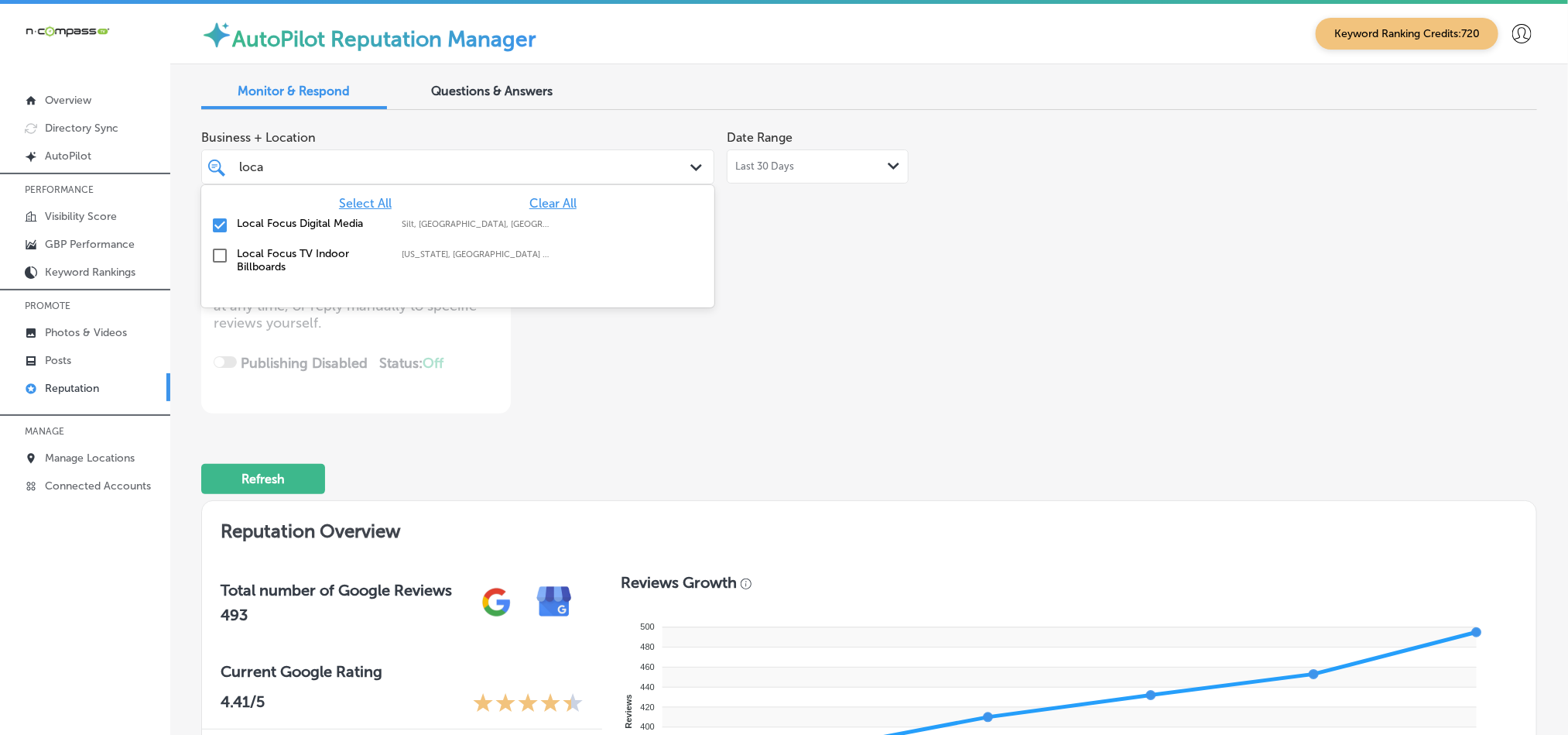
click at [769, 266] on div "Business + Location option focused, 76 of 177. 3 results available for search t…" at bounding box center [602, 268] width 802 height 291
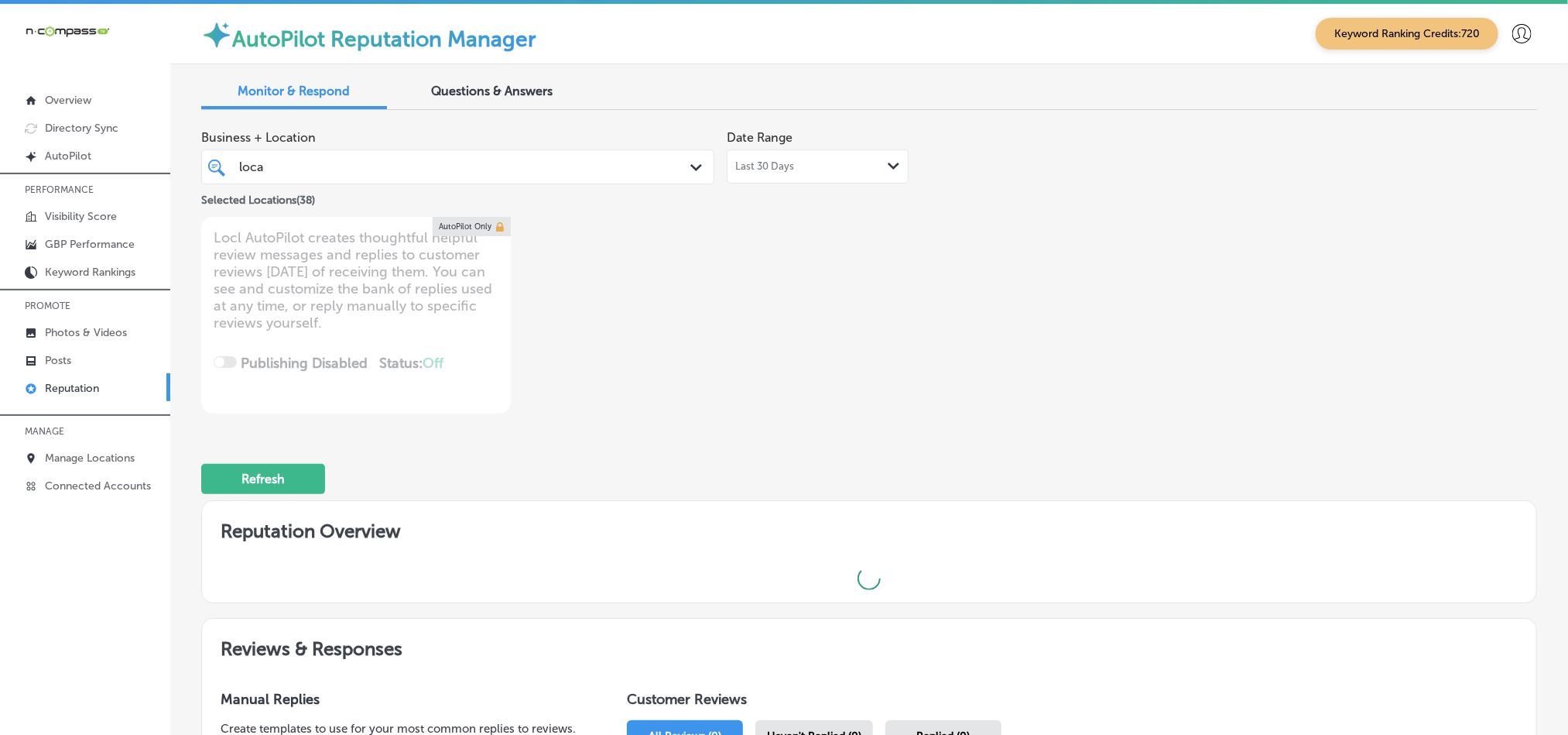
click at [541, 158] on div "loca loca" at bounding box center [436, 167] width 396 height 21
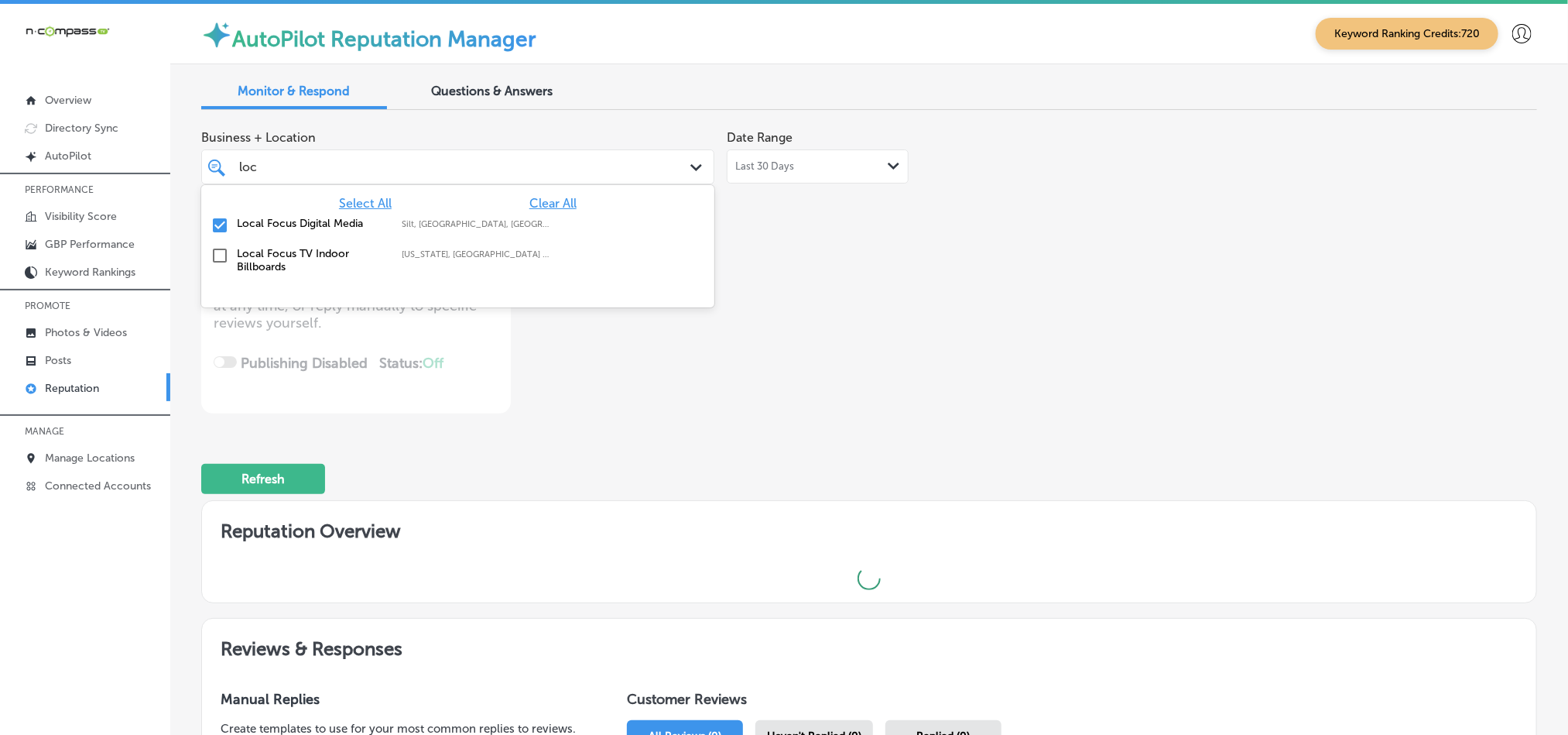
type input "lo"
type textarea "x"
type input "l"
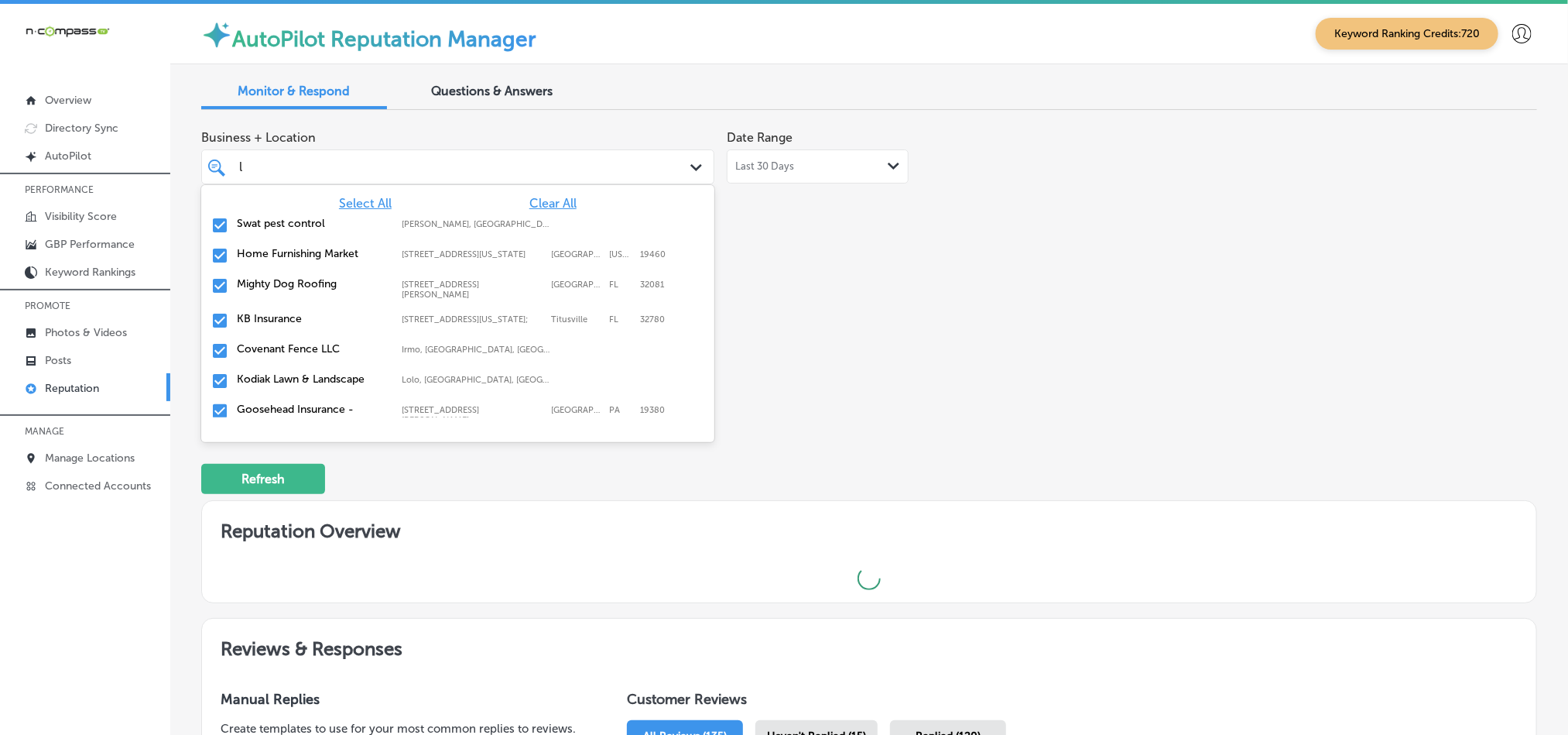
type textarea "x"
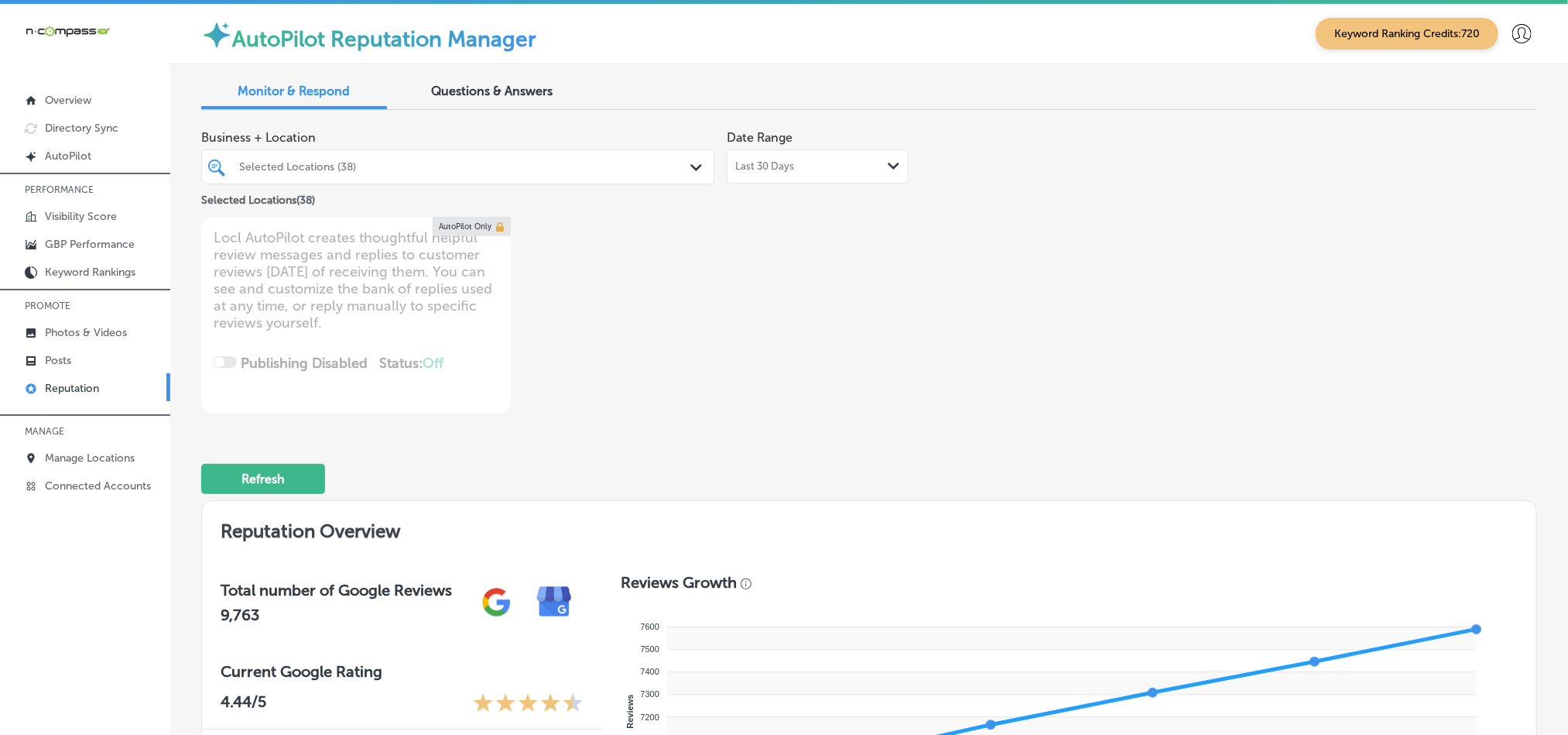
click at [905, 346] on div "Business + Location Selected Locations (38) Path Created with Sketch. Selected …" at bounding box center [602, 268] width 802 height 291
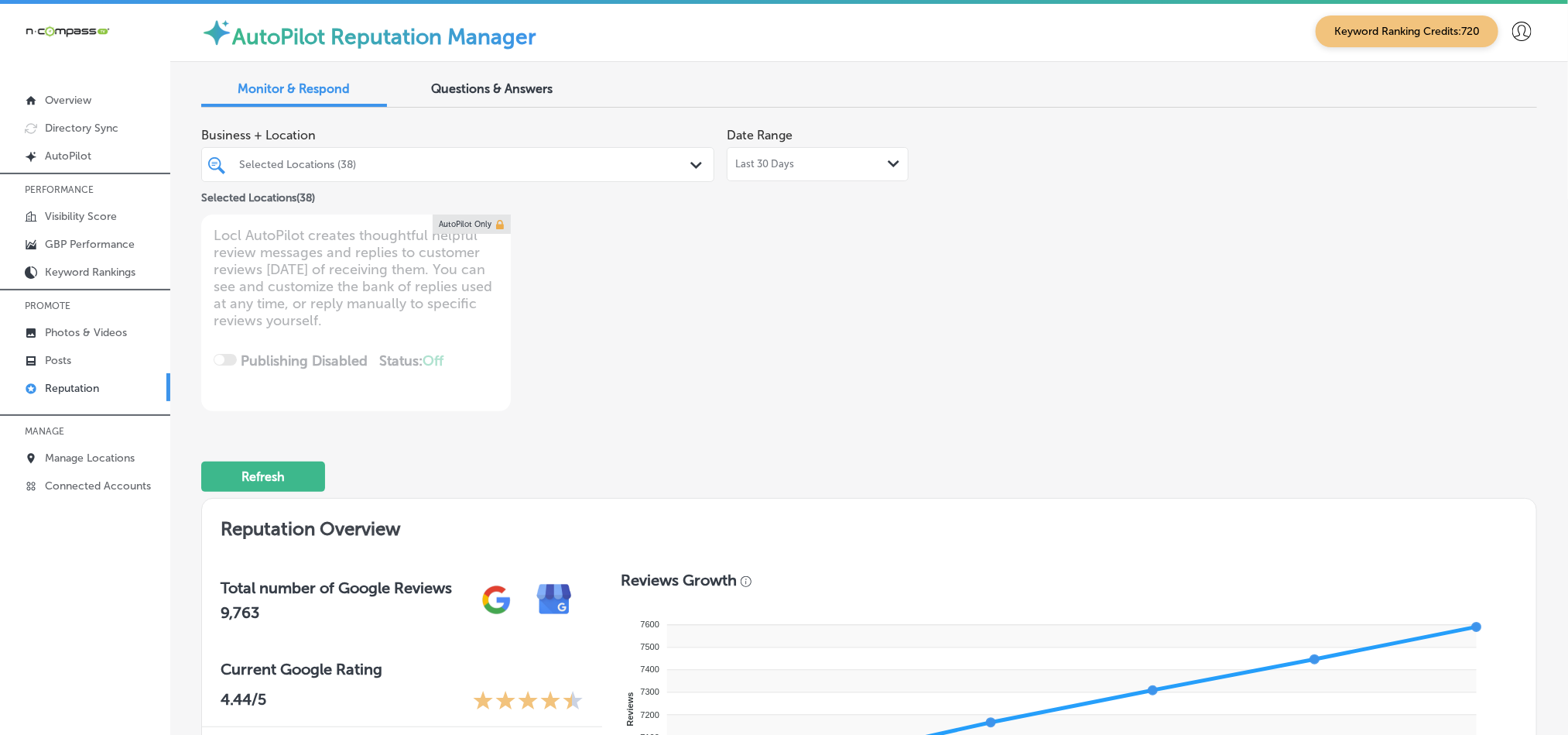
scroll to position [0, 0]
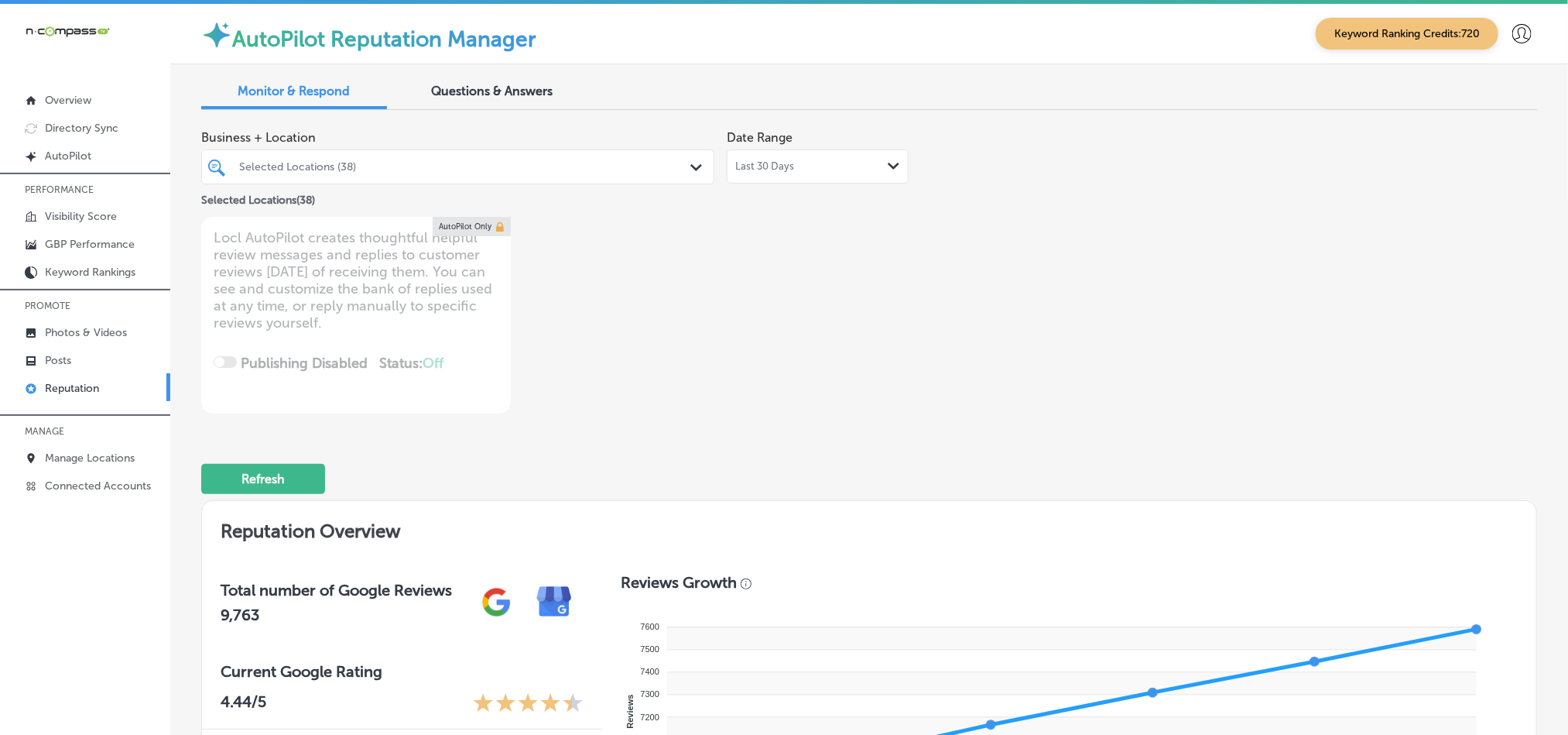
click at [805, 165] on div "Last 30 Days Path Created with Sketch." at bounding box center [818, 166] width 164 height 12
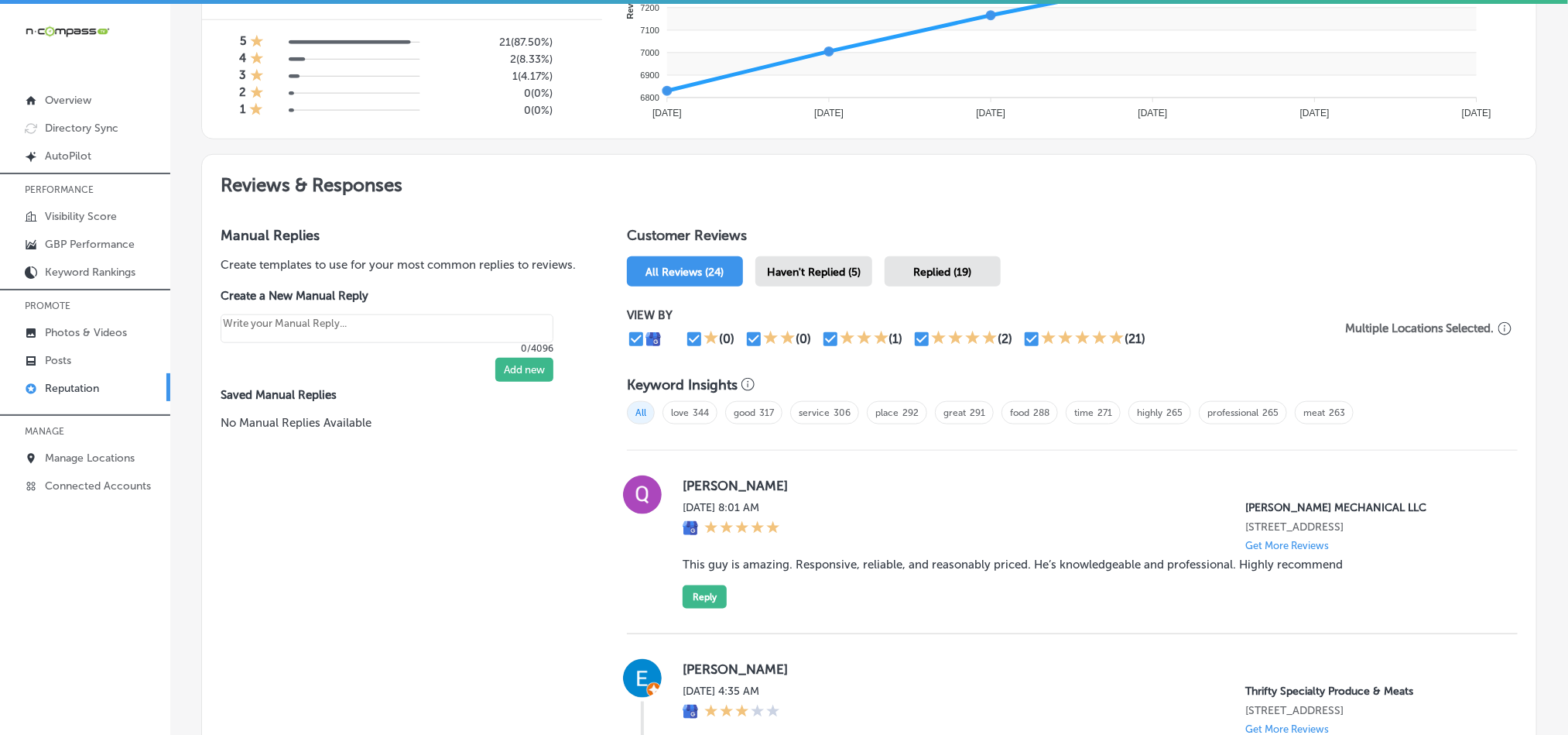
scroll to position [851, 0]
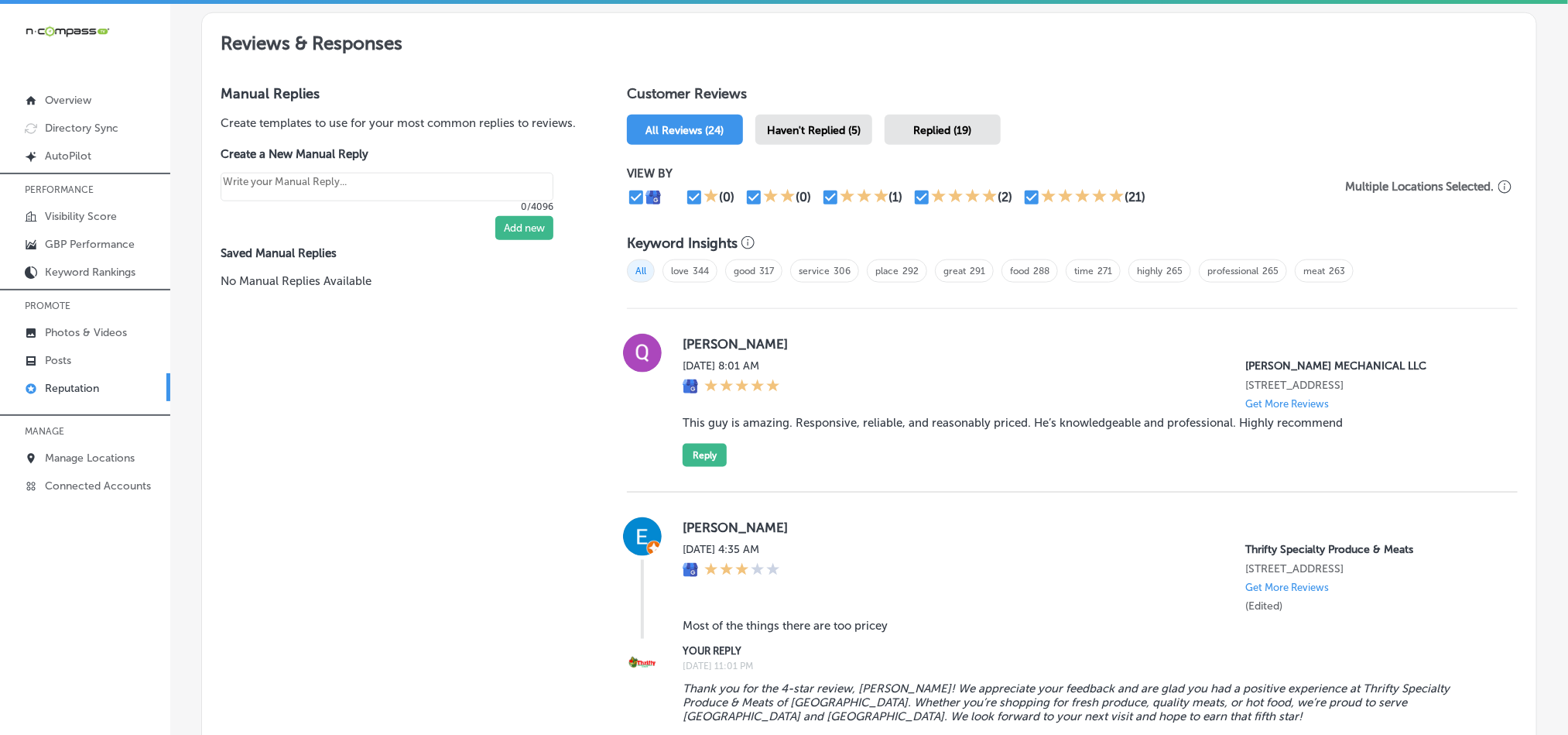
click at [826, 125] on span "Haven't Replied (5)" at bounding box center [813, 130] width 94 height 13
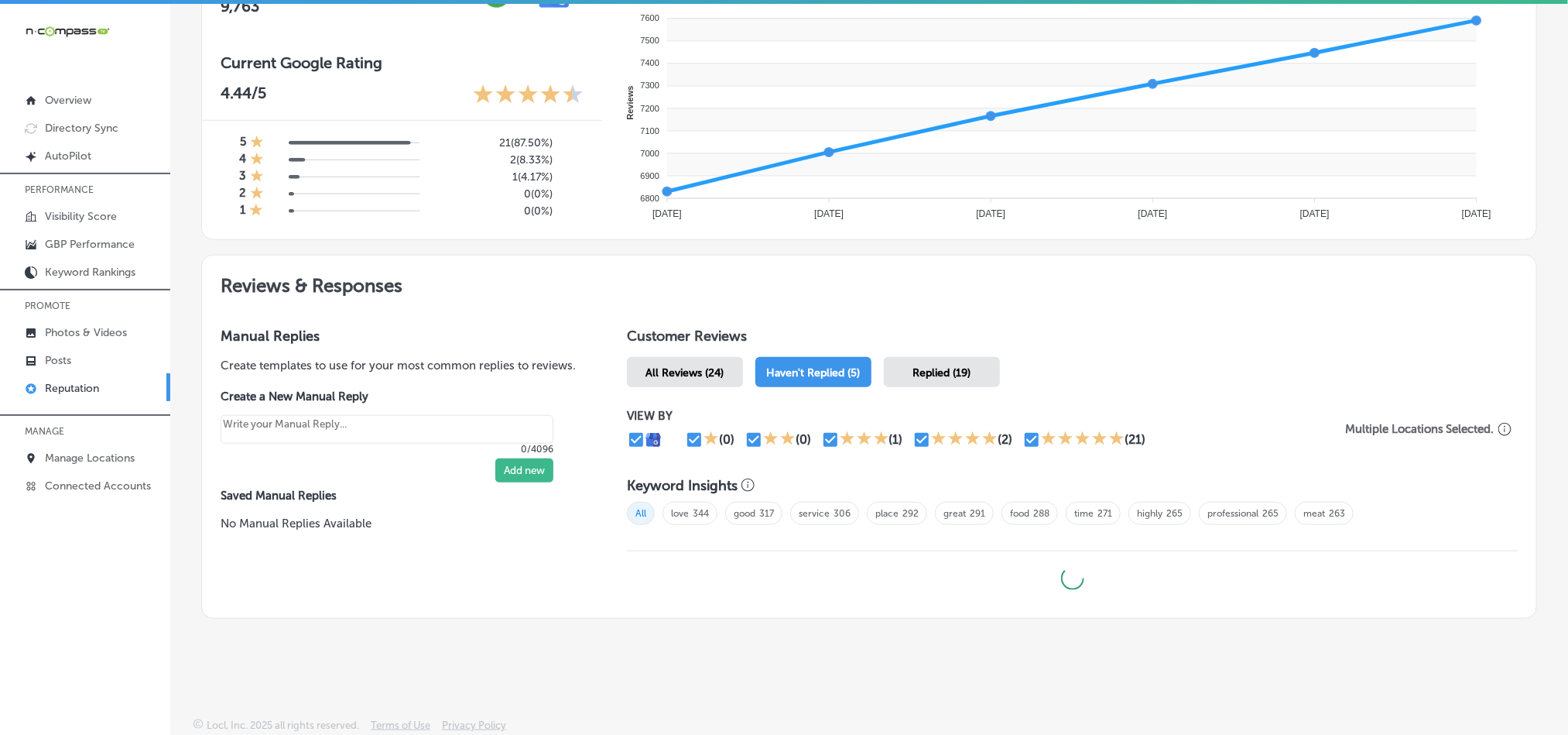
scroll to position [605, 0]
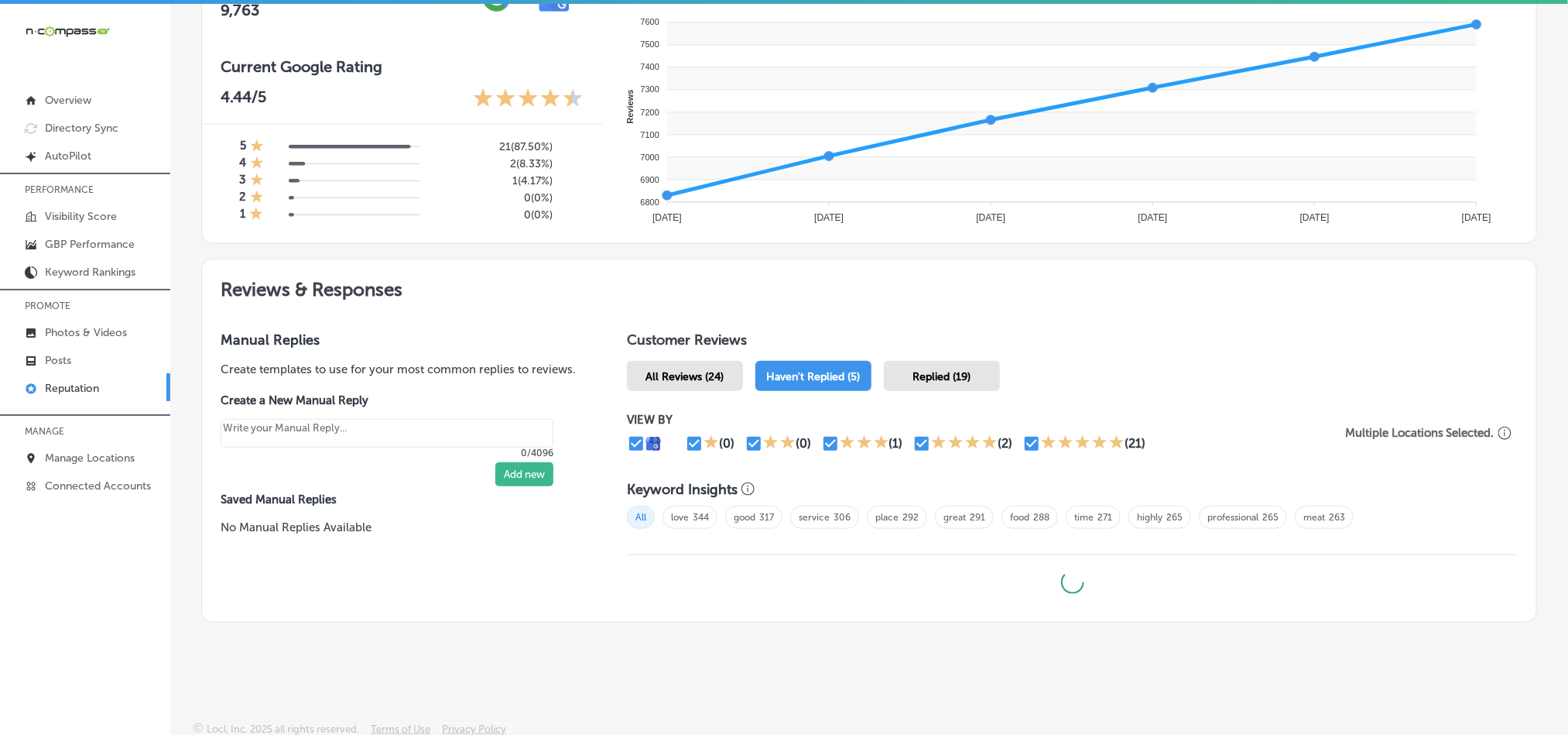
type textarea "x"
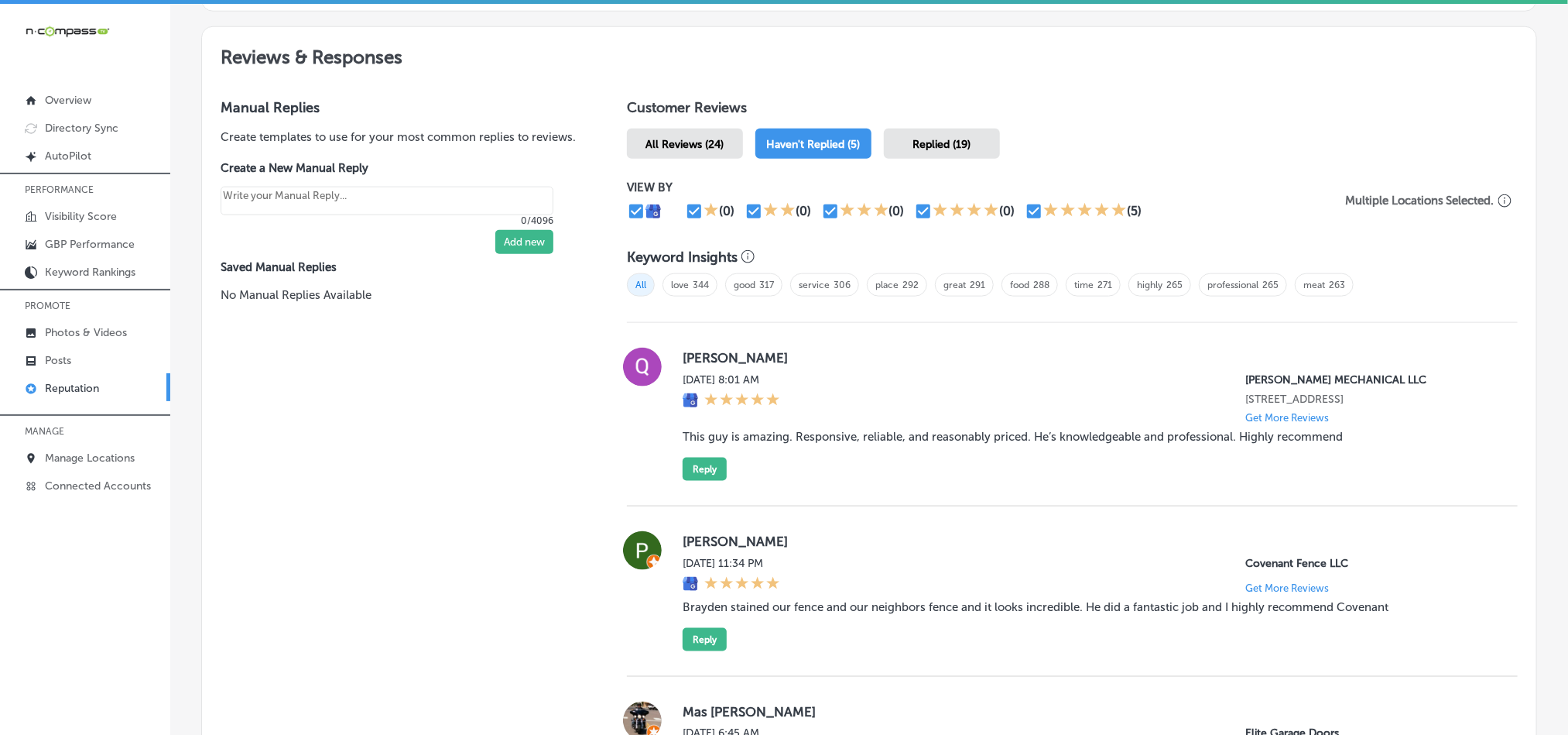
scroll to position [842, 0]
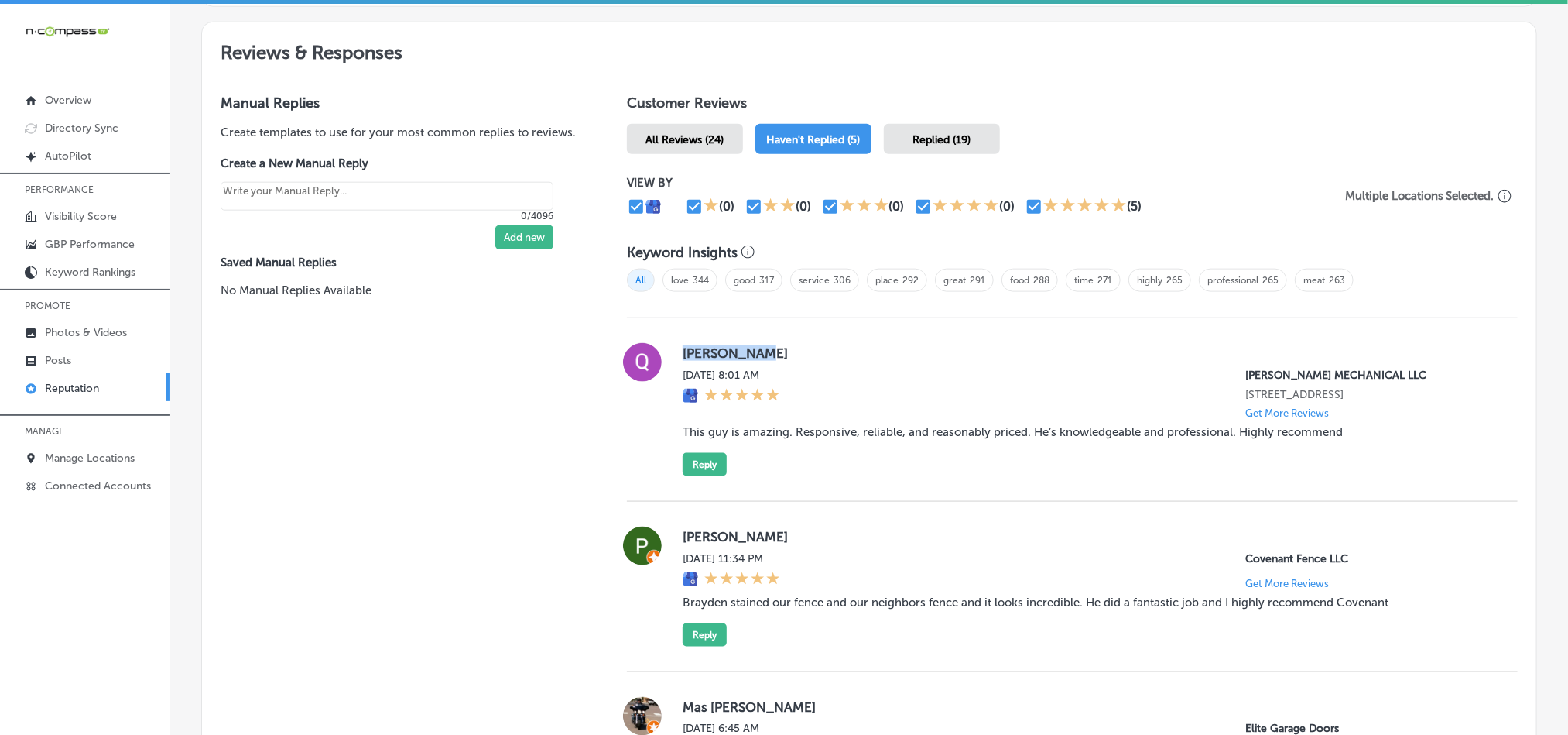
drag, startPoint x: 676, startPoint y: 348, endPoint x: 778, endPoint y: 348, distance: 102.0
click at [778, 348] on label "[PERSON_NAME]" at bounding box center [1088, 354] width 811 height 16
copy label "[PERSON_NAME]"
drag, startPoint x: 878, startPoint y: 427, endPoint x: 858, endPoint y: 435, distance: 21.5
click at [878, 427] on blockquote "This guy is amazing. Responsive, reliable, and reasonably priced. He’s knowledg…" at bounding box center [1088, 432] width 811 height 14
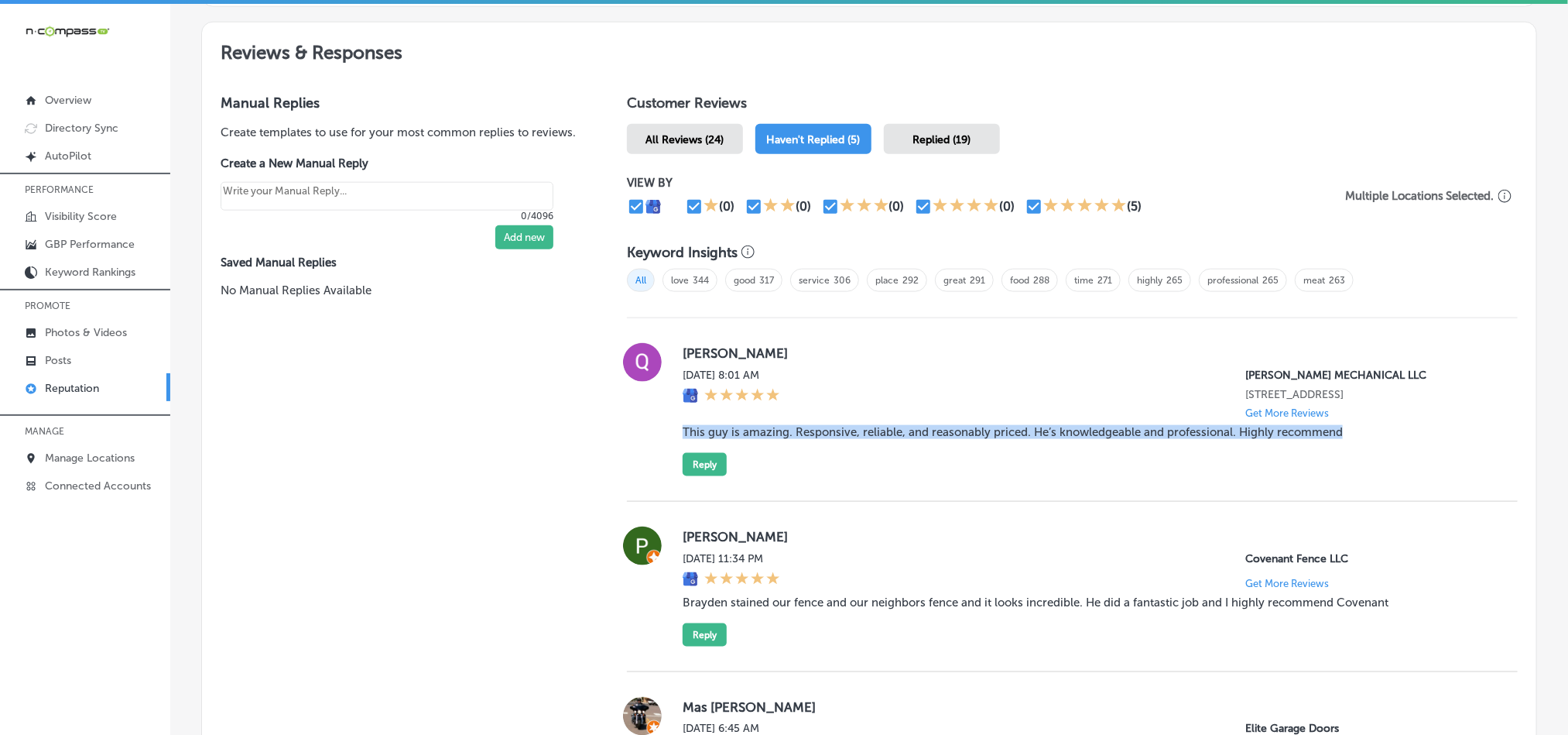
drag, startPoint x: 678, startPoint y: 428, endPoint x: 1366, endPoint y: 433, distance: 688.0
click at [1366, 433] on blockquote "This guy is amazing. Responsive, reliable, and reasonably priced. He’s knowledg…" at bounding box center [1088, 432] width 811 height 14
copy blockquote "This guy is amazing. Responsive, reliable, and reasonably priced. He’s knowledg…"
click at [908, 355] on label "[PERSON_NAME]" at bounding box center [1088, 354] width 811 height 16
click at [972, 346] on label "[PERSON_NAME]" at bounding box center [1088, 354] width 811 height 16
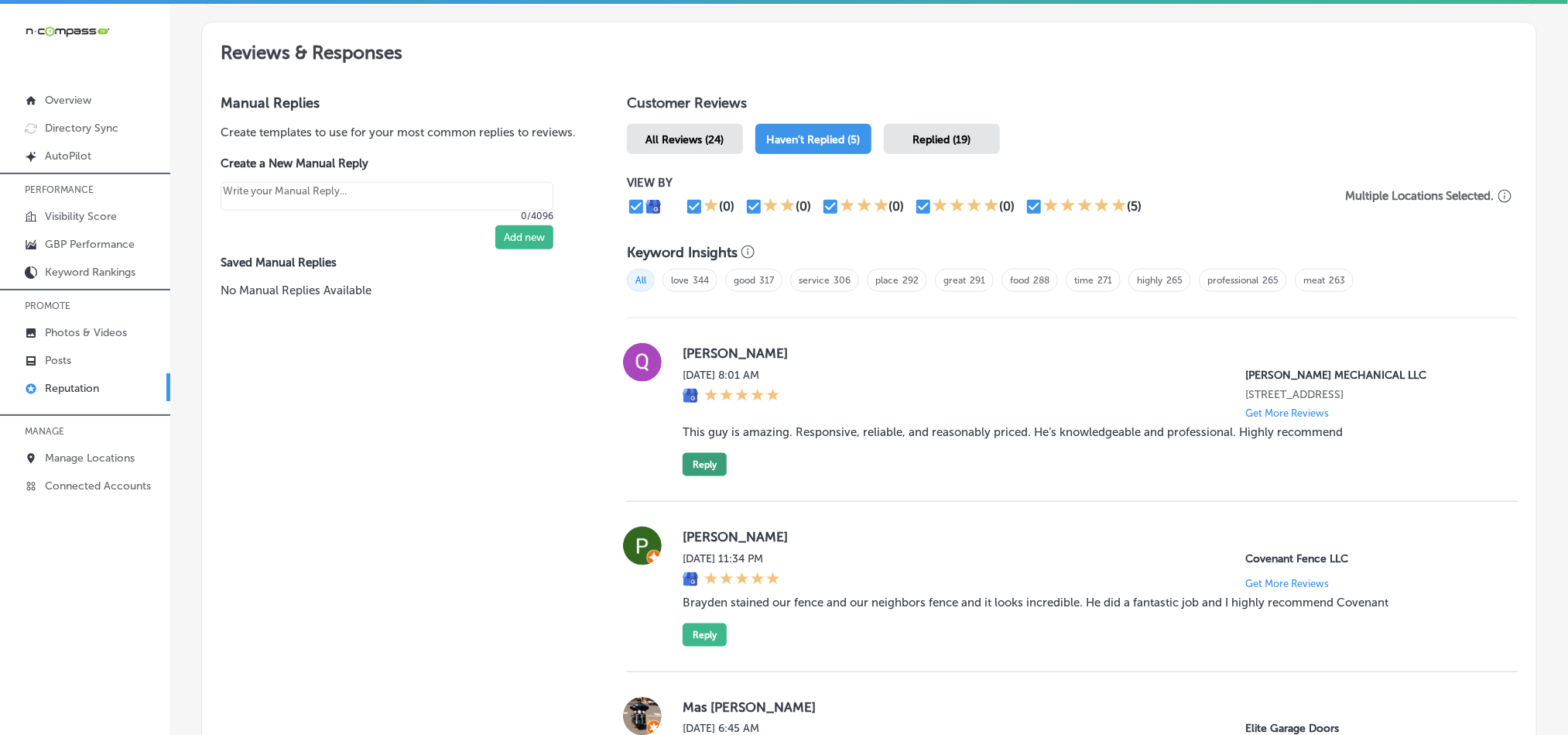
click at [708, 455] on button "Reply" at bounding box center [705, 465] width 44 height 24
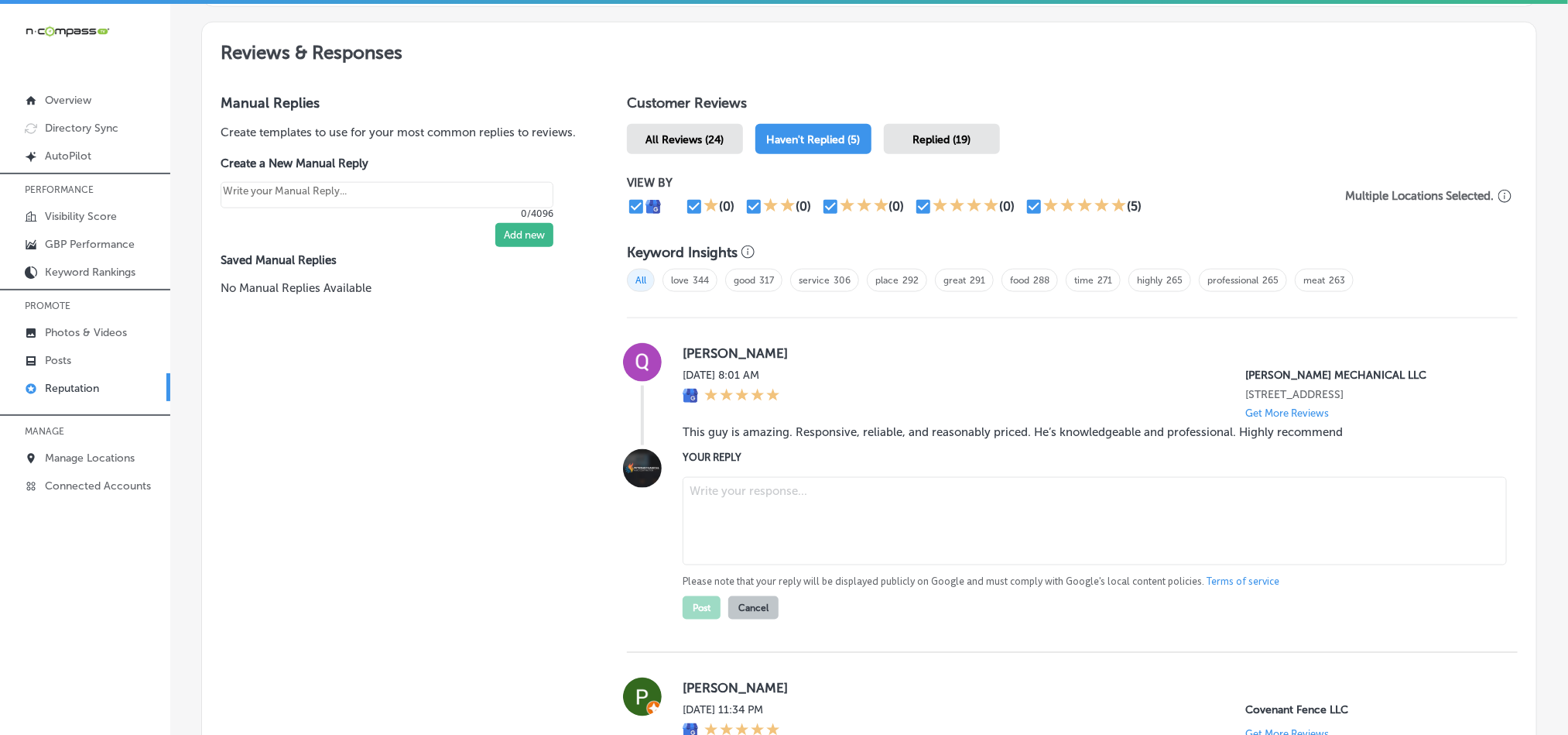
click at [797, 494] on textarea at bounding box center [1095, 521] width 824 height 88
paste textarea "Thank you, Qadim, for the kind words! We’re glad [PERSON_NAME] Mechanical LLC c…"
type textarea "Thank you, Qadim, for the kind words! We’re glad [PERSON_NAME] Mechanical LLC c…"
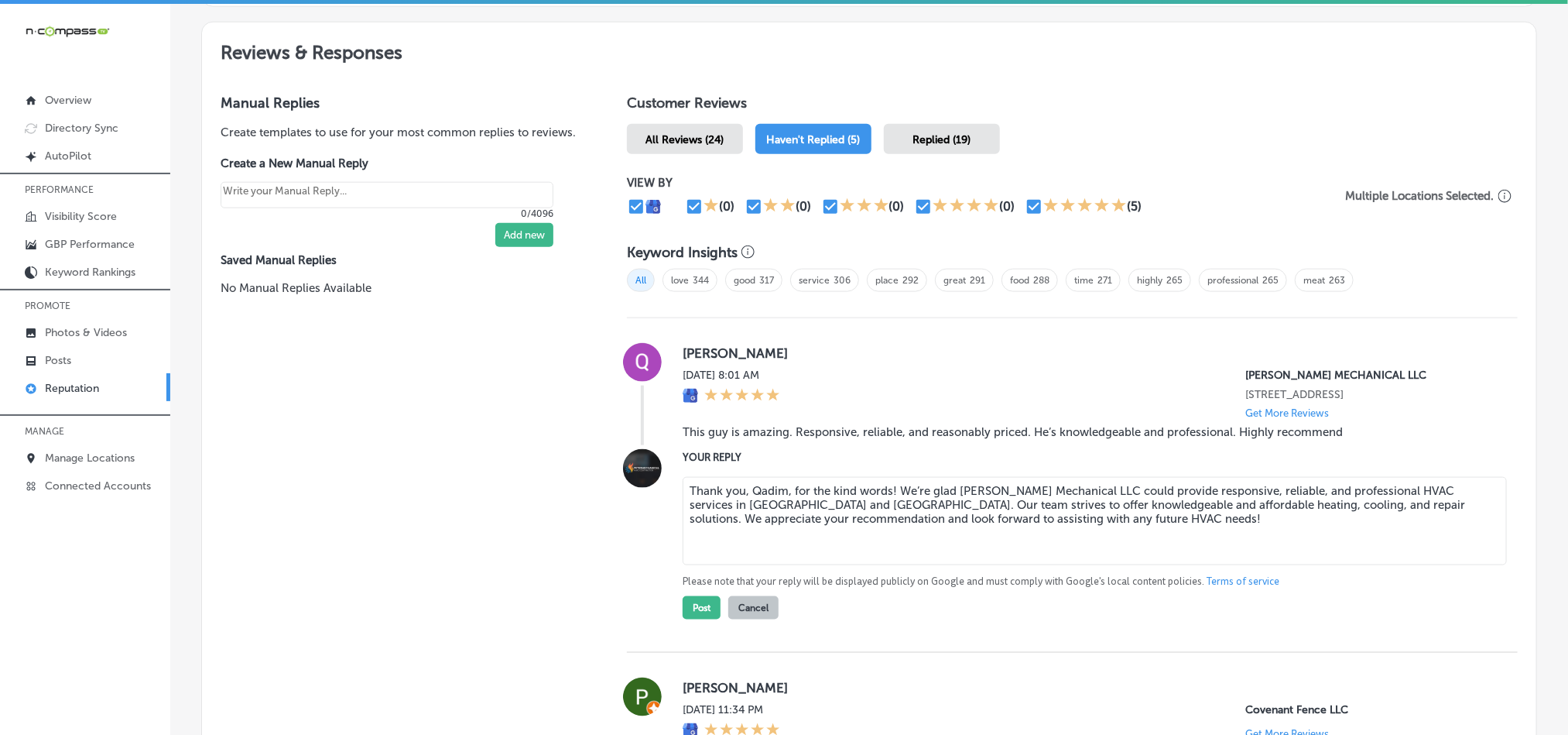
type textarea "x"
click at [829, 508] on textarea "Thank you, Qadim, for the kind words! We’re glad [PERSON_NAME] Mechanical LLC c…" at bounding box center [1095, 521] width 824 height 88
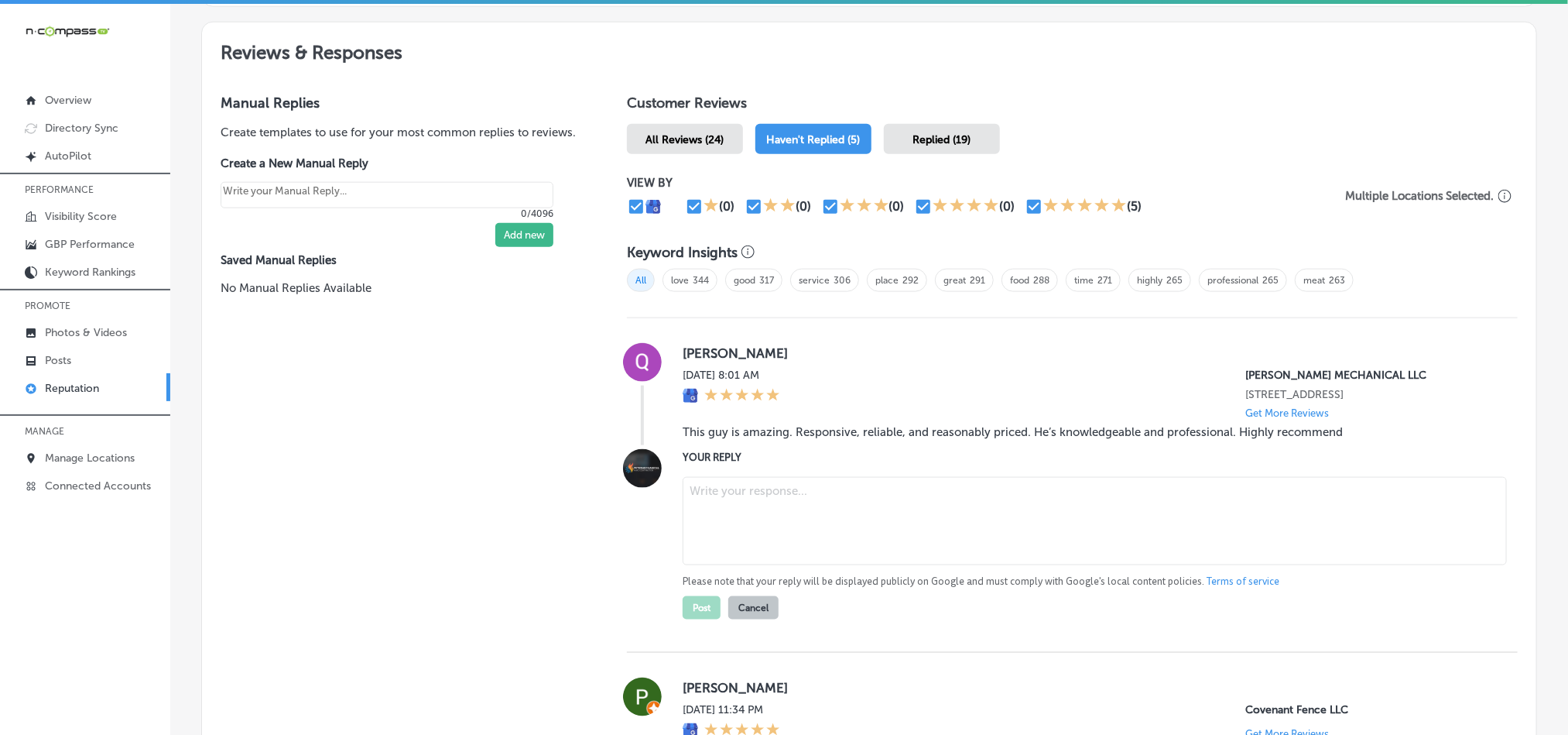
click at [769, 514] on textarea at bounding box center [1095, 521] width 824 height 88
paste textarea "Thank you, Qadim, for the kind words! We’re glad [PERSON_NAME] Mechanical LLC c…"
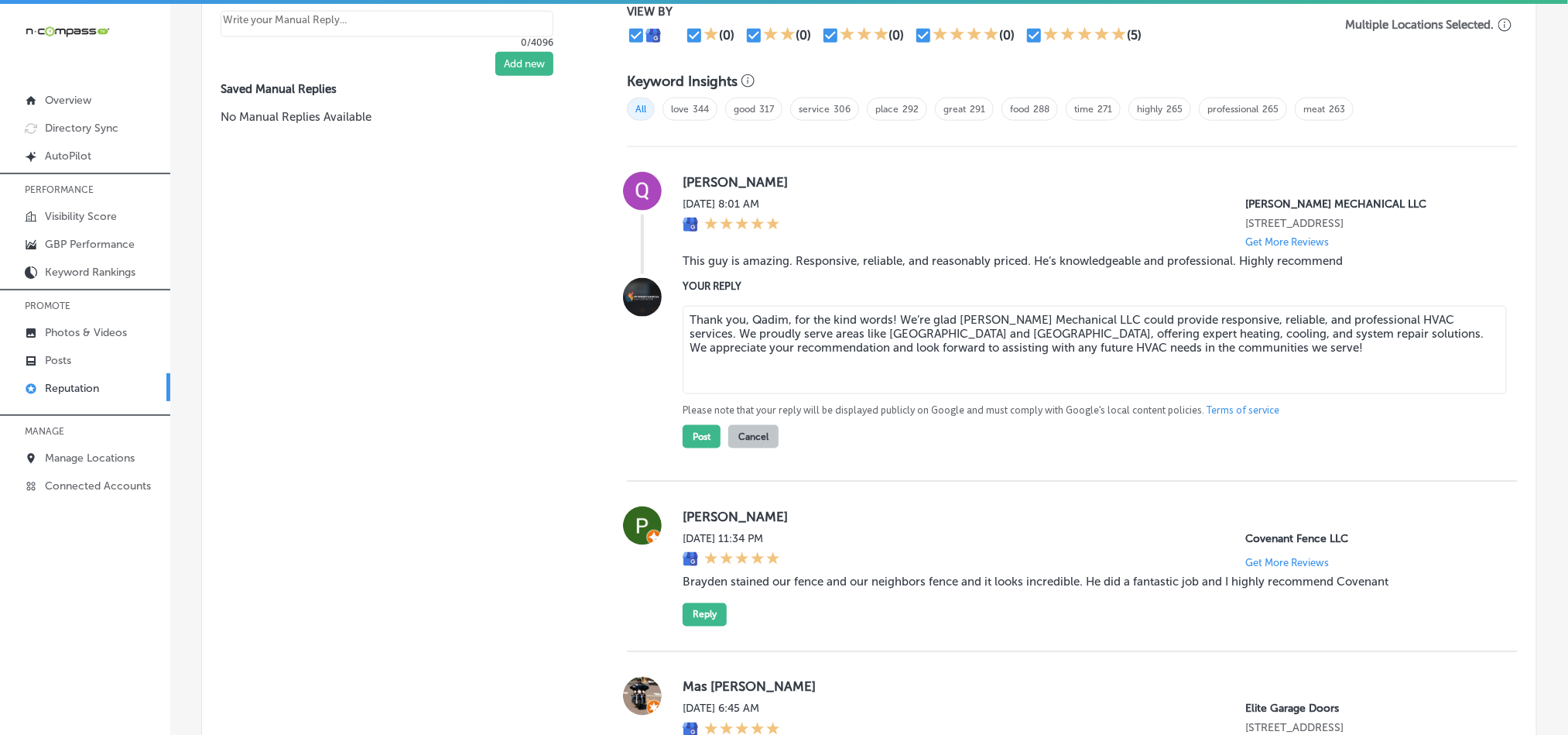
scroll to position [1036, 0]
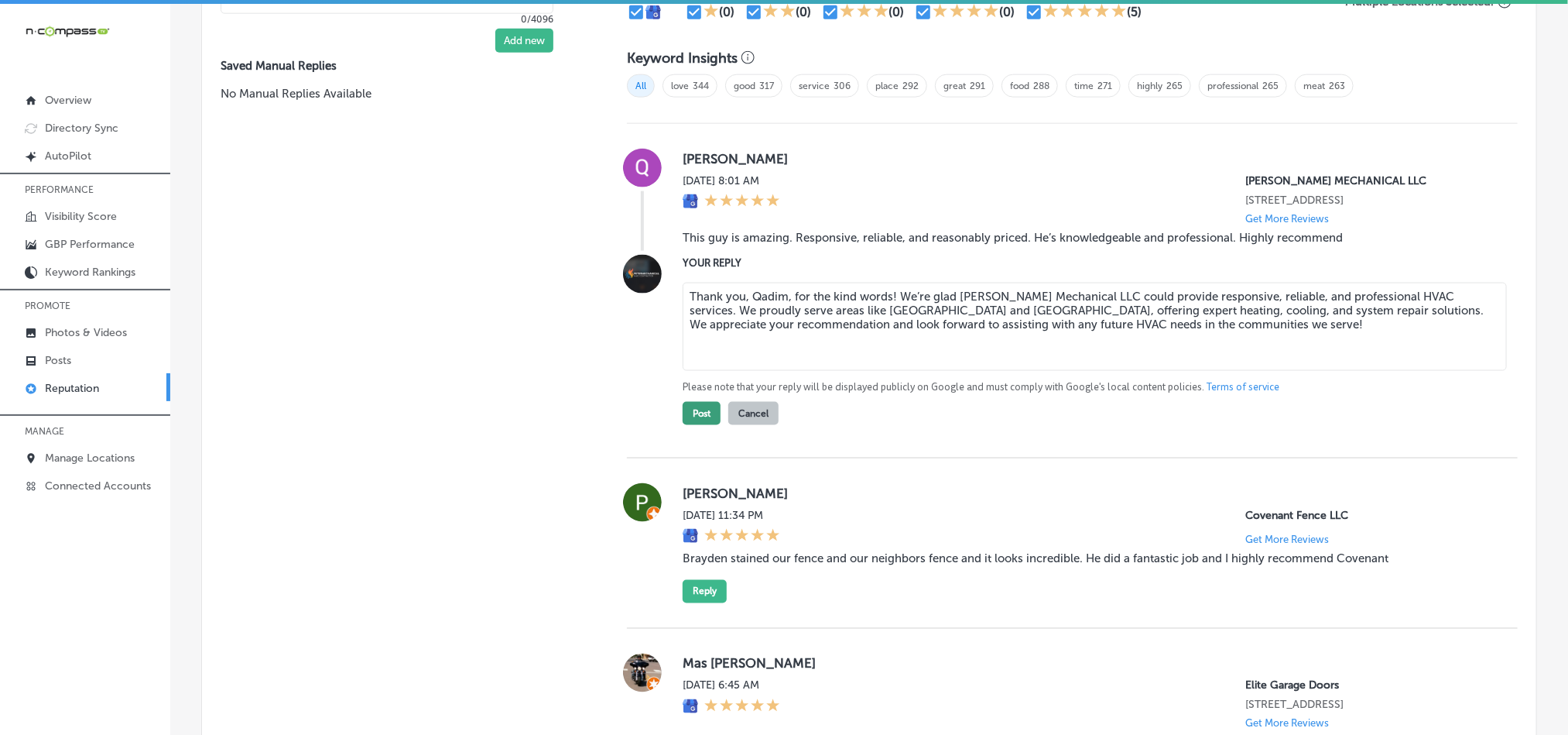
type textarea "Thank you, Qadim, for the kind words! We’re glad [PERSON_NAME] Mechanical LLC c…"
click at [695, 414] on button "Post" at bounding box center [701, 413] width 38 height 24
type textarea "x"
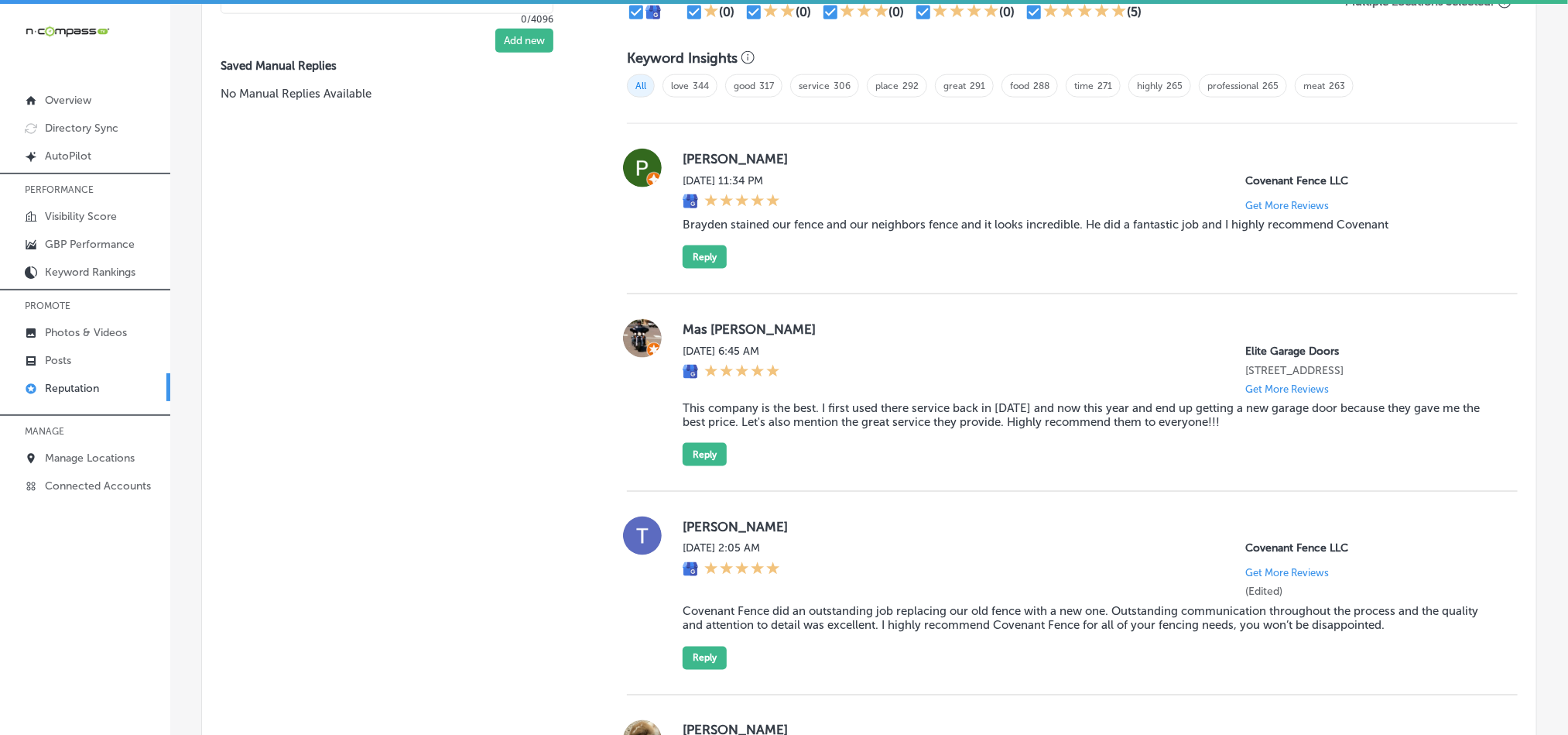
drag, startPoint x: 678, startPoint y: 156, endPoint x: 811, endPoint y: 156, distance: 133.0
click at [811, 156] on label "[PERSON_NAME]" at bounding box center [1088, 159] width 811 height 16
copy label "[PERSON_NAME]"
click at [808, 219] on blockquote "Brayden stained our fence and our neighbors fence and it looks incredible. He d…" at bounding box center [1088, 225] width 811 height 14
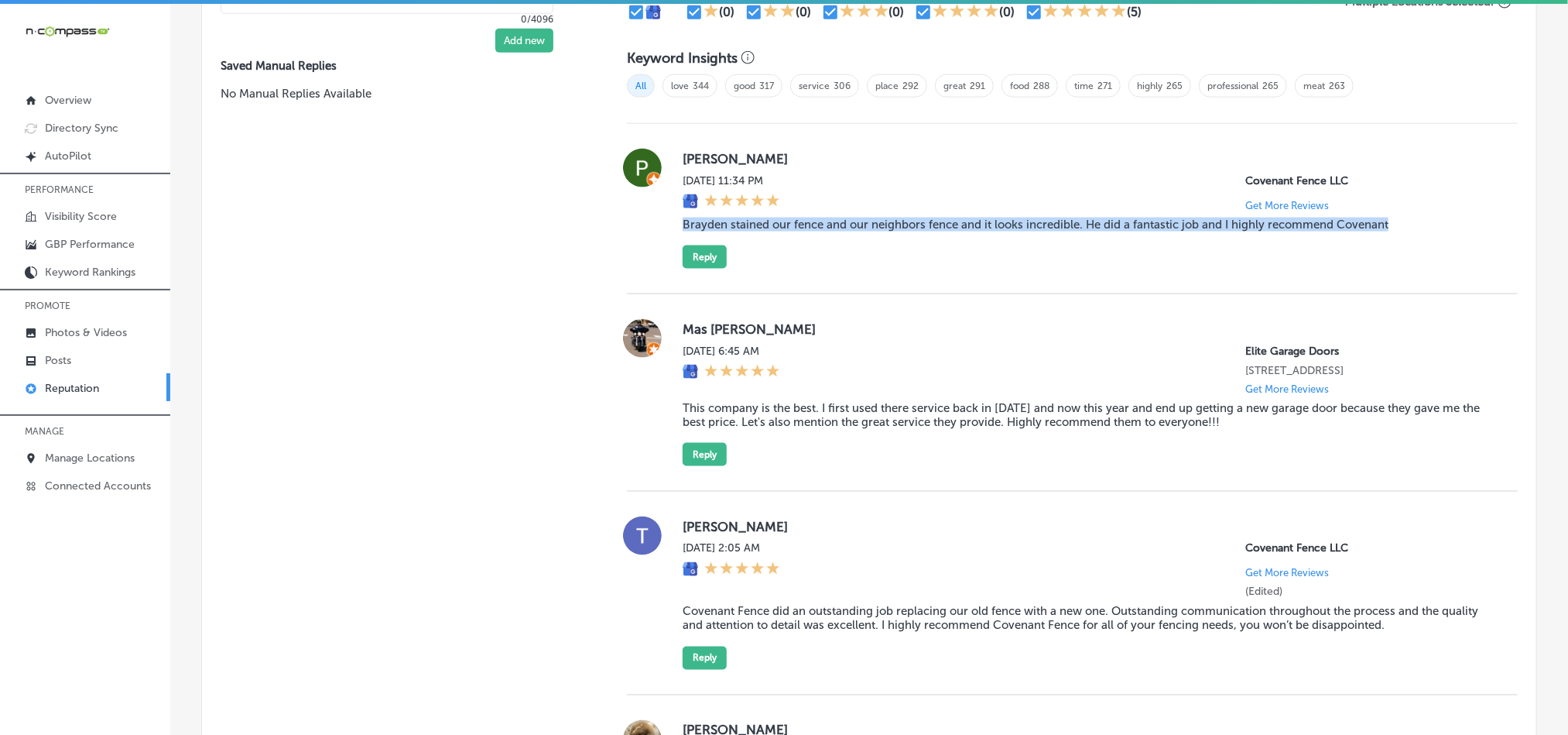
drag, startPoint x: 680, startPoint y: 214, endPoint x: 1440, endPoint y: 214, distance: 760.0
click at [1440, 218] on blockquote "Brayden stained our fence and our neighbors fence and it looks incredible. He d…" at bounding box center [1088, 225] width 811 height 14
copy blockquote "Brayden stained our fence and our neighbors fence and it looks incredible. He d…"
click at [815, 275] on div "[PERSON_NAME][DATE] 11:34 PM Covenant Fence LLC Get More Reviews Brayden staine…" at bounding box center [1072, 209] width 891 height 171
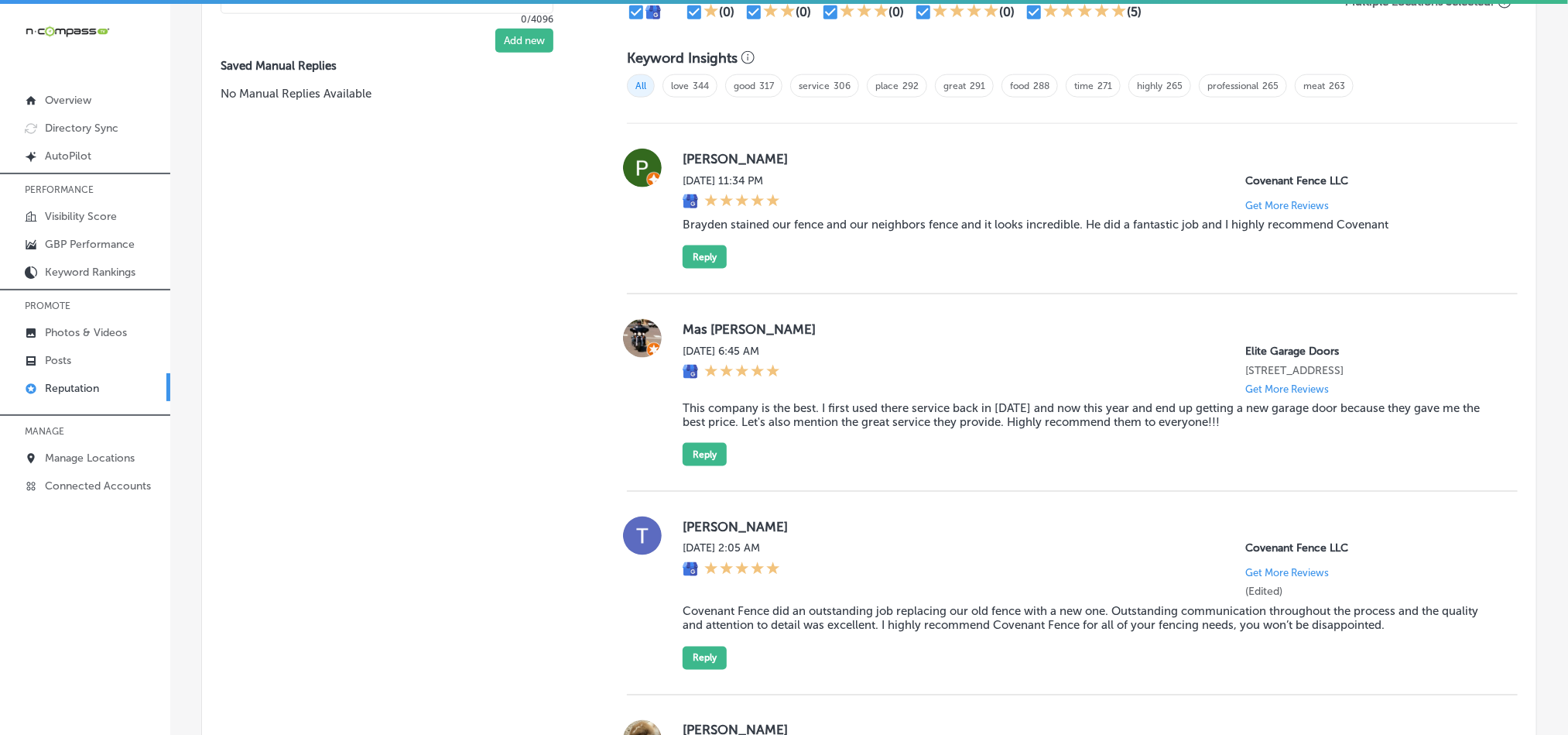
click at [804, 270] on div "[PERSON_NAME][DATE] 11:34 PM Covenant Fence LLC Get More Reviews Brayden staine…" at bounding box center [1072, 209] width 891 height 171
click at [707, 256] on button "Reply" at bounding box center [705, 257] width 44 height 24
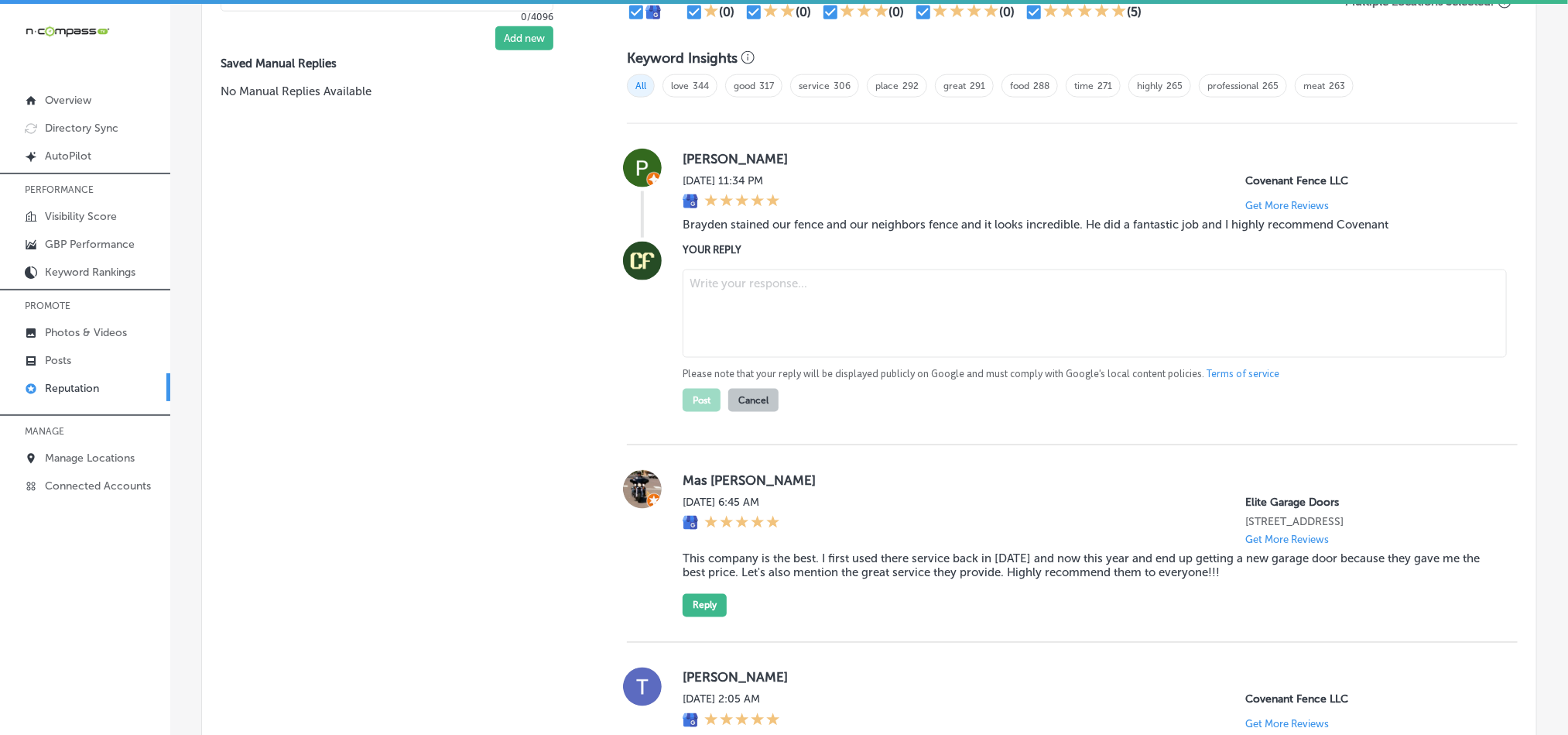
click at [748, 289] on textarea at bounding box center [1095, 313] width 824 height 88
paste textarea "Thank you, [PERSON_NAME], for your kind words! We’re thrilled to hear that [PER…"
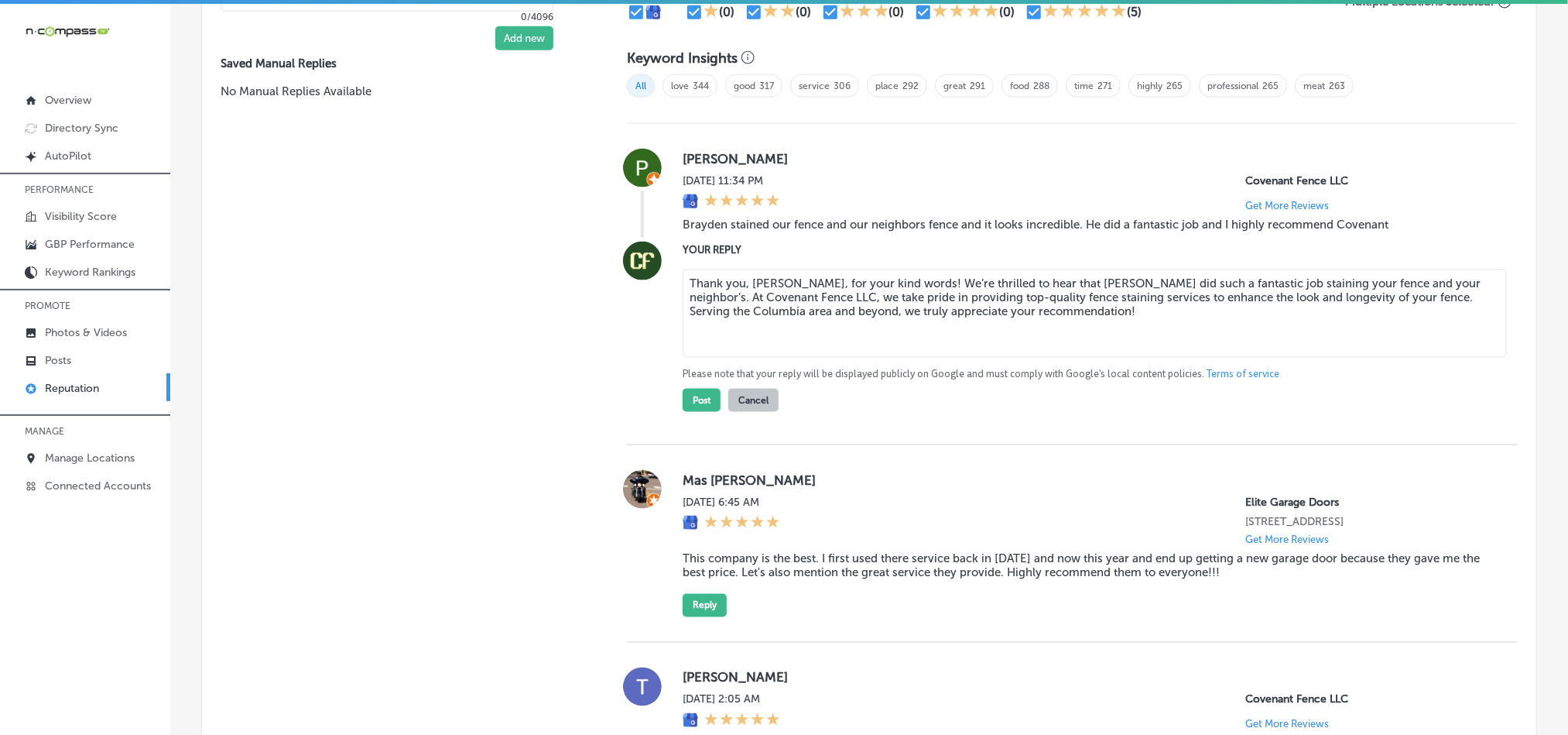
click at [950, 275] on textarea "Thank you, [PERSON_NAME], for your kind words! We’re thrilled to hear that [PER…" at bounding box center [1095, 313] width 824 height 88
click at [1094, 303] on textarea "Thank you, [PERSON_NAME], for your kind words! We’re glad to hear that [PERSON_…" at bounding box center [1095, 313] width 824 height 88
type textarea "Thank you, [PERSON_NAME], for your kind words! We’re glad to hear that [PERSON_…"
click at [694, 391] on button "Post" at bounding box center [701, 400] width 38 height 24
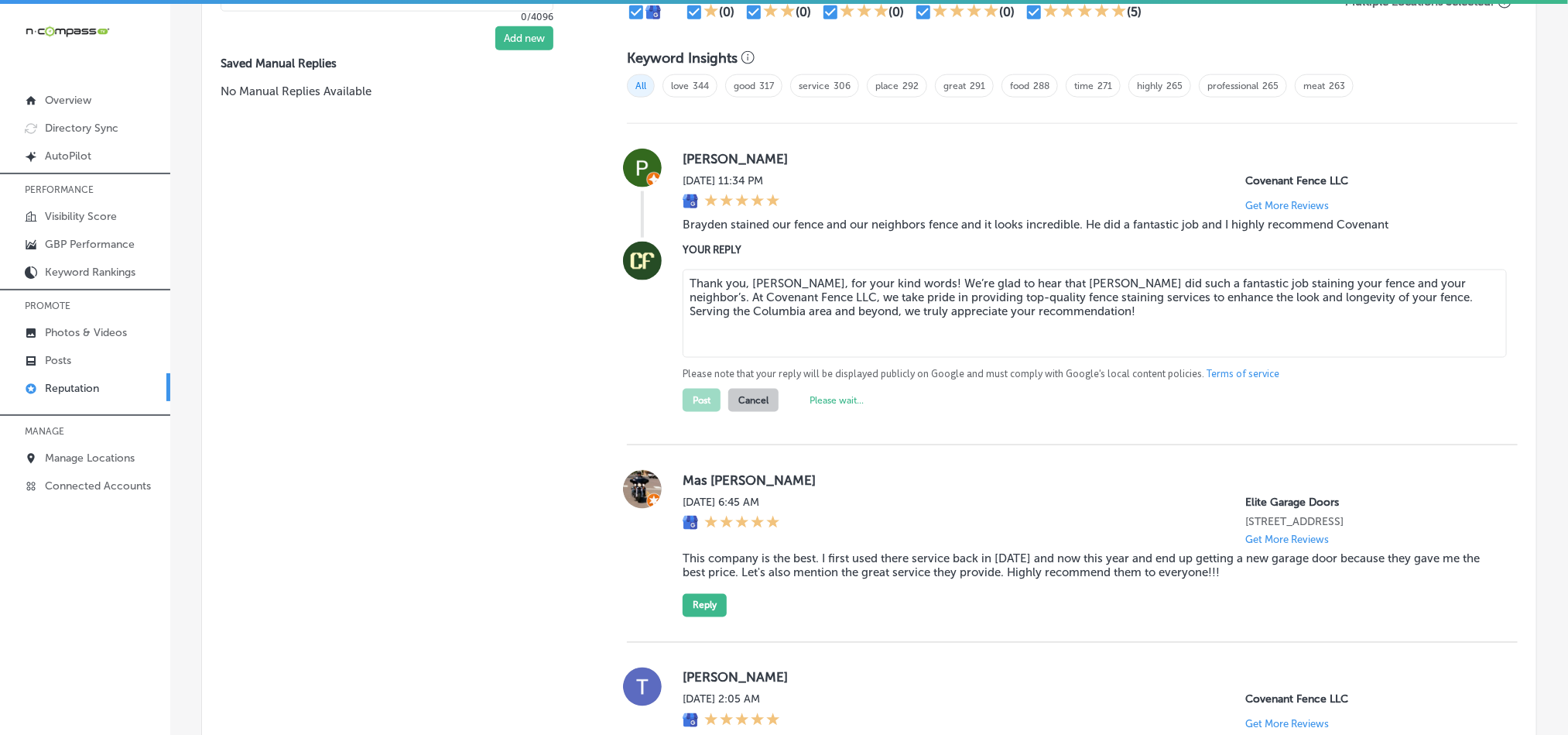
type textarea "x"
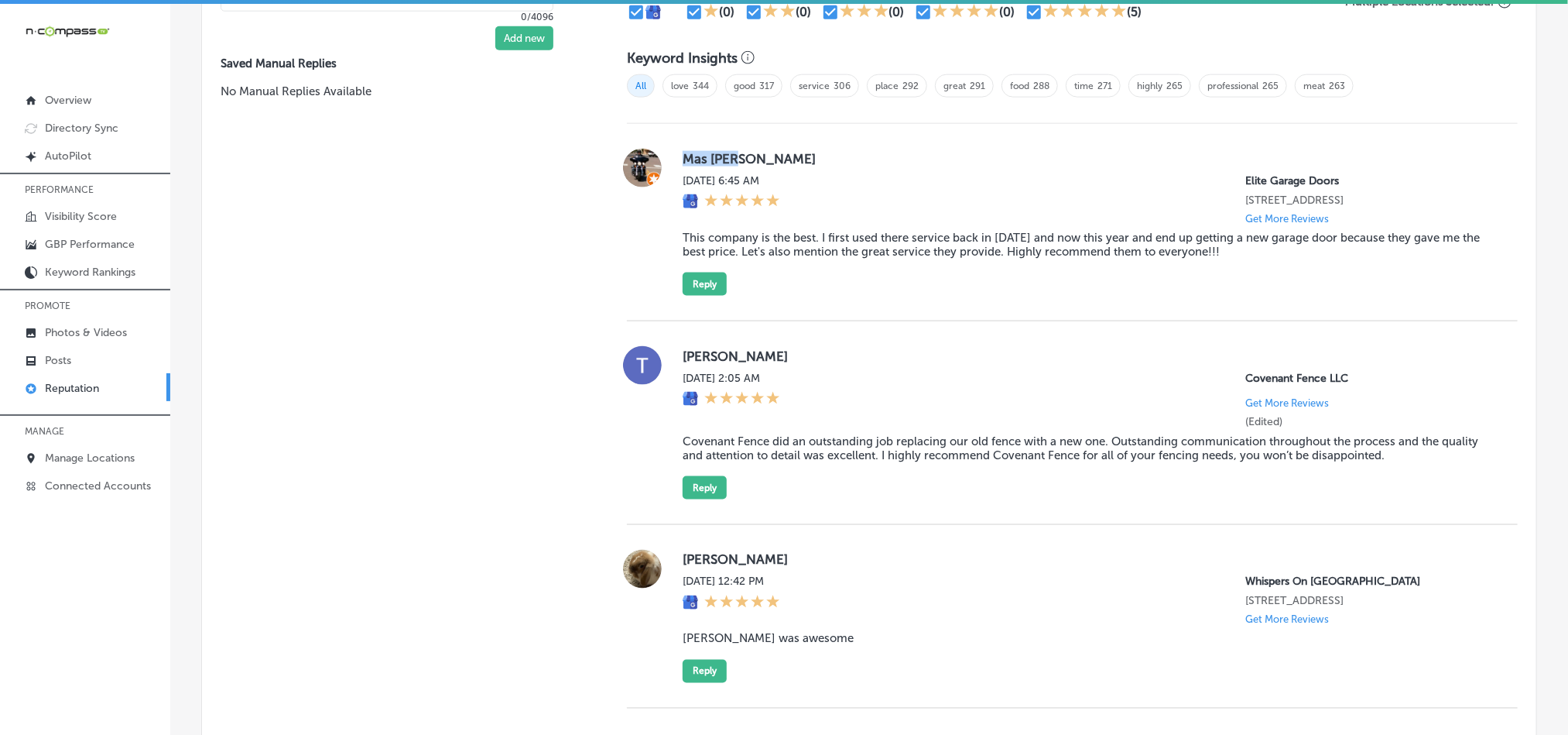
drag, startPoint x: 678, startPoint y: 156, endPoint x: 748, endPoint y: 156, distance: 70.0
click at [748, 156] on label "Mas [PERSON_NAME]" at bounding box center [1088, 159] width 811 height 16
copy label "Mas [PERSON_NAME]"
click at [798, 231] on blockquote "This company is the best. I first used there service back in [DATE] and now thi…" at bounding box center [1088, 245] width 811 height 28
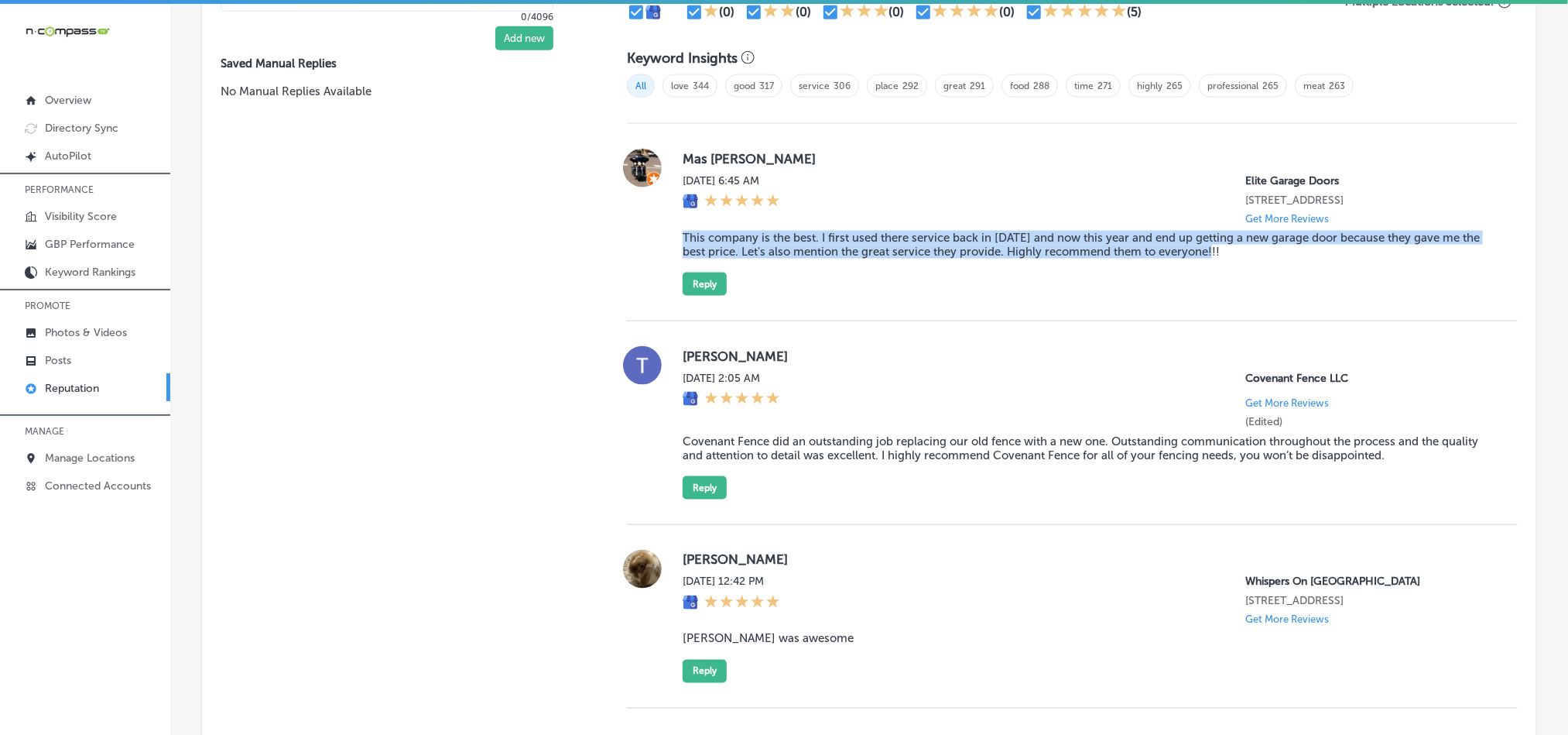
drag, startPoint x: 672, startPoint y: 232, endPoint x: 1280, endPoint y: 260, distance: 608.6
click at [1280, 260] on div "Mas [PERSON_NAME] [DATE] 6:45 AM Elite Garage Doors [STREET_ADDRESS] Get More R…" at bounding box center [1072, 222] width 891 height 147
copy blockquote "This company is the best. I first used there service back in [DATE] and now thi…"
click at [976, 313] on div "Mas [PERSON_NAME] [DATE] 6:45 AM Elite Garage Doors [STREET_ADDRESS] Get More R…" at bounding box center [1072, 223] width 891 height 198
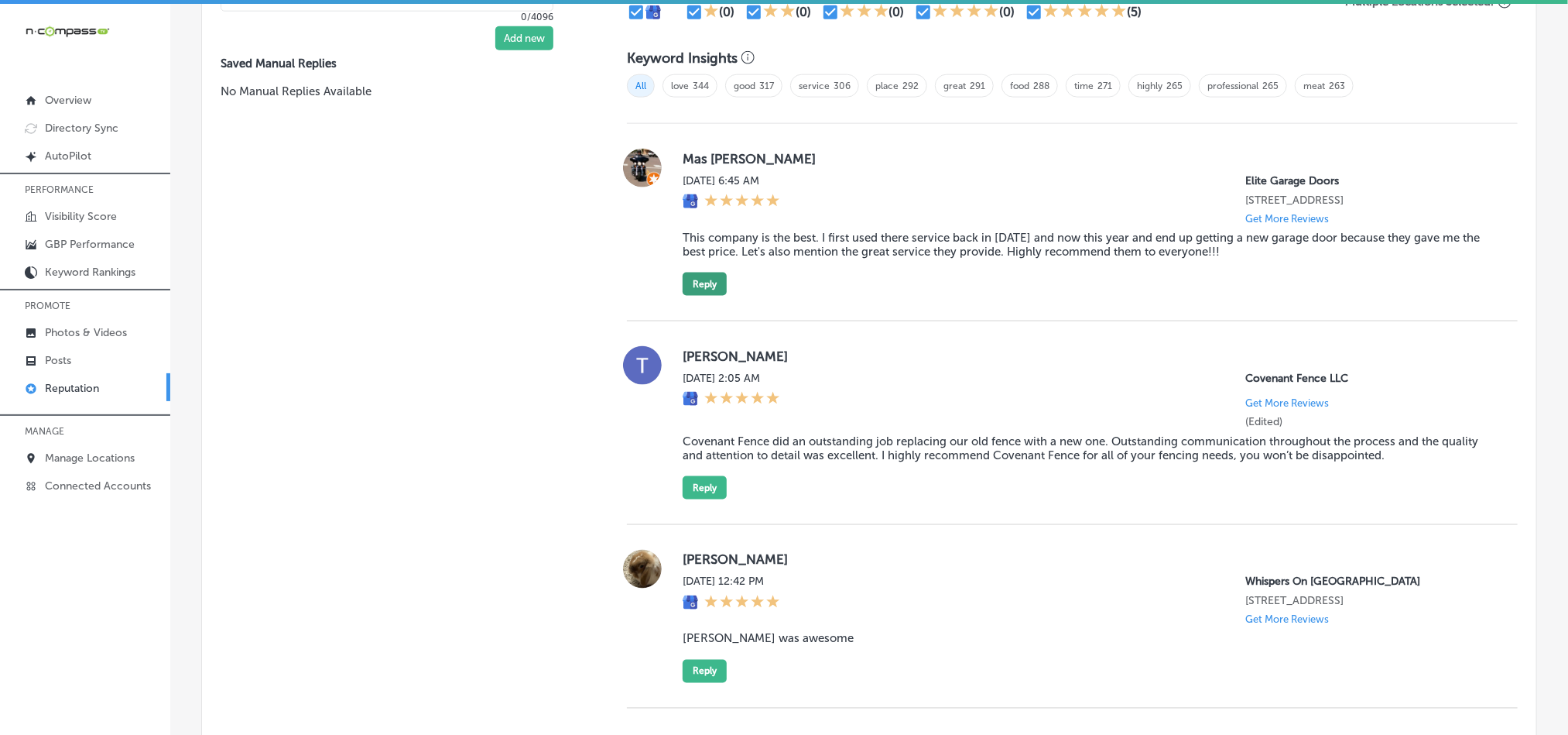
click at [703, 273] on button "Reply" at bounding box center [705, 284] width 44 height 24
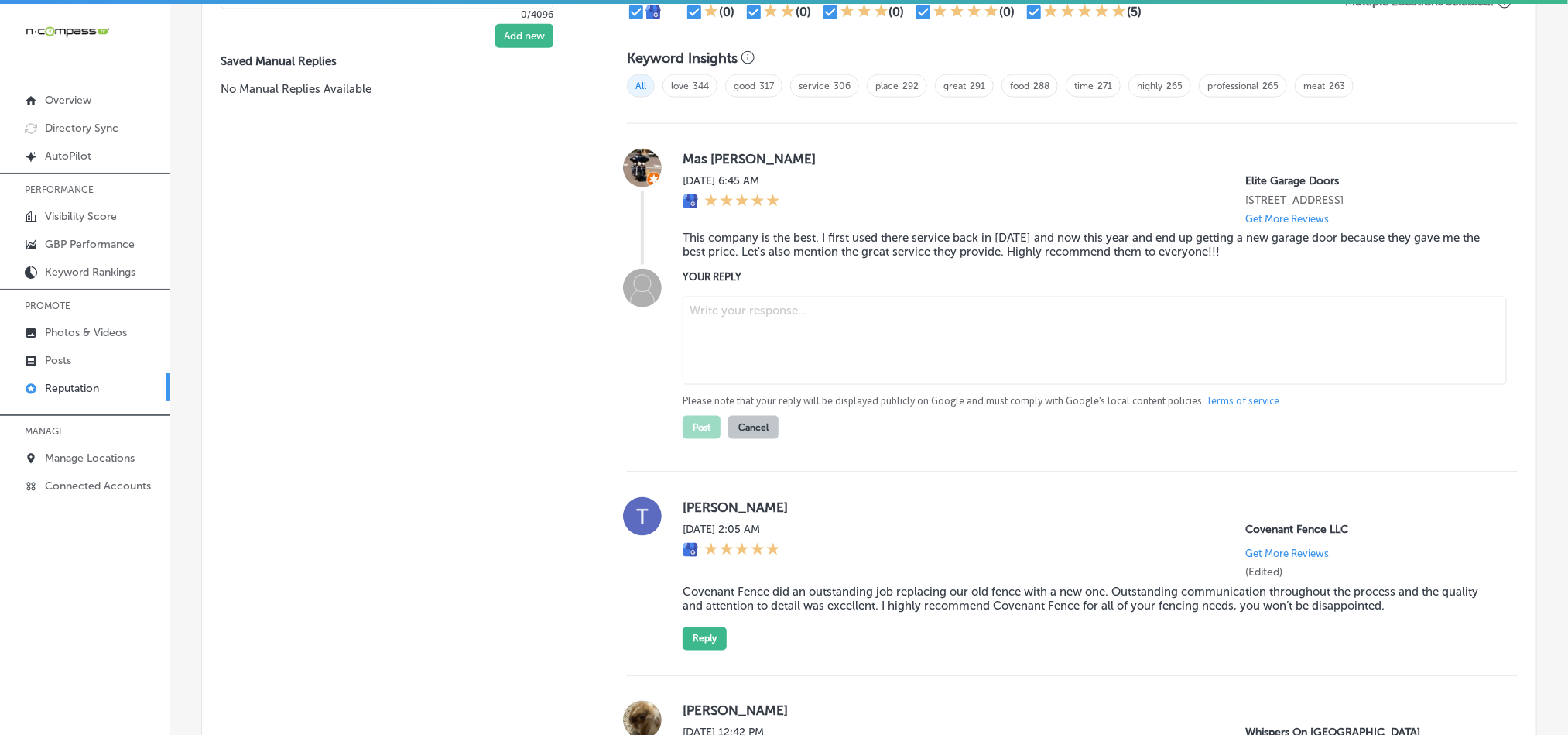
click at [783, 327] on textarea at bounding box center [1095, 340] width 824 height 88
paste textarea "Thank you for the wonderful review, [PERSON_NAME]! We're thrilled to hear that …"
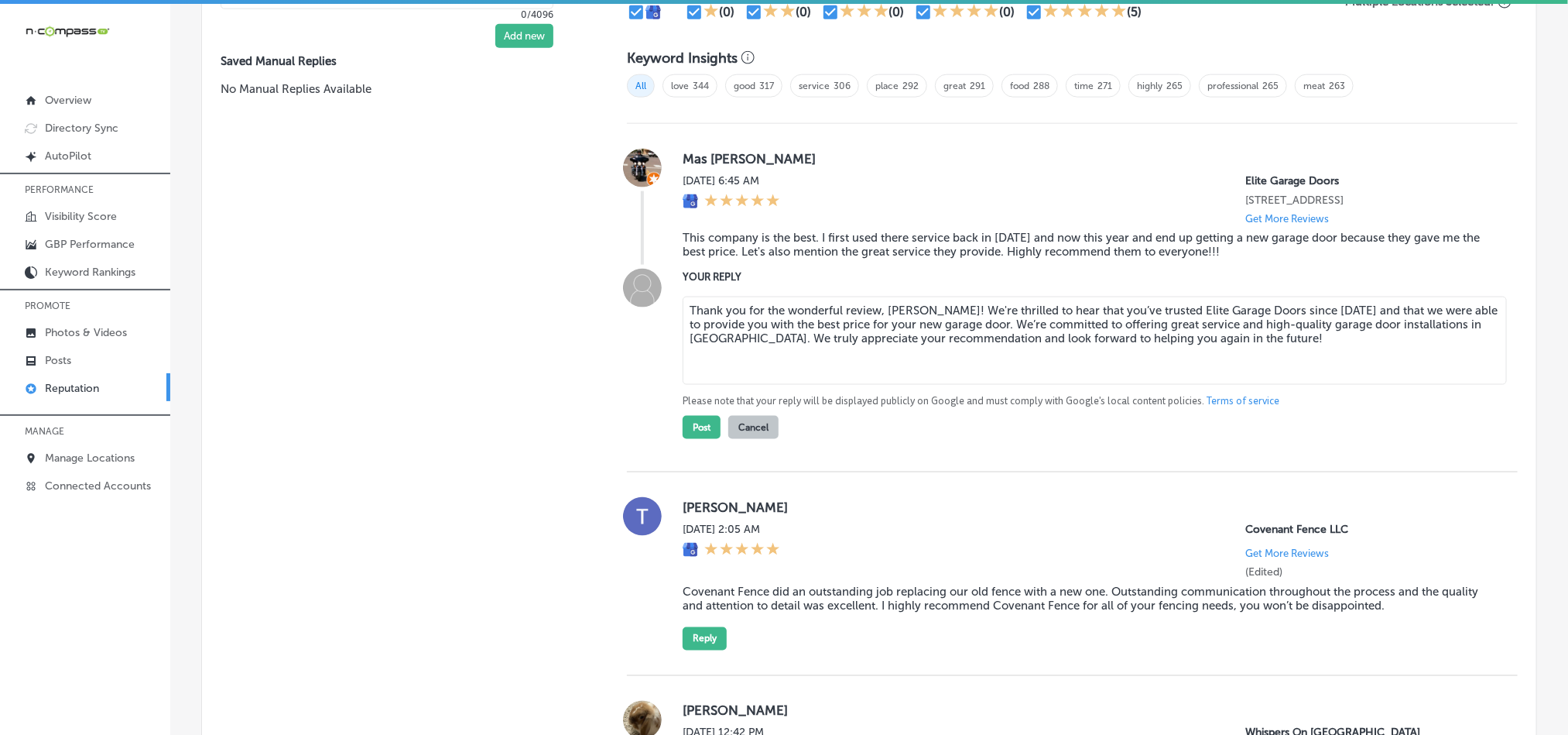
click at [950, 307] on textarea "Thank you for the wonderful review, [PERSON_NAME]! We're thrilled to hear that …" at bounding box center [1095, 340] width 824 height 88
type textarea "Thank you for the wonderful review, [PERSON_NAME]! We're glad to hear that you’…"
click at [689, 425] on button "Post" at bounding box center [701, 427] width 38 height 24
type textarea "x"
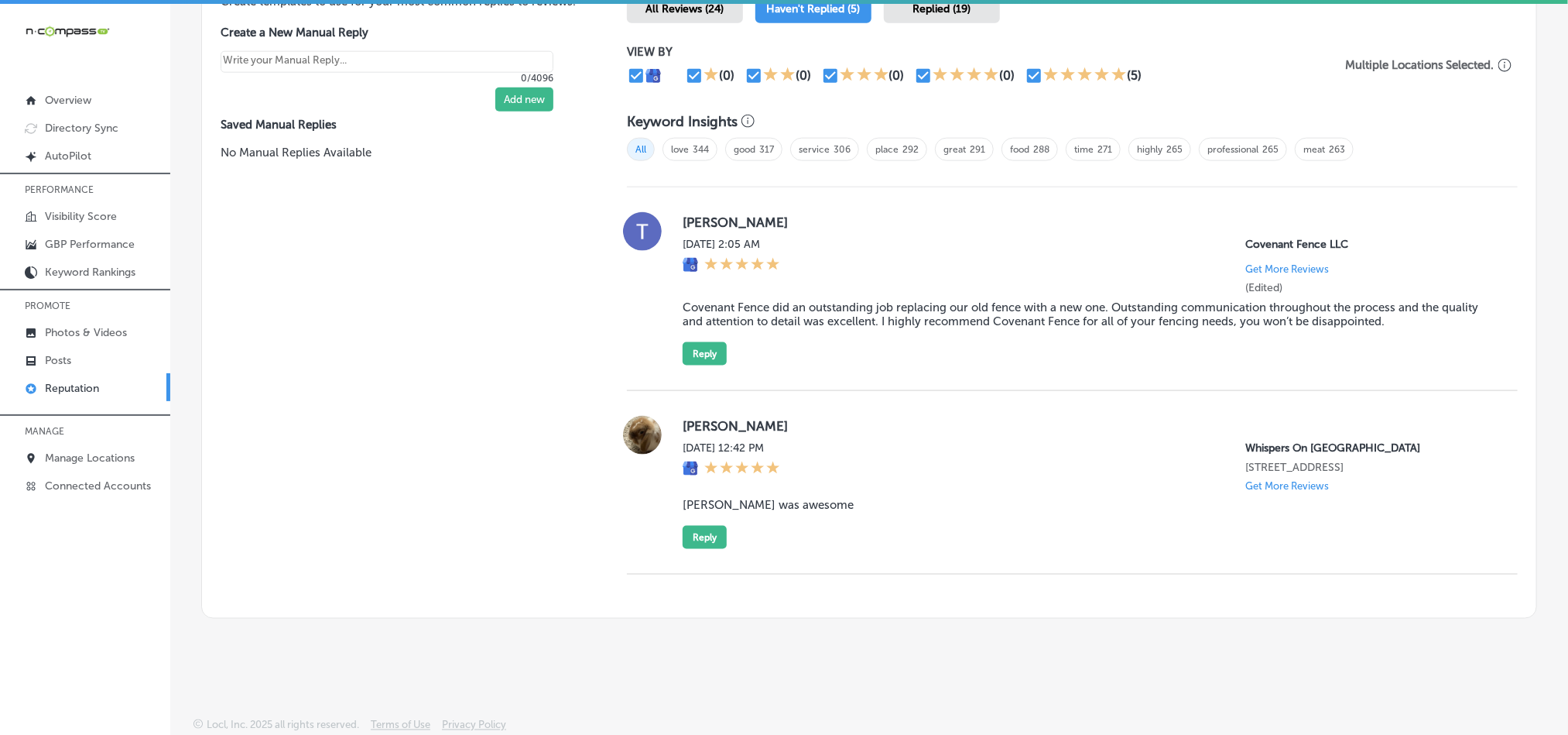
scroll to position [984, 0]
drag, startPoint x: 676, startPoint y: 202, endPoint x: 787, endPoint y: 203, distance: 111.0
click at [787, 212] on div "[PERSON_NAME] [DATE] 2:05 AM Covenant Fence LLC Get More Reviews (Edited) Coven…" at bounding box center [1072, 288] width 891 height 153
copy label "[PERSON_NAME]"
click at [871, 300] on blockquote "Covenant Fence did an outstanding job replacing our old fence with a new one. O…" at bounding box center [1088, 314] width 811 height 28
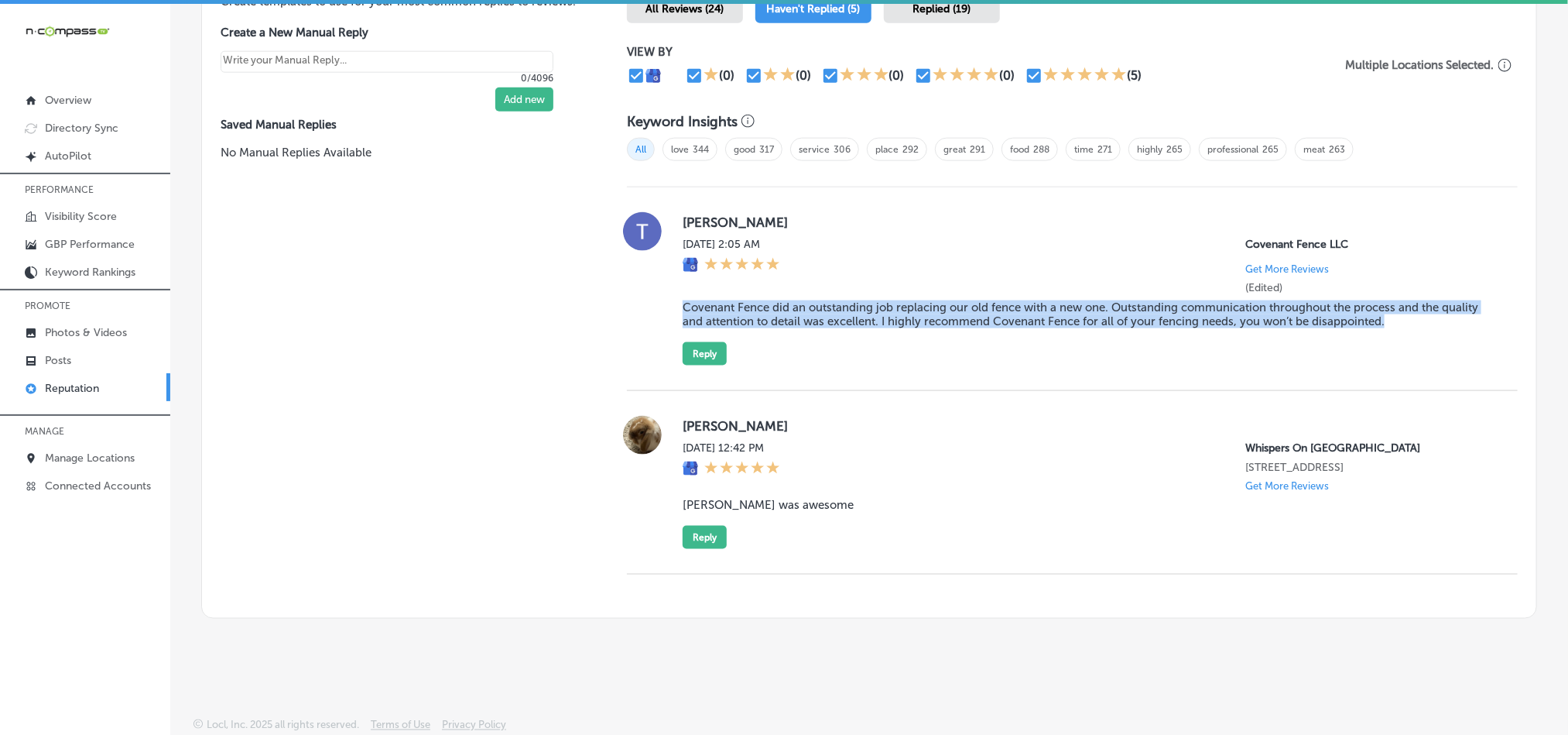
drag, startPoint x: 666, startPoint y: 286, endPoint x: 1488, endPoint y: 309, distance: 822.3
click at [1488, 309] on div "[PERSON_NAME] [DATE] 2:05 AM Covenant Fence LLC Get More Reviews (Edited) Coven…" at bounding box center [1072, 288] width 891 height 153
copy blockquote "Covenant Fence did an outstanding job replacing our old fence with a new one. O…"
click at [831, 335] on div "[PERSON_NAME] [DATE] 2:05 AM Covenant Fence LLC Get More Reviews (Edited) Coven…" at bounding box center [1088, 288] width 811 height 153
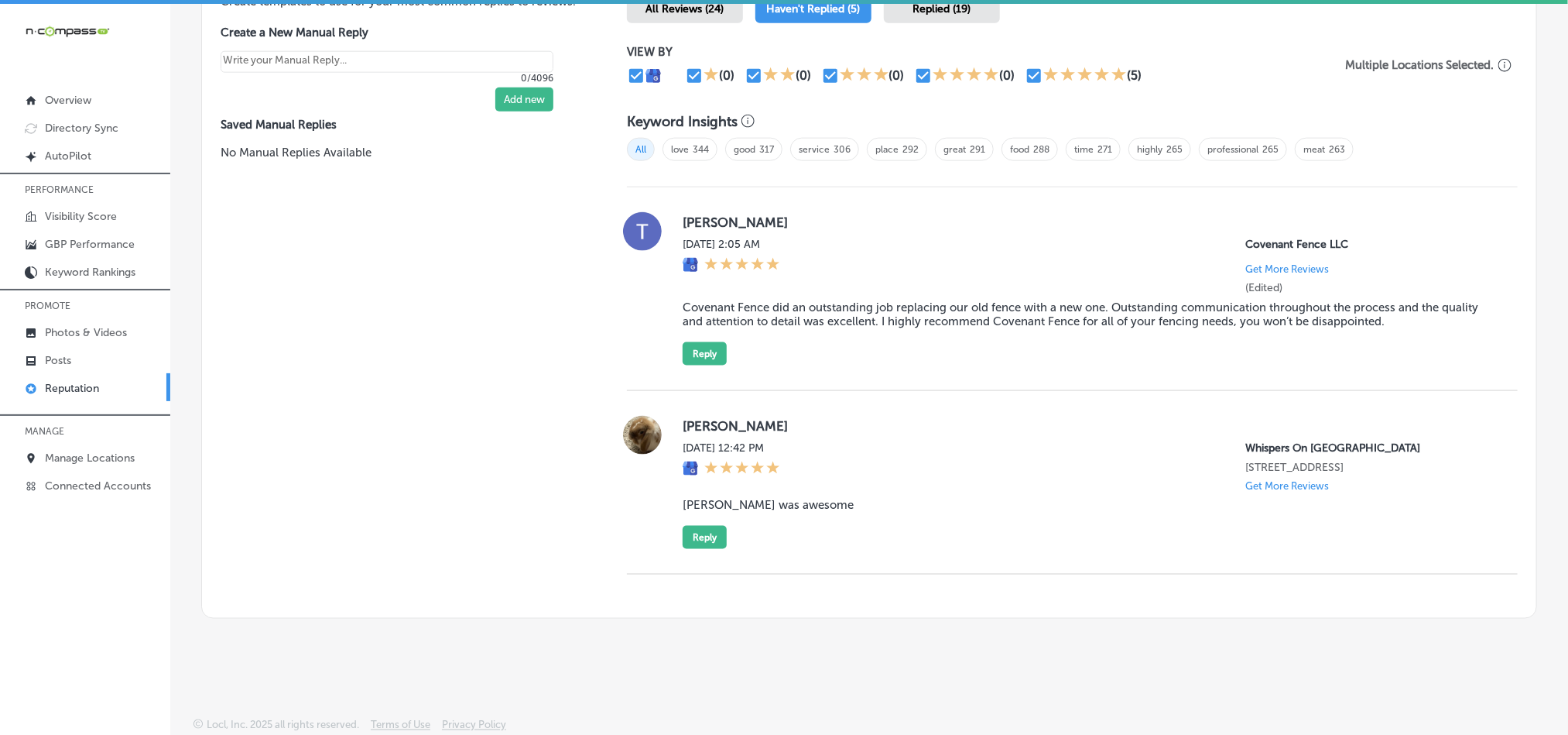
click at [958, 354] on div "[PERSON_NAME] [DATE] 2:05 AM Covenant Fence LLC Get More Reviews (Edited) Coven…" at bounding box center [1072, 289] width 891 height 204
click at [692, 342] on button "Reply" at bounding box center [705, 354] width 44 height 24
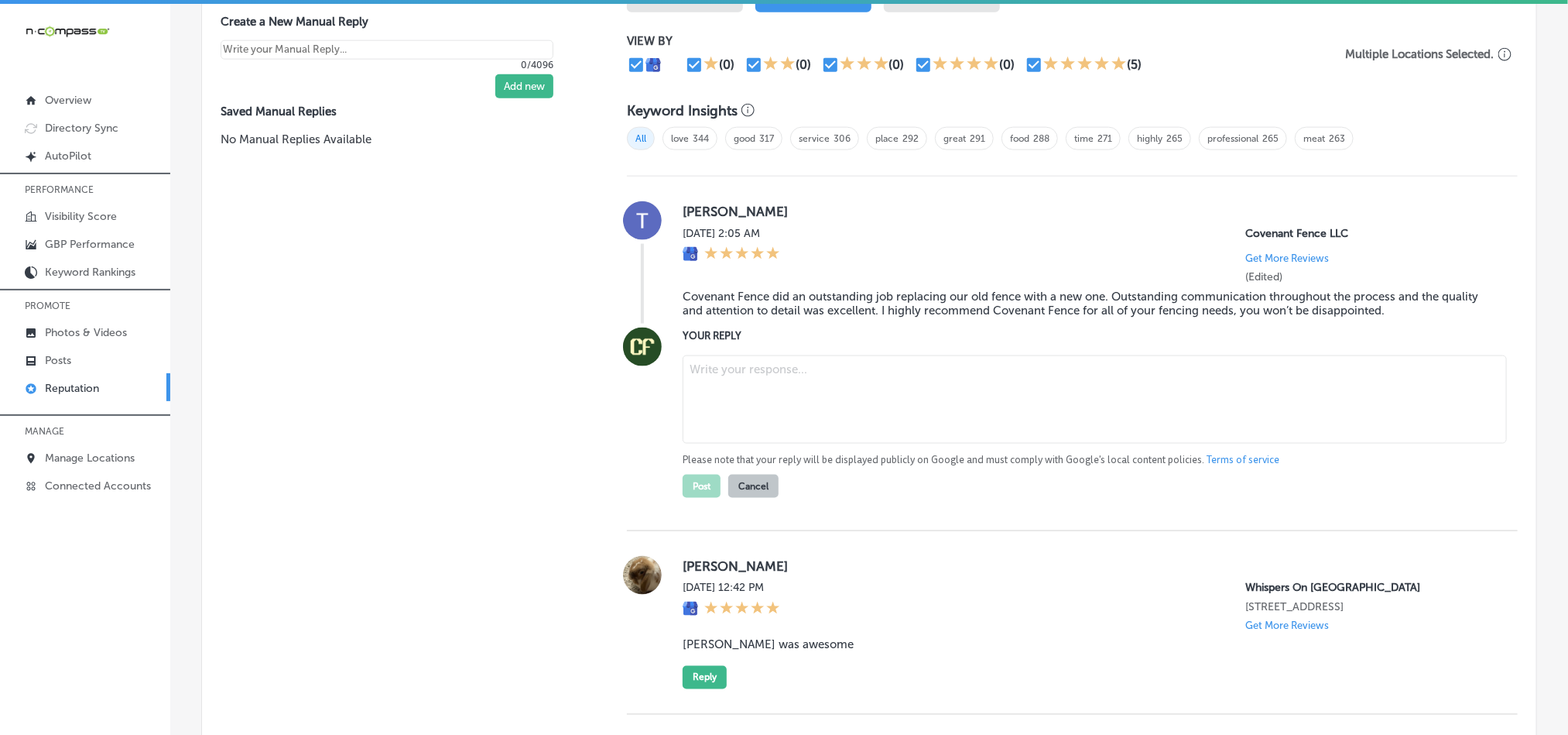
click at [827, 430] on textarea at bounding box center [1095, 399] width 824 height 88
paste textarea "Thank you, [PERSON_NAME], for your fantastic review! We're thrilled to hear tha…"
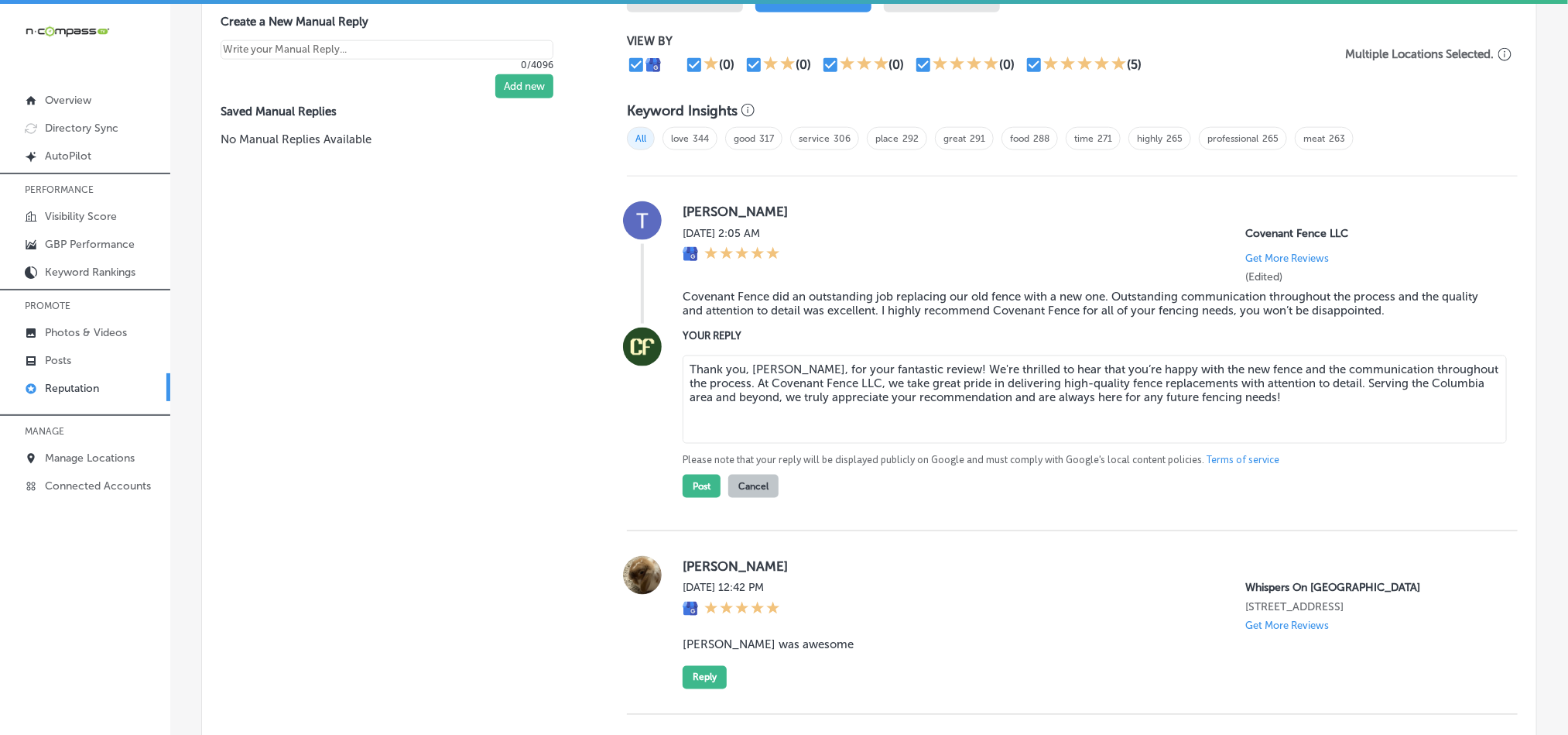
click at [954, 360] on textarea "Thank you, [PERSON_NAME], for your fantastic review! We're thrilled to hear tha…" at bounding box center [1095, 399] width 824 height 88
type textarea "Thank you, [PERSON_NAME], for your fantastic review! We're glad to hear that yo…"
click at [696, 481] on button "Post" at bounding box center [701, 486] width 38 height 24
type textarea "x"
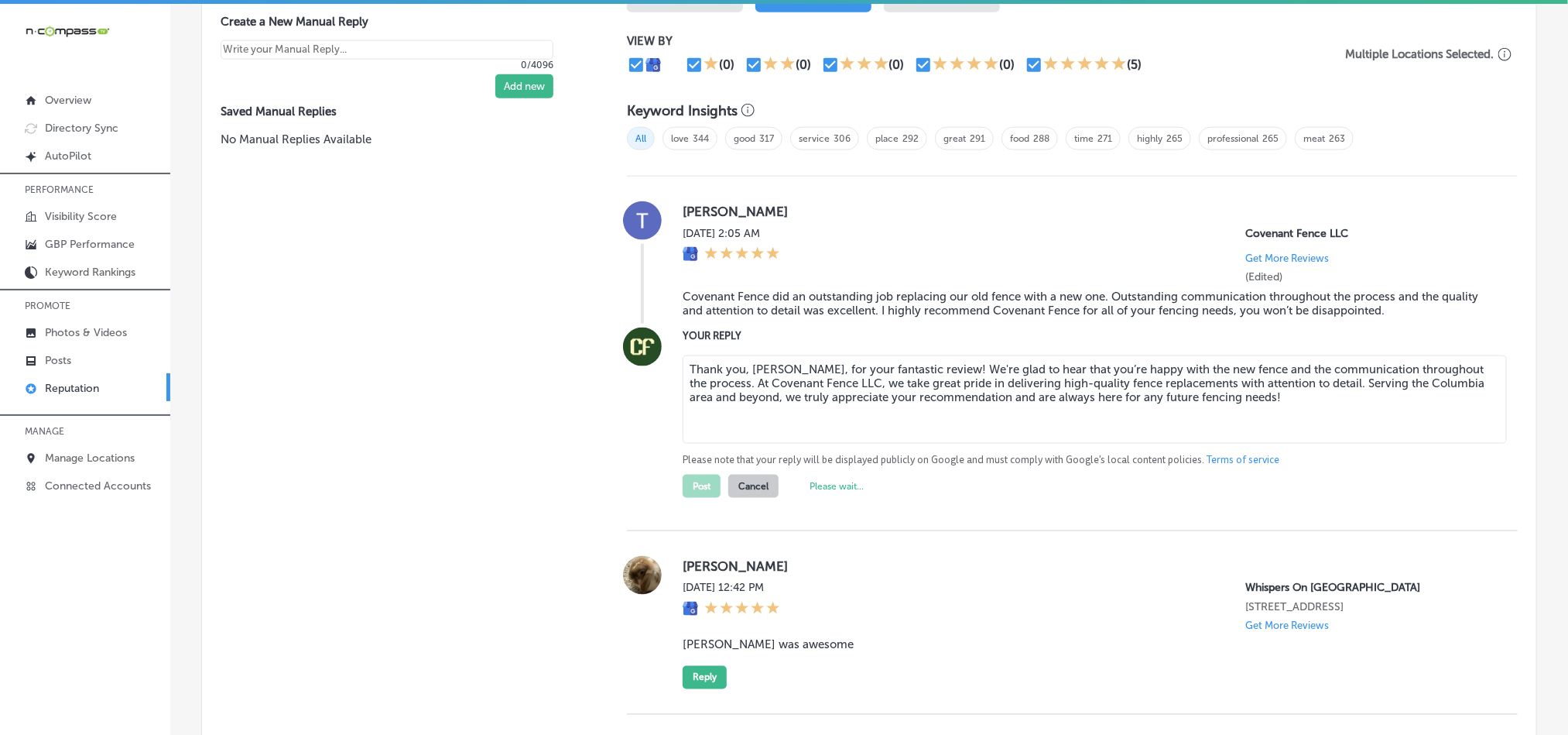
scroll to position [779, 0]
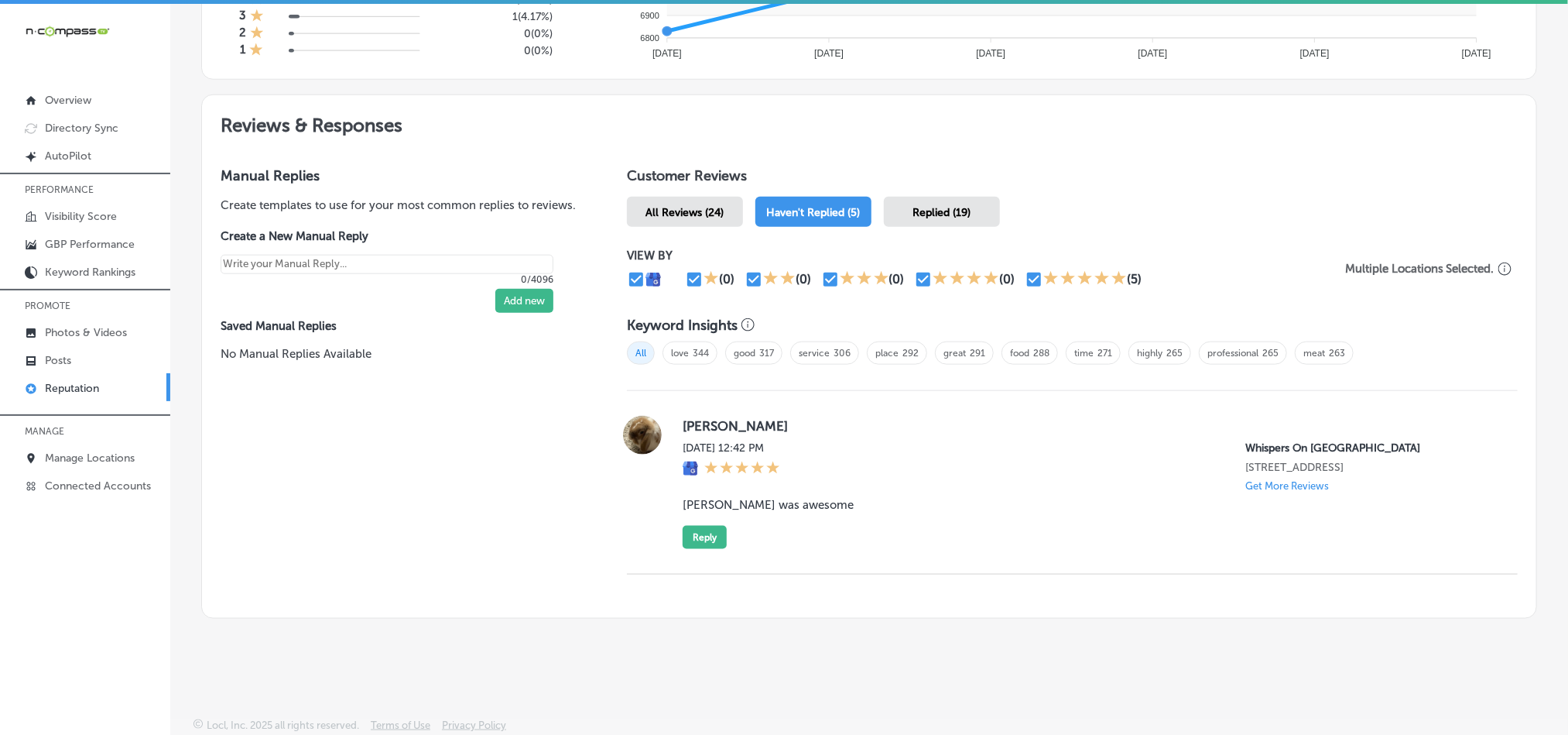
drag, startPoint x: 673, startPoint y: 421, endPoint x: 876, endPoint y: 414, distance: 203.1
click at [876, 416] on div "[PERSON_NAME][DATE] 12:42 PM Whispers On [GEOGRAPHIC_DATA] [STREET_ADDRESS] Get…" at bounding box center [1072, 482] width 891 height 133
copy label "[PERSON_NAME]"
drag, startPoint x: 797, startPoint y: 481, endPoint x: 749, endPoint y: 502, distance: 52.4
click at [780, 481] on div "[DATE] 12:42 PM" at bounding box center [732, 466] width 98 height 51
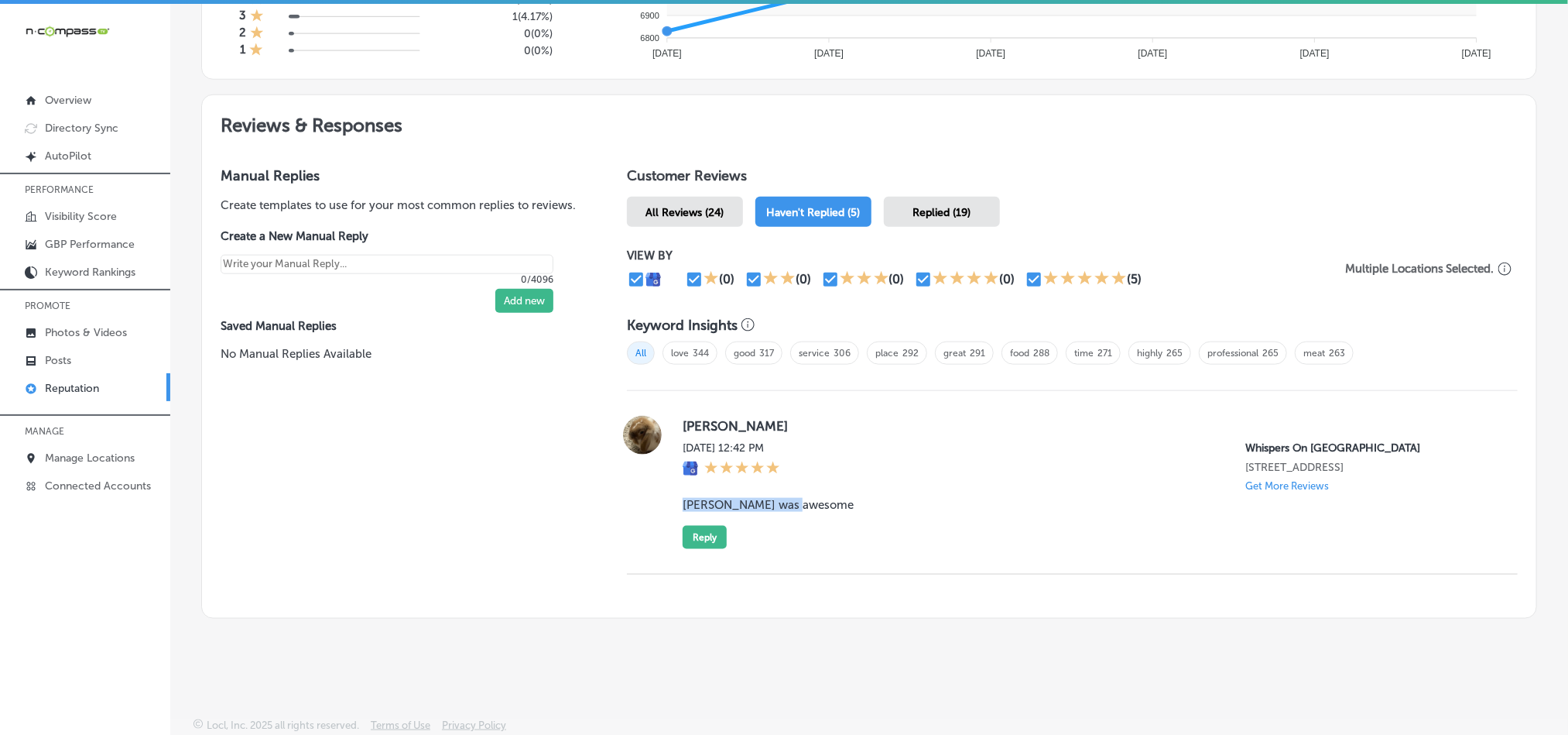
drag, startPoint x: 676, startPoint y: 504, endPoint x: 831, endPoint y: 504, distance: 155.0
click at [831, 504] on blockquote "[PERSON_NAME] was awesome" at bounding box center [1088, 505] width 811 height 14
copy blockquote "[PERSON_NAME] was awesome"
click at [938, 418] on label "[PERSON_NAME]" at bounding box center [1088, 426] width 811 height 16
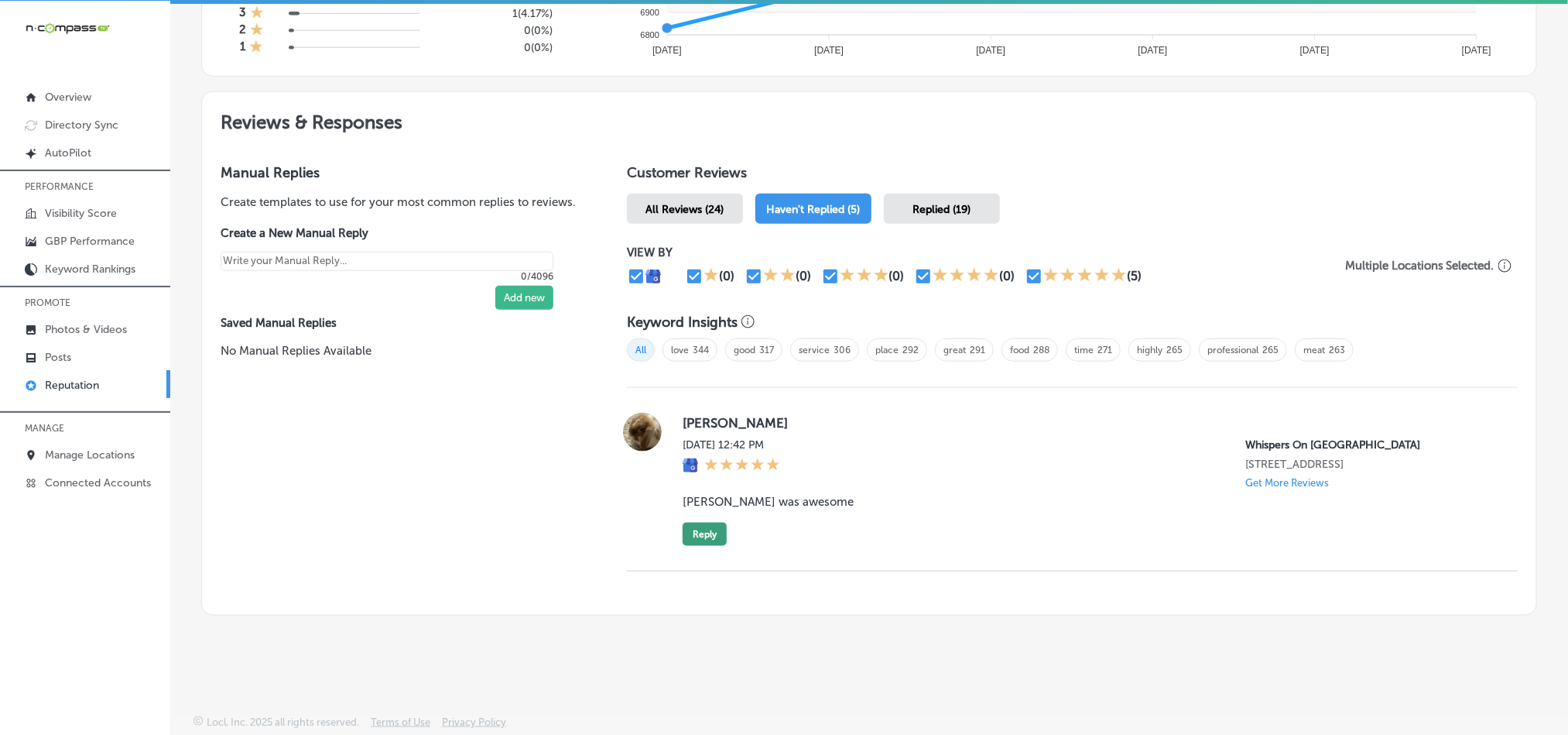
click at [704, 526] on button "Reply" at bounding box center [705, 534] width 44 height 24
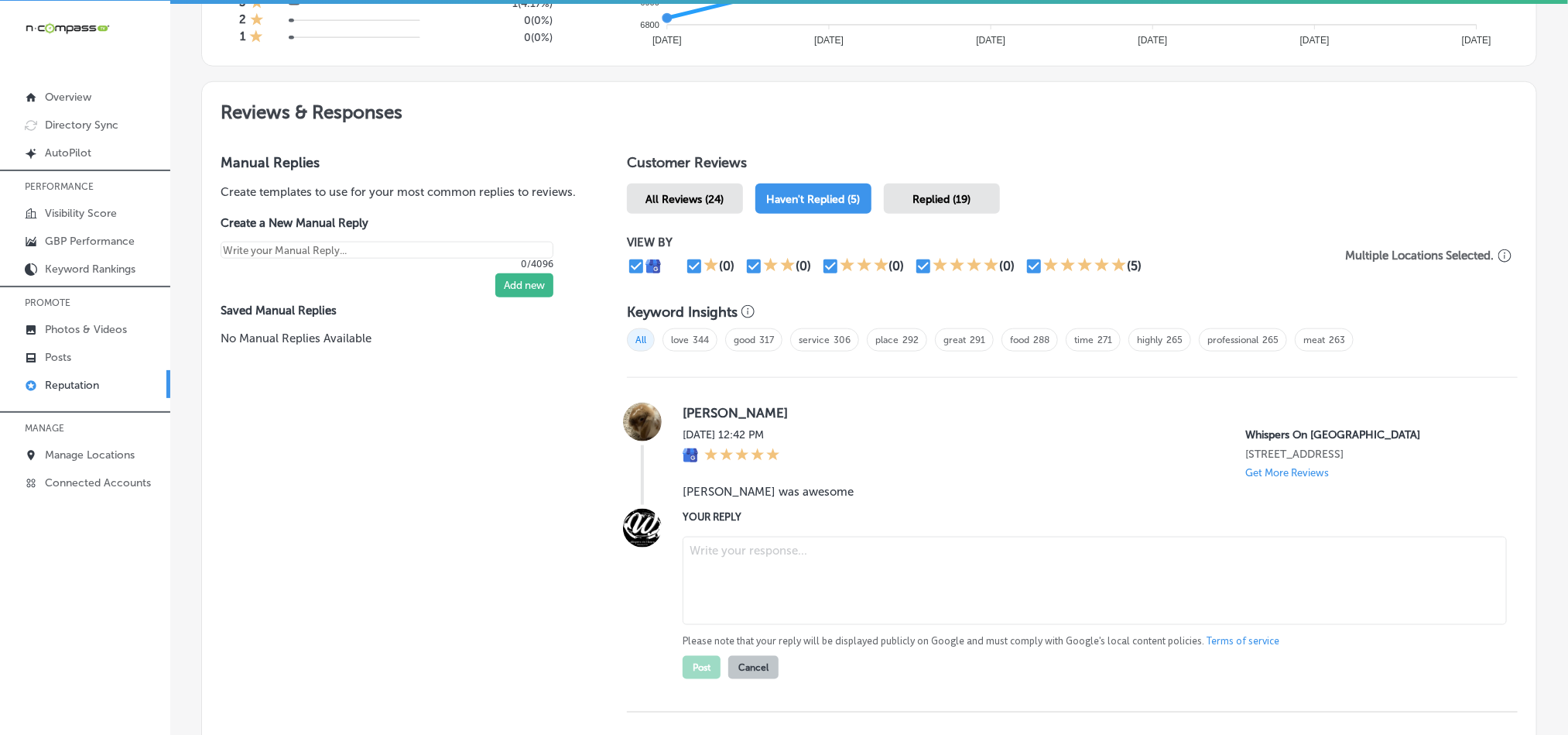
click at [853, 556] on textarea at bounding box center [1095, 580] width 824 height 88
paste textarea "Hi [PERSON_NAME], thank you for the great review! We’re thrilled to hear that […"
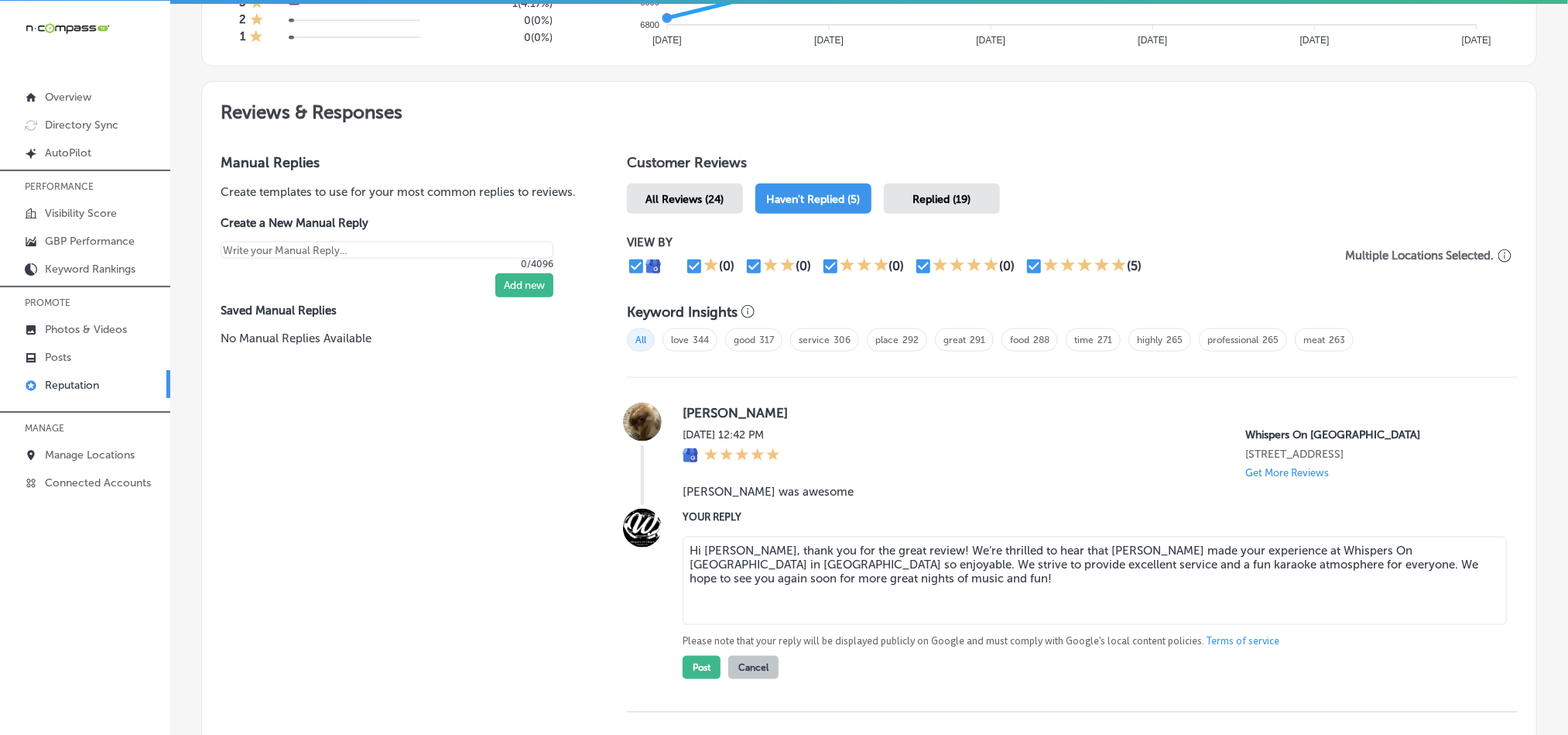
click at [993, 557] on textarea "Hi [PERSON_NAME], thank you for the great review! We’re thrilled to hear that […" at bounding box center [1095, 580] width 824 height 88
type textarea "Hi [PERSON_NAME], thank you for the great review! We’re happy to hear that [PER…"
click at [696, 675] on button "Post" at bounding box center [701, 668] width 38 height 24
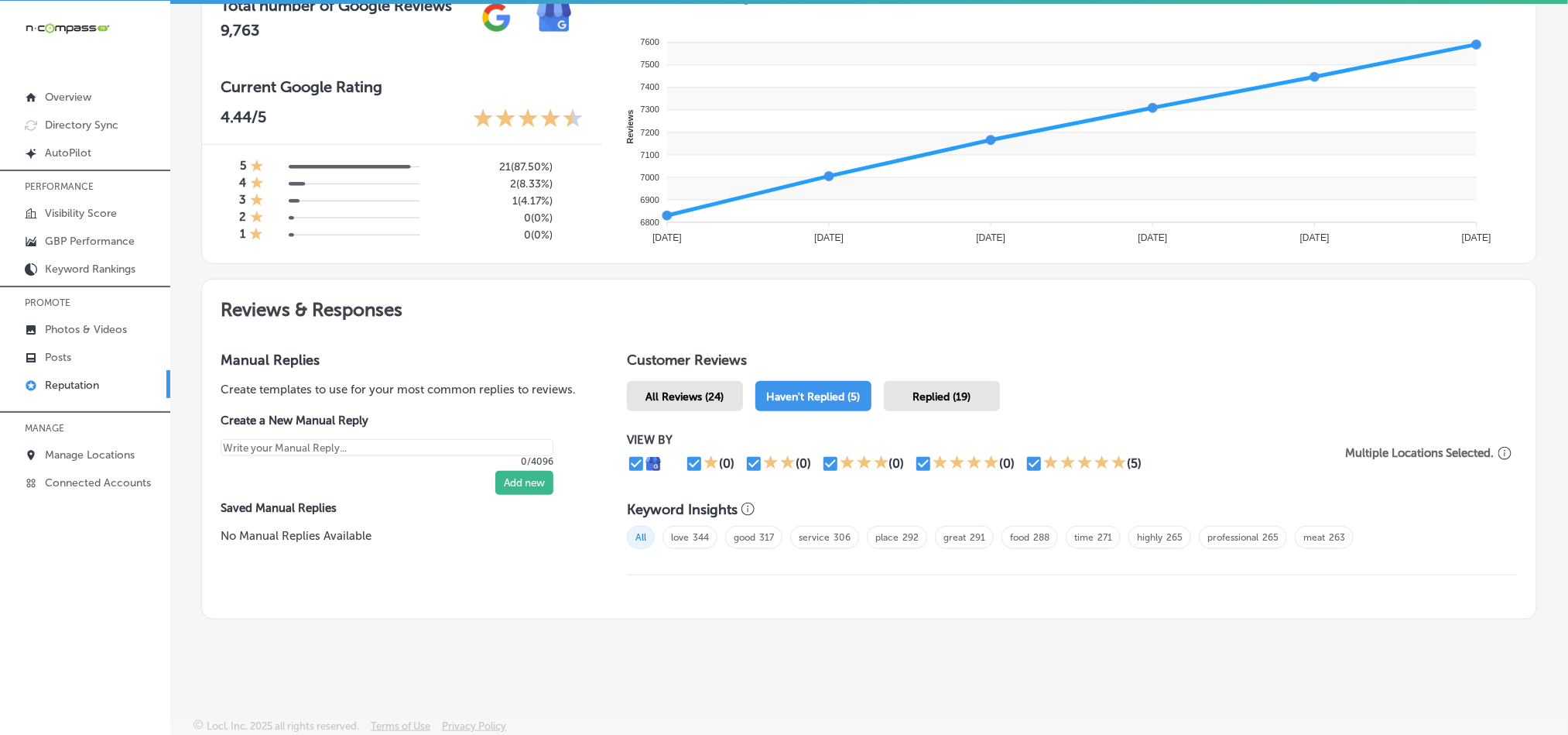
click at [927, 390] on span "Replied (19)" at bounding box center [942, 396] width 58 height 13
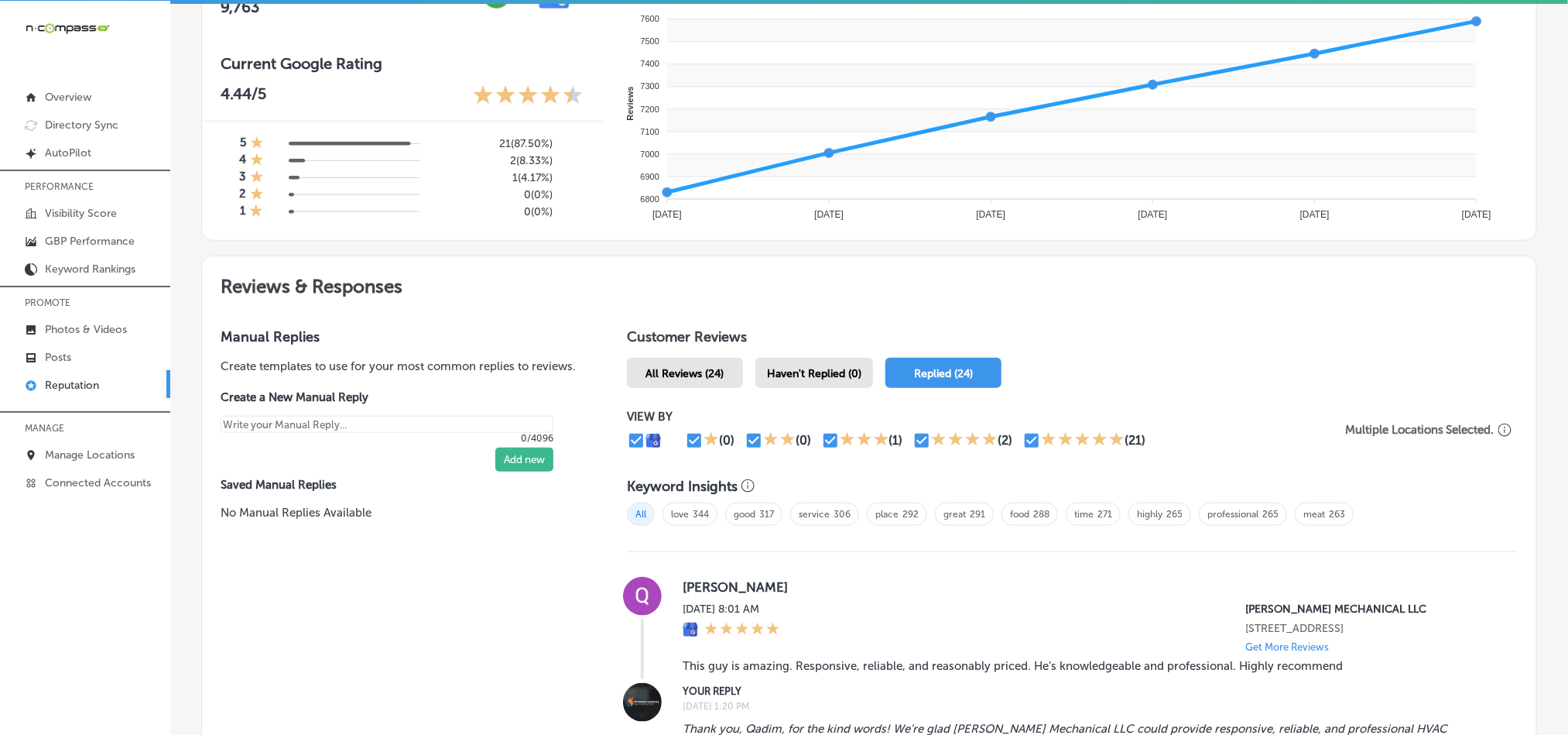
scroll to position [779, 0]
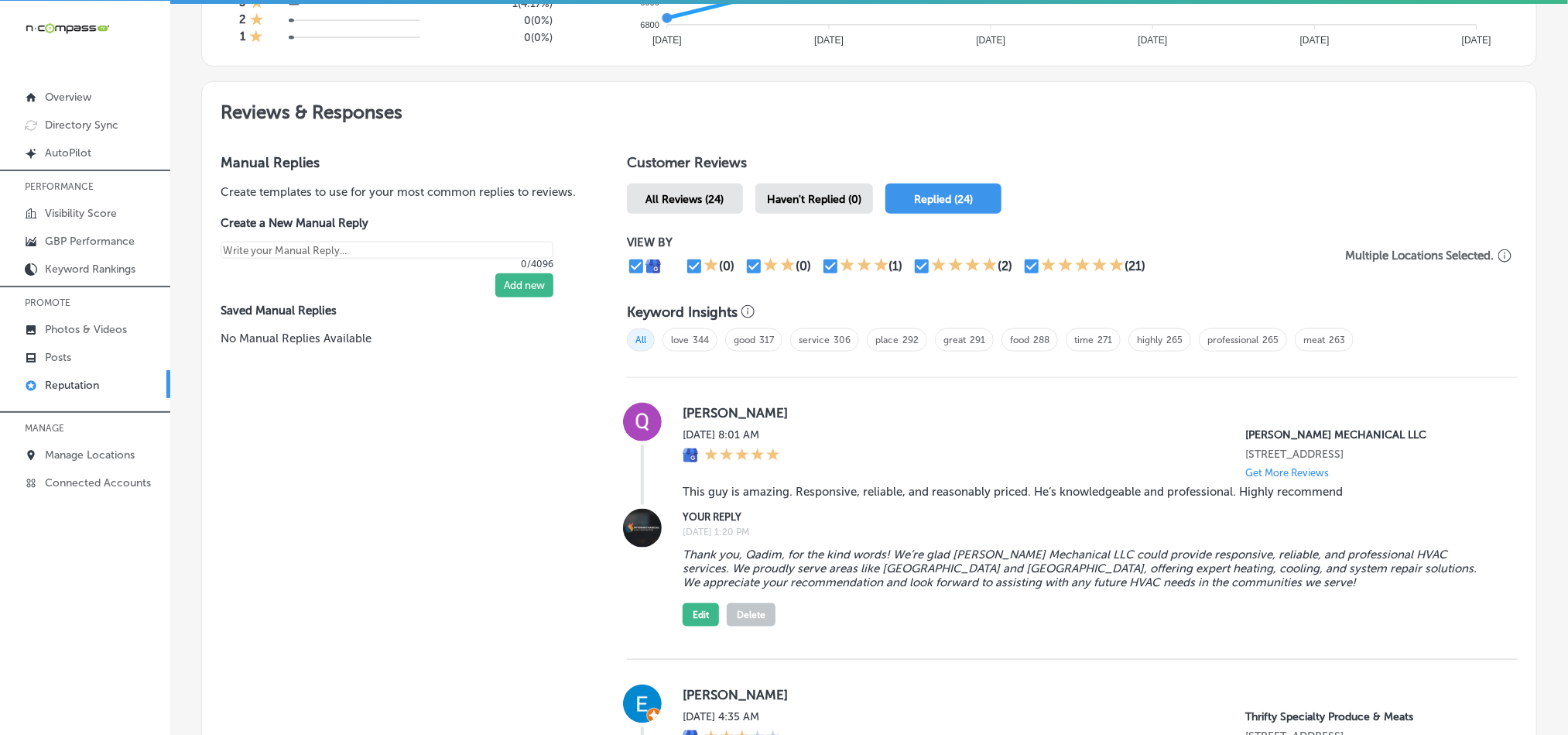
click at [708, 198] on span "All Reviews (24)" at bounding box center [685, 199] width 78 height 13
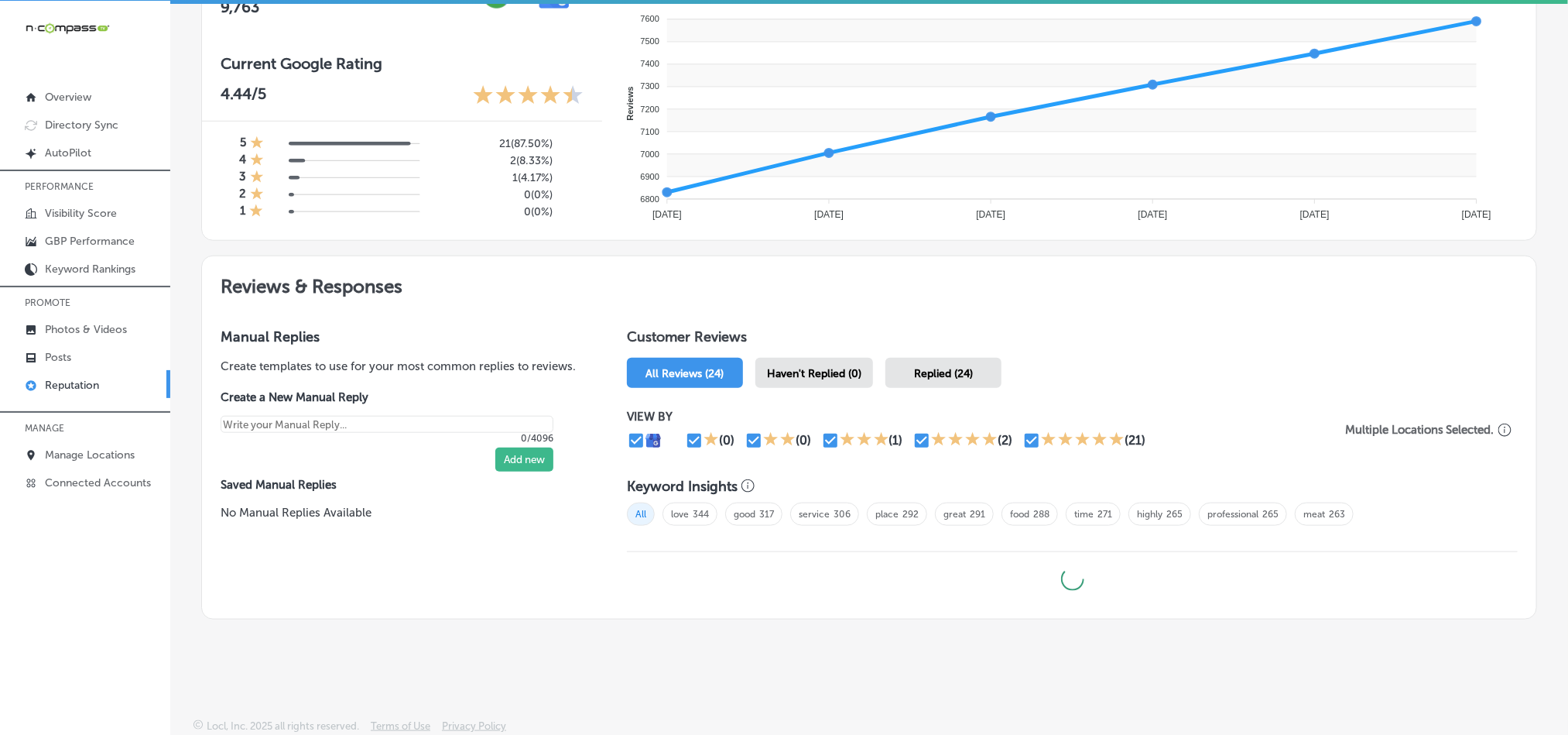
type textarea "x"
